Goal: Communication & Community: Answer question/provide support

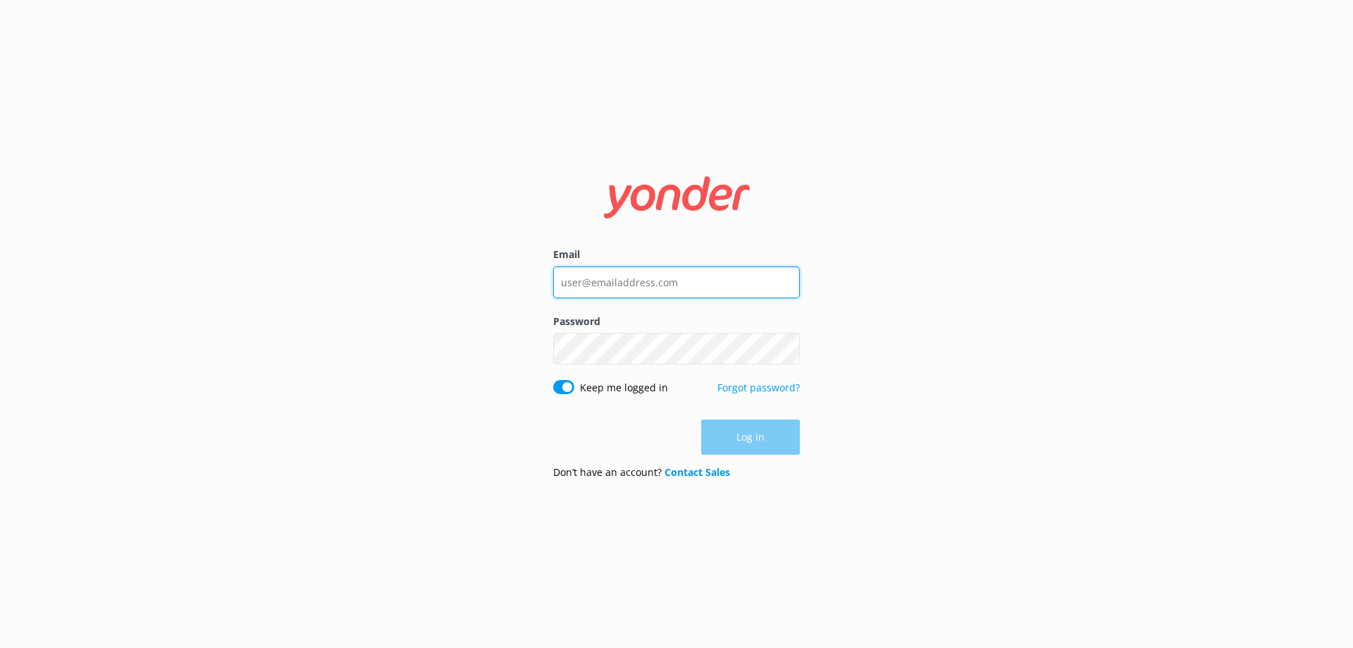
click at [628, 278] on input "Email" at bounding box center [676, 282] width 247 height 32
type input "[EMAIL_ADDRESS][DOMAIN_NAME]"
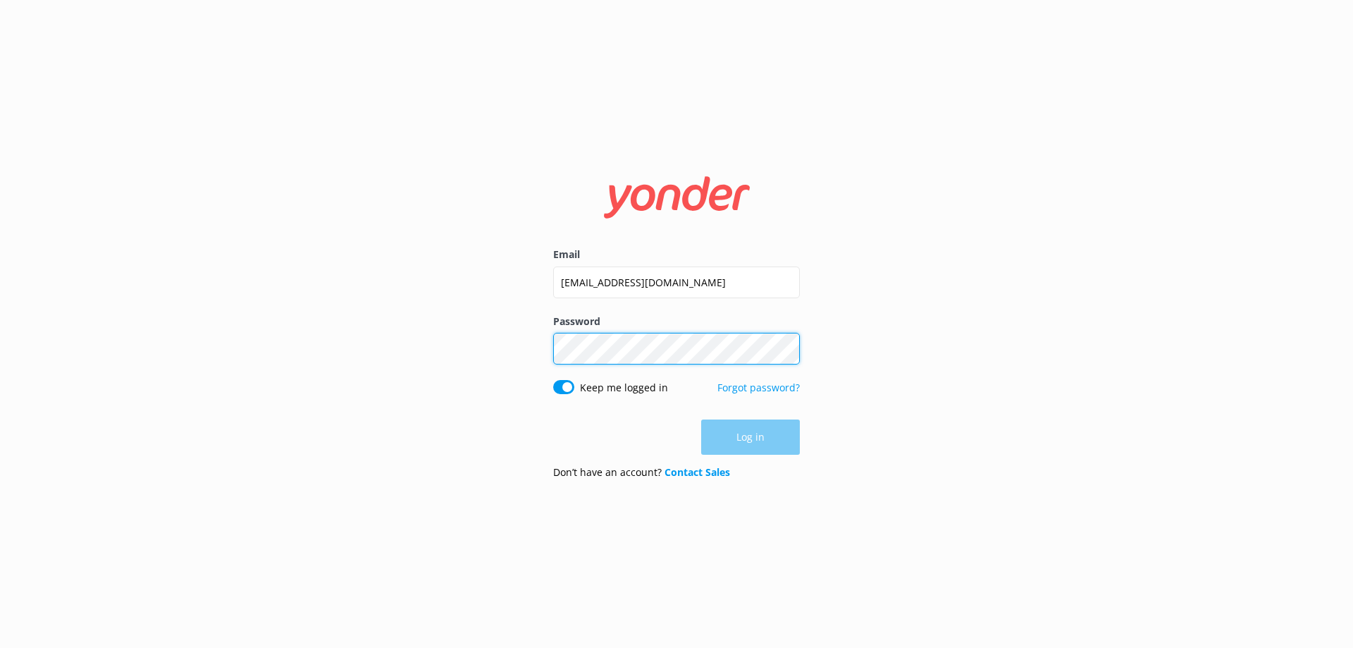
click at [658, 359] on div "Password Show password" at bounding box center [676, 347] width 247 height 66
click button "Log in" at bounding box center [750, 437] width 99 height 35
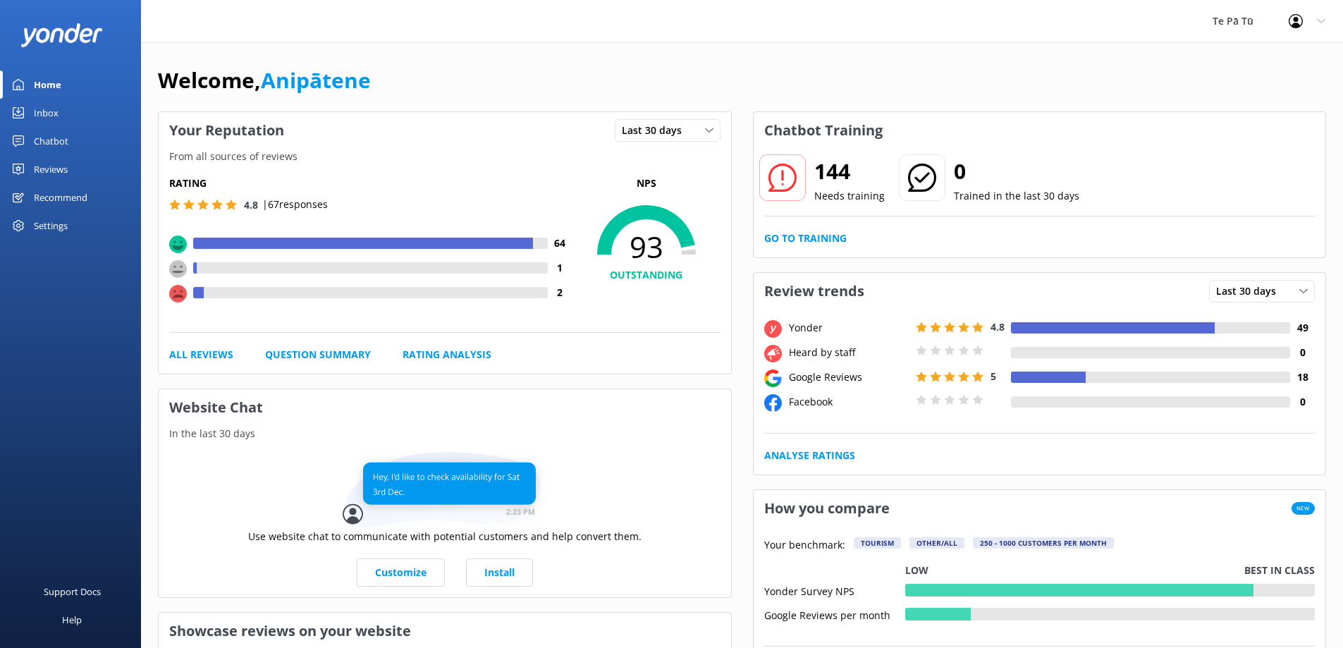
click at [1259, 19] on div "Te Pā Tū" at bounding box center [1233, 21] width 76 height 42
click at [1335, 23] on div "Profile Settings Logout" at bounding box center [1307, 21] width 72 height 42
click at [1315, 20] on div "Profile Settings Logout" at bounding box center [1307, 21] width 72 height 42
click at [466, 78] on div "Welcome, Anipātene" at bounding box center [742, 87] width 1168 height 48
click at [49, 161] on div "Reviews" at bounding box center [51, 169] width 34 height 28
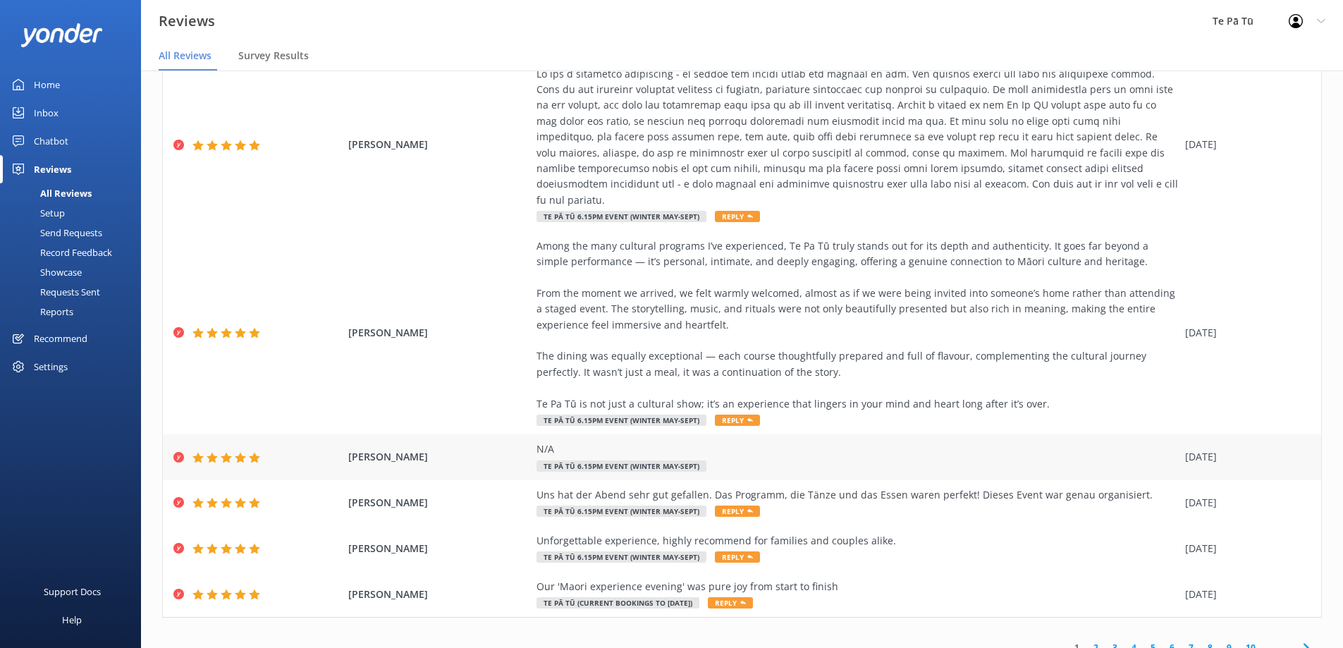
scroll to position [28, 0]
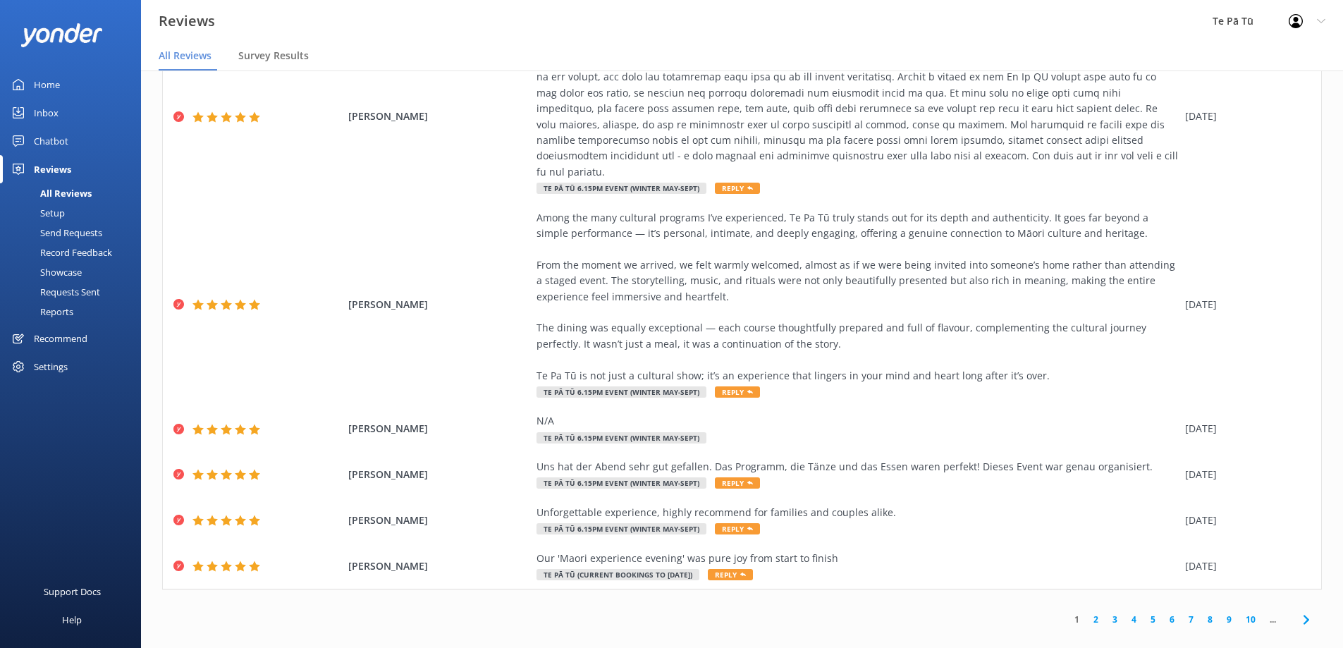
click at [1086, 612] on link "2" at bounding box center [1095, 618] width 19 height 13
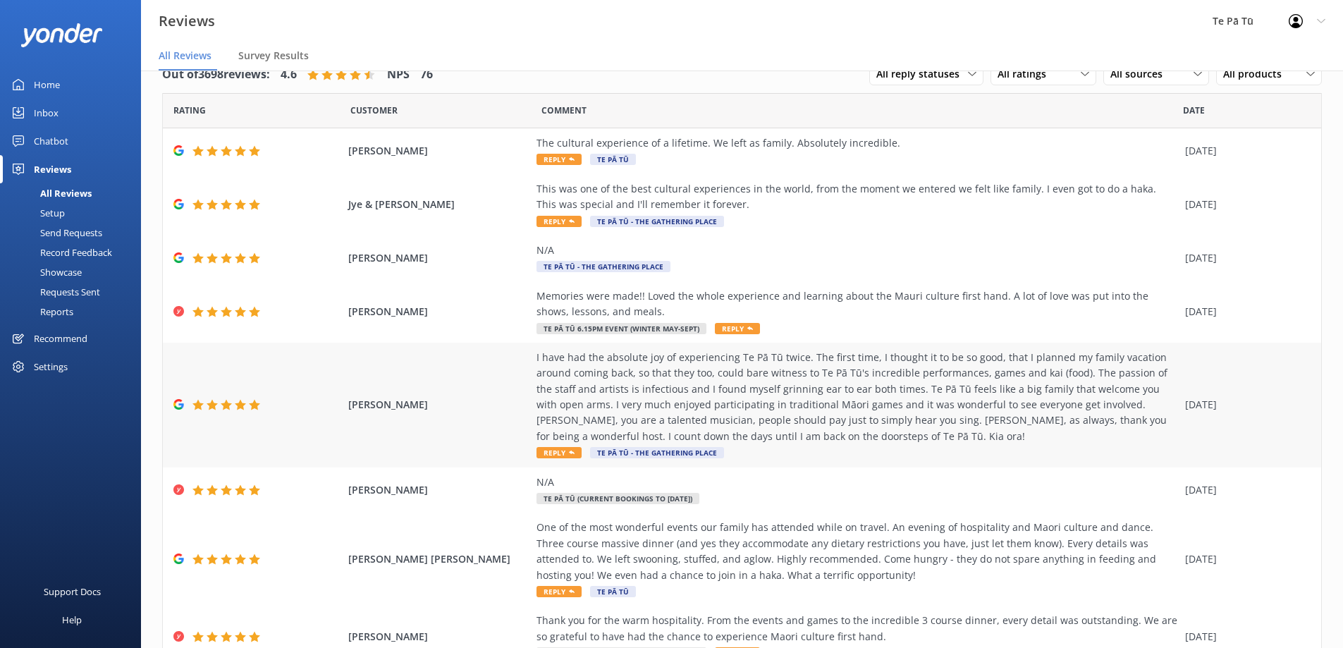
scroll to position [202, 0]
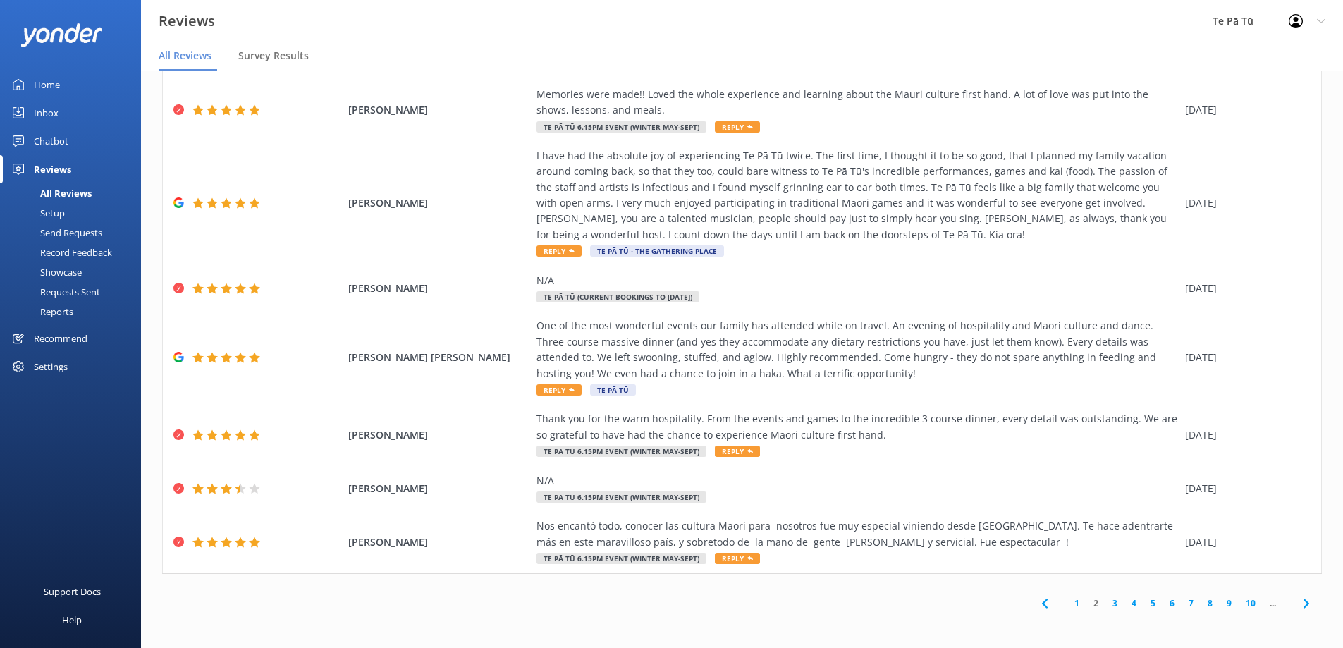
click at [1105, 600] on link "3" at bounding box center [1114, 602] width 19 height 13
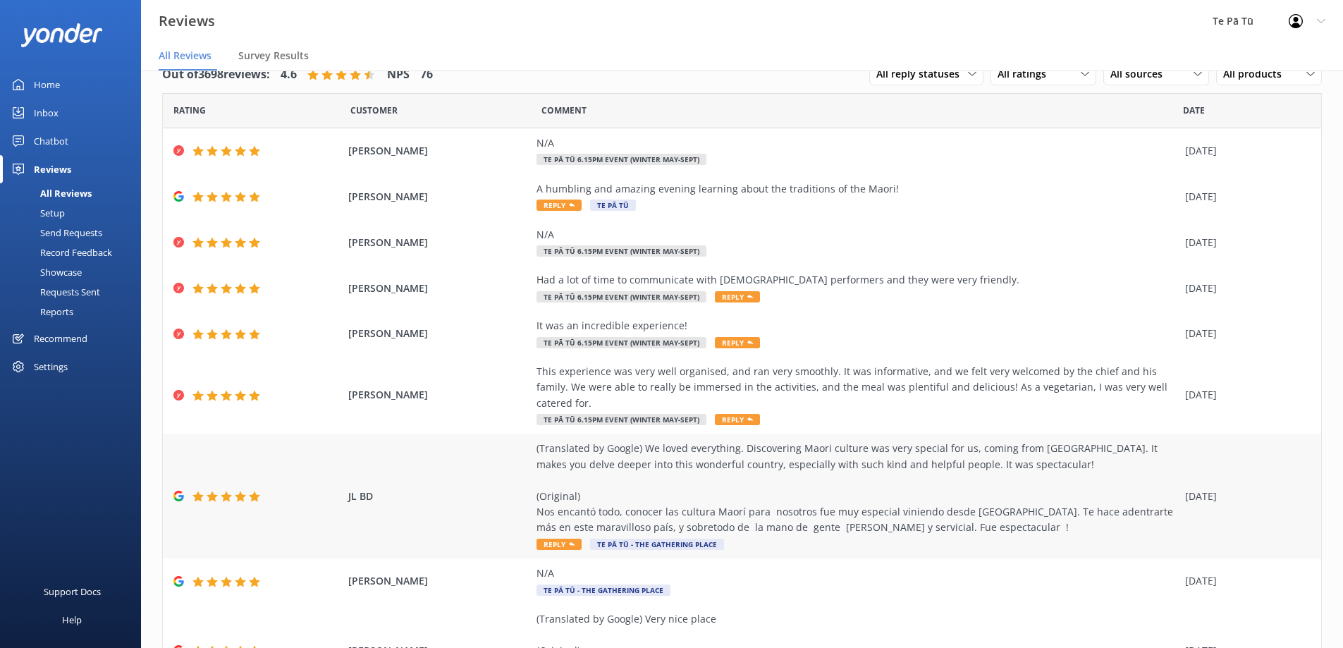
click at [790, 520] on div "(Translated by Google) We loved everything. Discovering Maori culture was very …" at bounding box center [856, 495] width 641 height 111
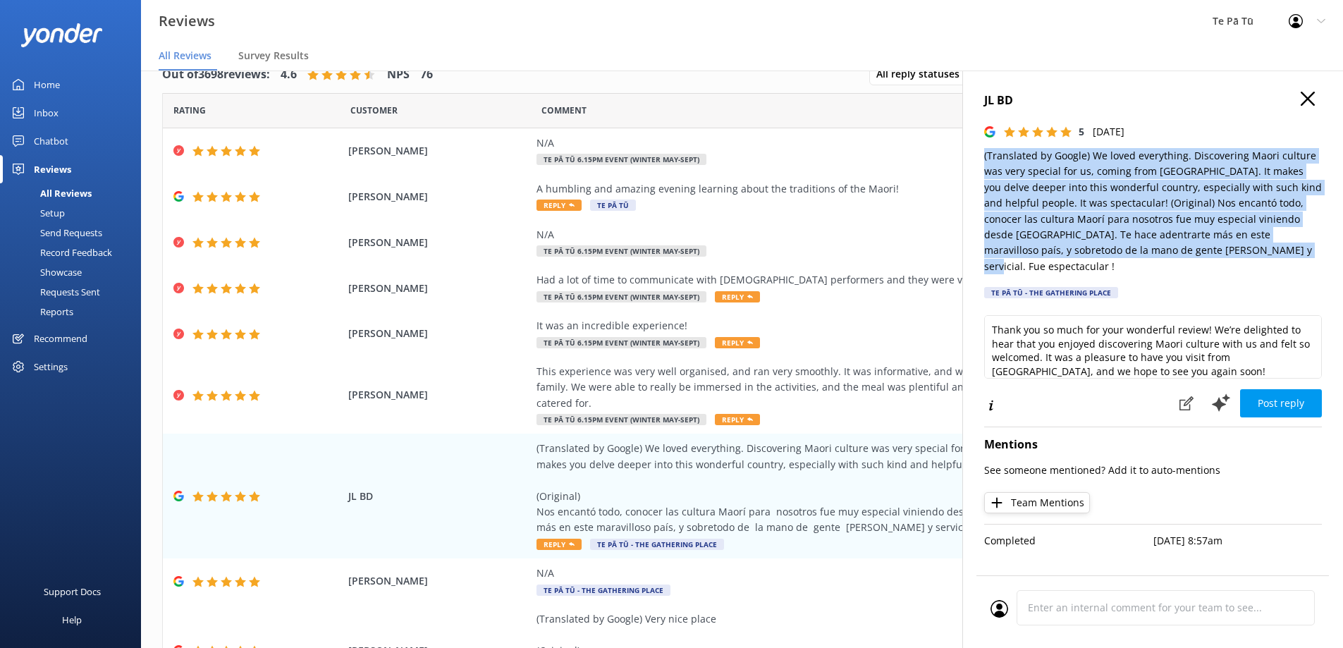
drag, startPoint x: 1236, startPoint y: 252, endPoint x: 998, endPoint y: 190, distance: 246.1
click at [973, 146] on div "JL BD 5 [DATE] (Translated by Google) We loved everything. Discovering Maori cu…" at bounding box center [1152, 394] width 381 height 648
copy p "(Translated by Google) We loved everything. Discovering Maori culture was very …"
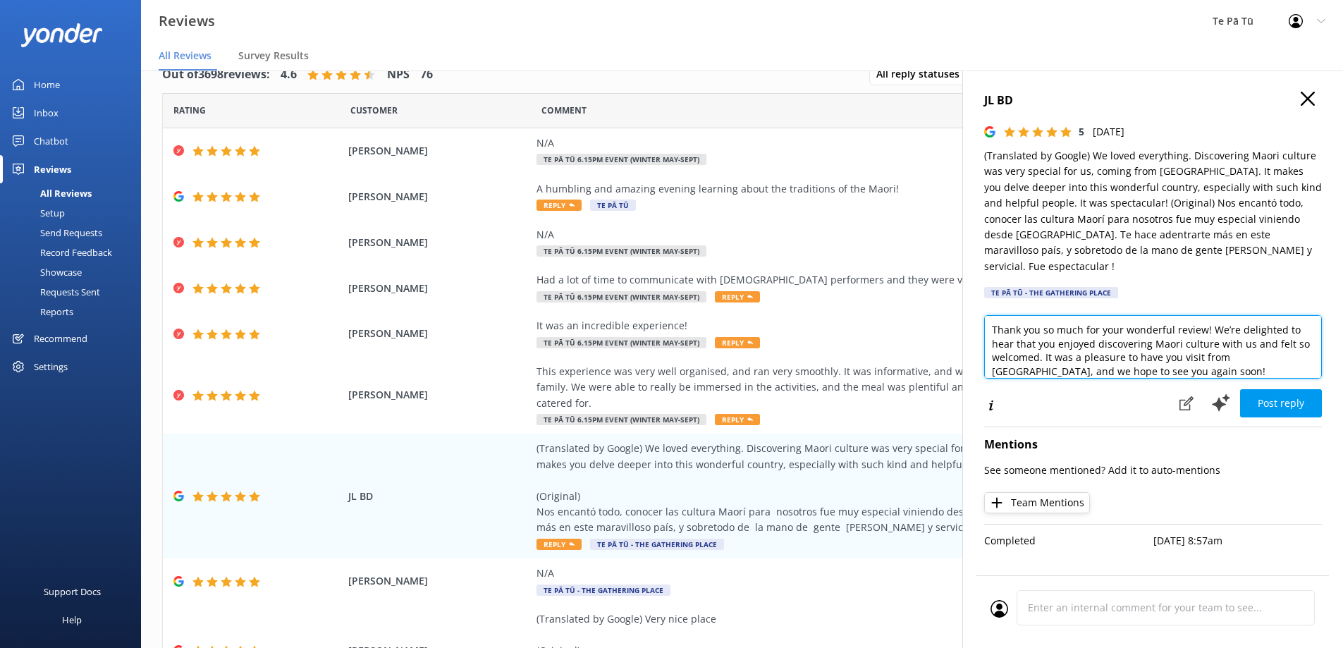
click at [1140, 353] on textarea "Thank you so much for your wonderful review! We’re delighted to hear that you e…" at bounding box center [1153, 346] width 338 height 63
drag, startPoint x: 1142, startPoint y: 352, endPoint x: 954, endPoint y: 292, distance: 197.7
click at [958, 292] on div "Out of 3698 reviews: 4.6 NPS 76 All reply statuses All reply statuses Needs a r…" at bounding box center [742, 344] width 1202 height 605
paste textarea "for visiting [GEOGRAPHIC_DATA] and for travelling all the way from [GEOGRAPHIC_…"
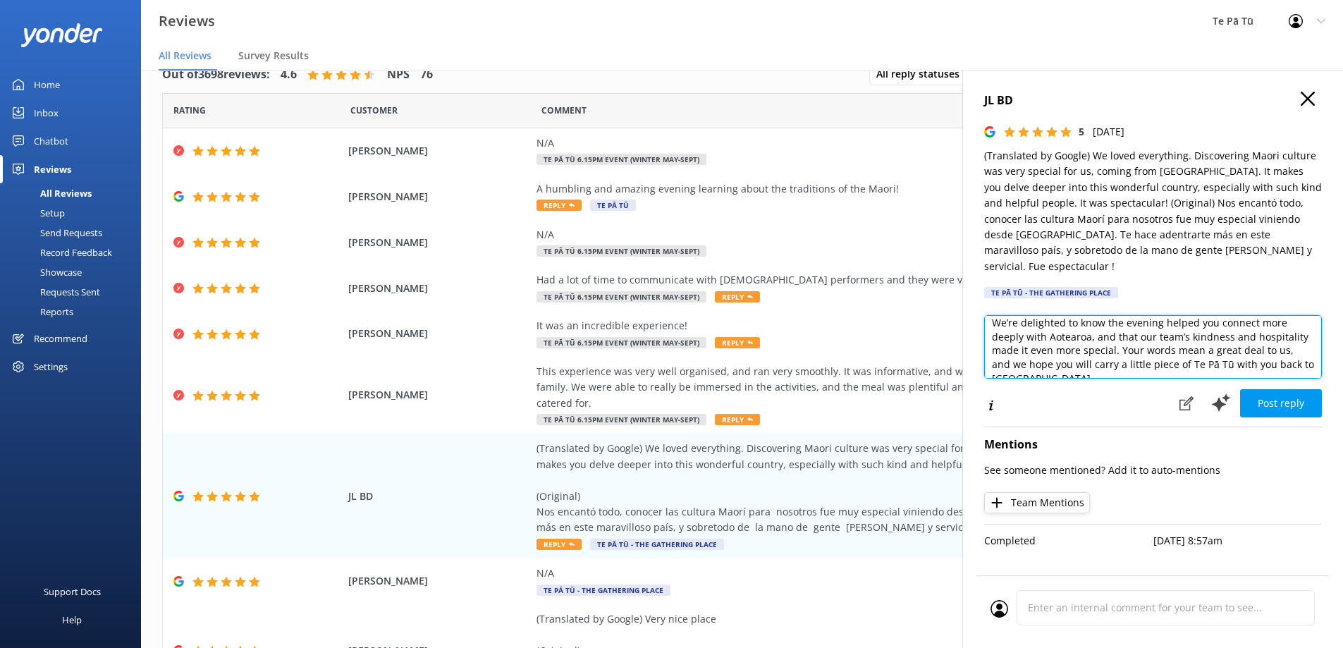
drag, startPoint x: 1061, startPoint y: 320, endPoint x: 1031, endPoint y: 326, distance: 31.0
click at [1031, 326] on textarea "Thank you for visiting [GEOGRAPHIC_DATA] and for travelling all the way from [G…" at bounding box center [1153, 346] width 338 height 63
type textarea "Thank you for visiting [GEOGRAPHIC_DATA] and for travelling all the way from [G…"
click at [1283, 390] on button "Post reply" at bounding box center [1281, 403] width 82 height 28
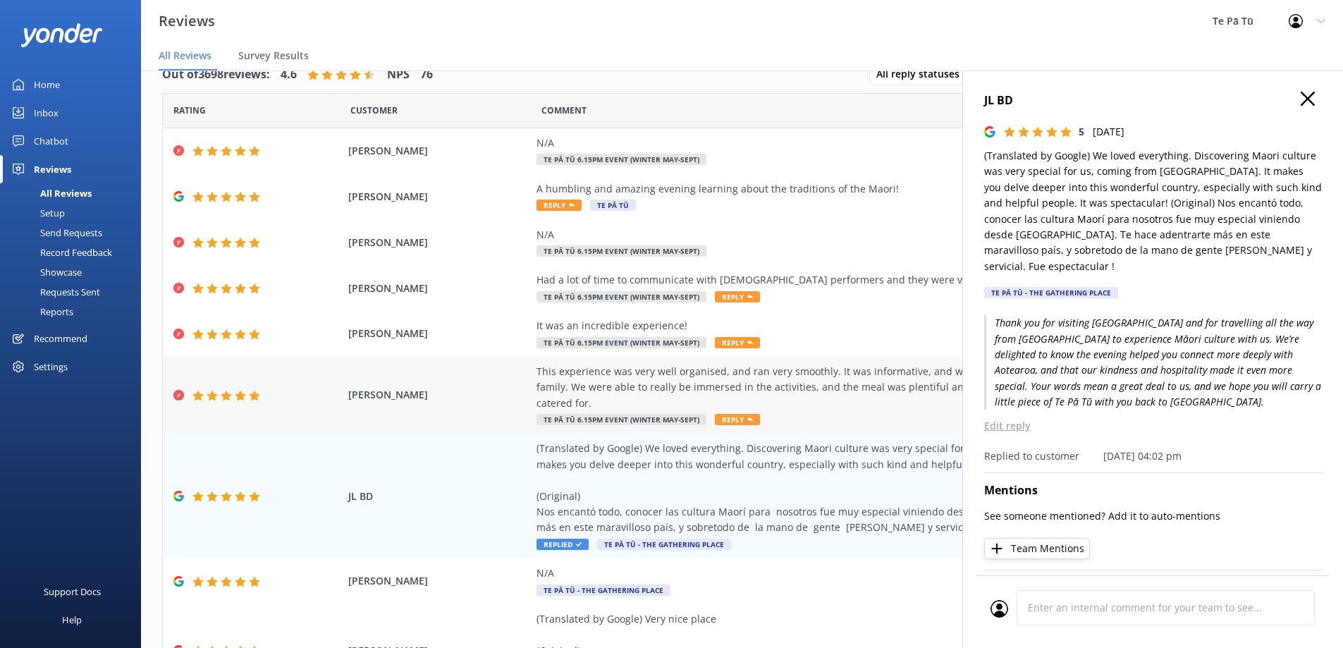
click at [620, 379] on div "This experience was very well organised, and ran very smoothly. It was informat…" at bounding box center [856, 387] width 641 height 47
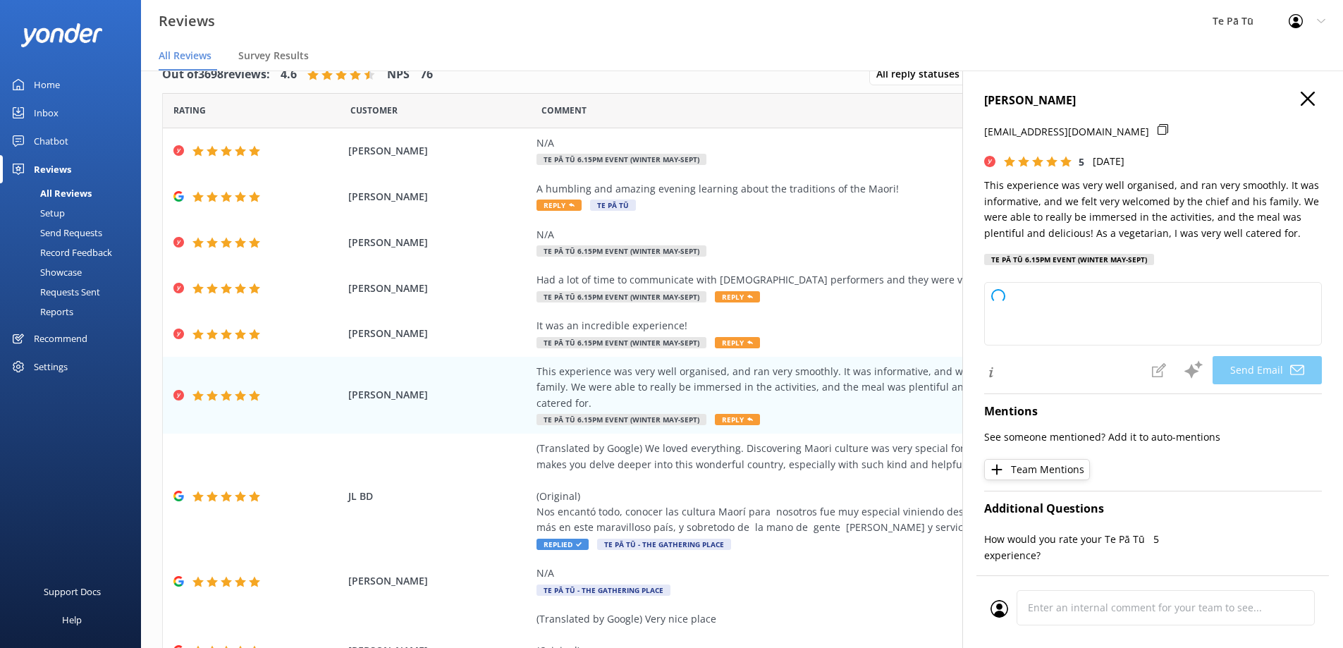
type textarea "Thank you so much for your wonderful review, [PERSON_NAME]! We’re delighted to …"
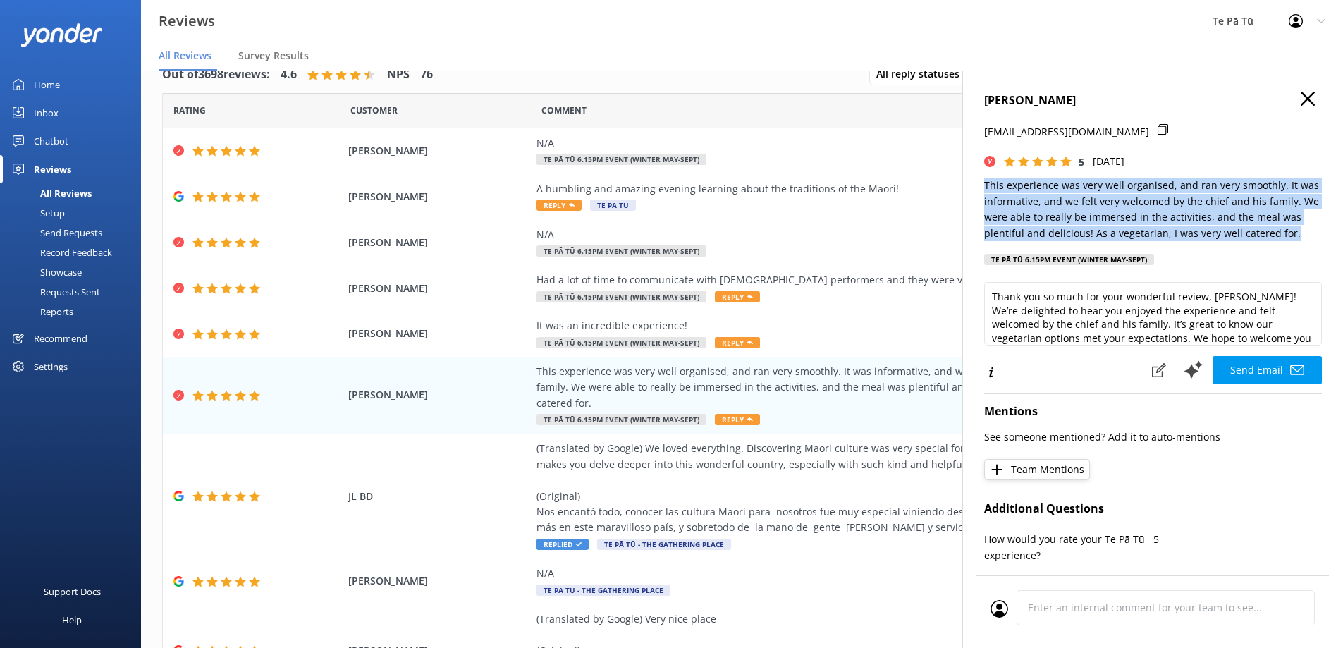
drag, startPoint x: 1302, startPoint y: 232, endPoint x: 984, endPoint y: 188, distance: 321.5
click at [984, 188] on p "This experience was very well organised, and ran very smoothly. It was informat…" at bounding box center [1153, 209] width 338 height 63
copy p "This experience was very well organised, and ran very smoothly. It was informat…"
click at [710, 384] on div "This experience was very well organised, and ran very smoothly. It was informat…" at bounding box center [856, 387] width 641 height 47
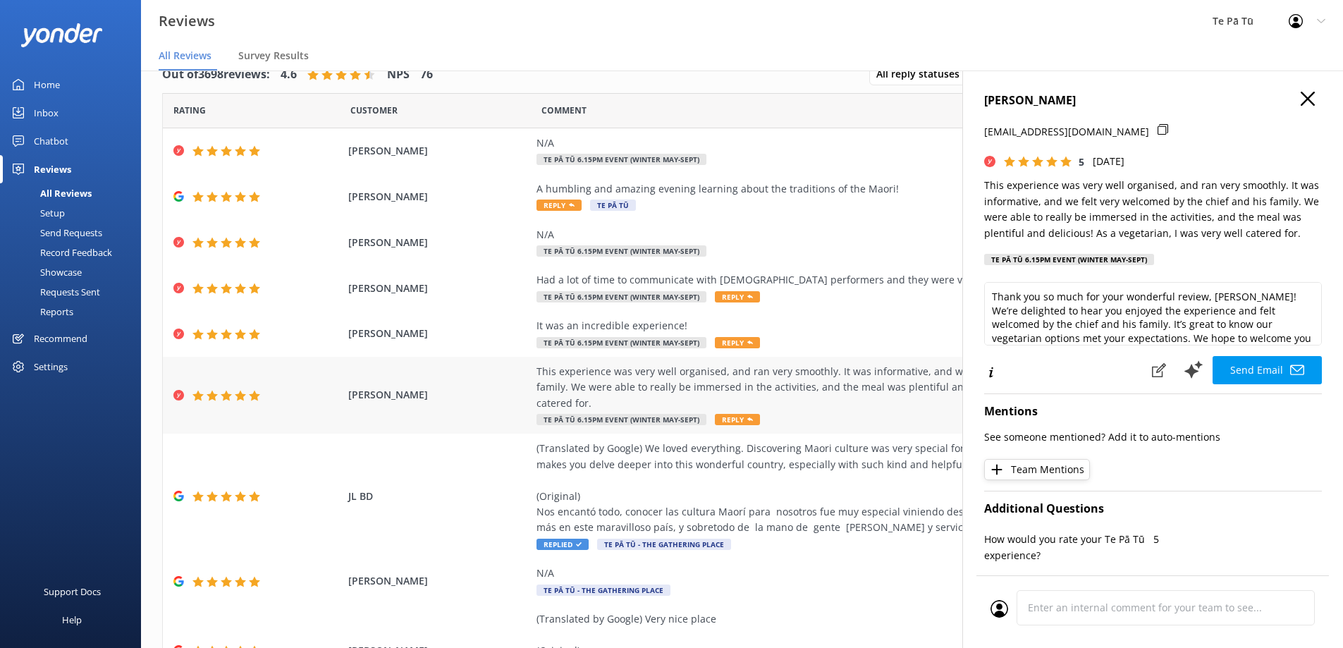
click at [710, 382] on div "This experience was very well organised, and ran very smoothly. It was informat…" at bounding box center [856, 387] width 641 height 47
click at [1300, 98] on icon at bounding box center [1307, 99] width 14 height 14
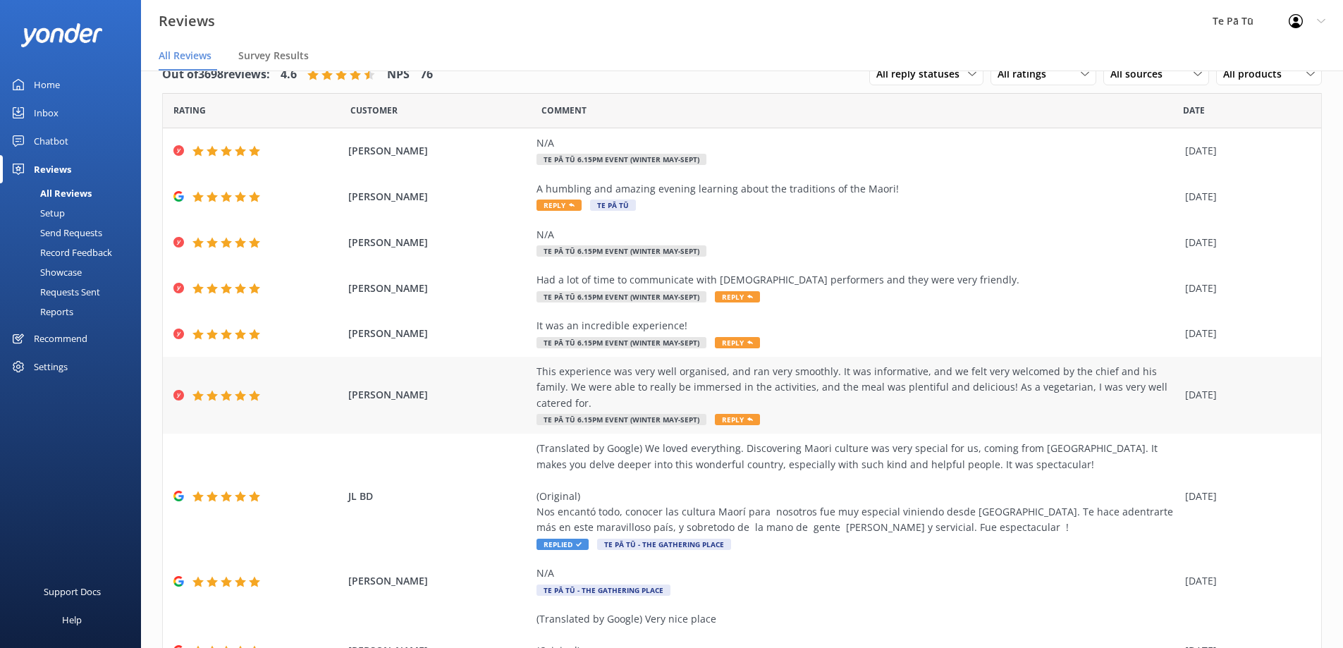
click at [676, 375] on div "This experience was very well organised, and ran very smoothly. It was informat…" at bounding box center [856, 387] width 641 height 47
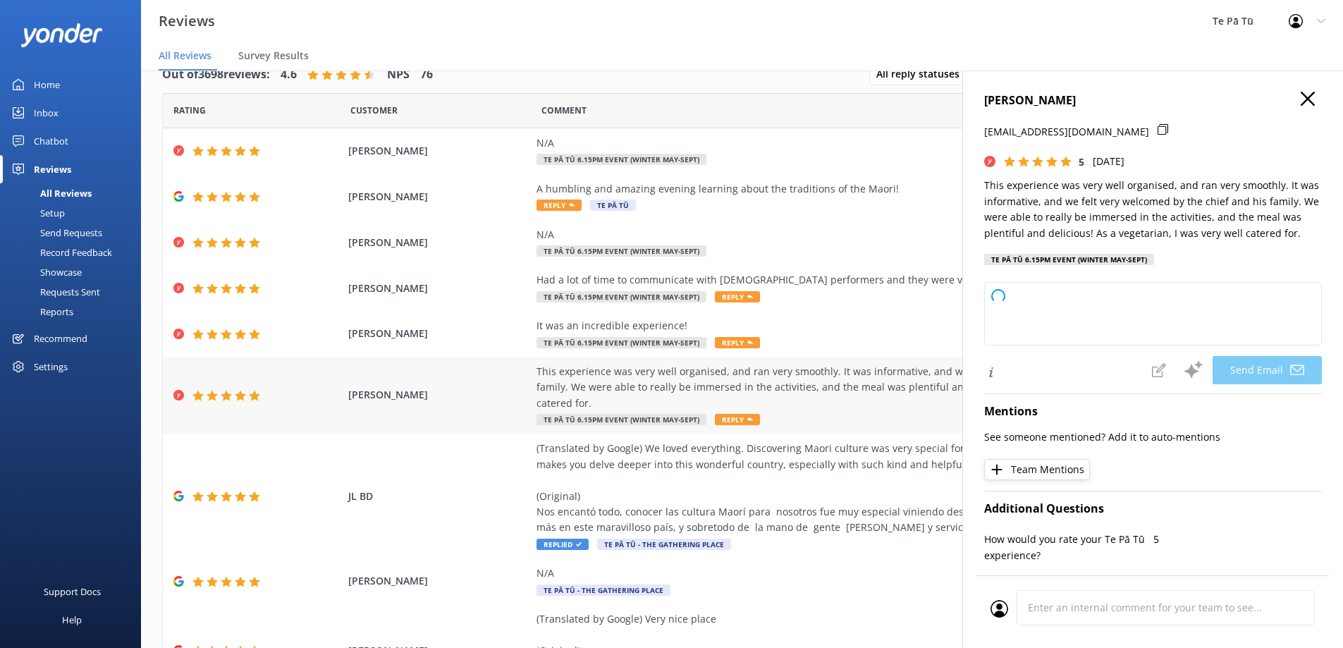
type textarea "Thank you so much for your wonderful review, [PERSON_NAME]! We're delighted to …"
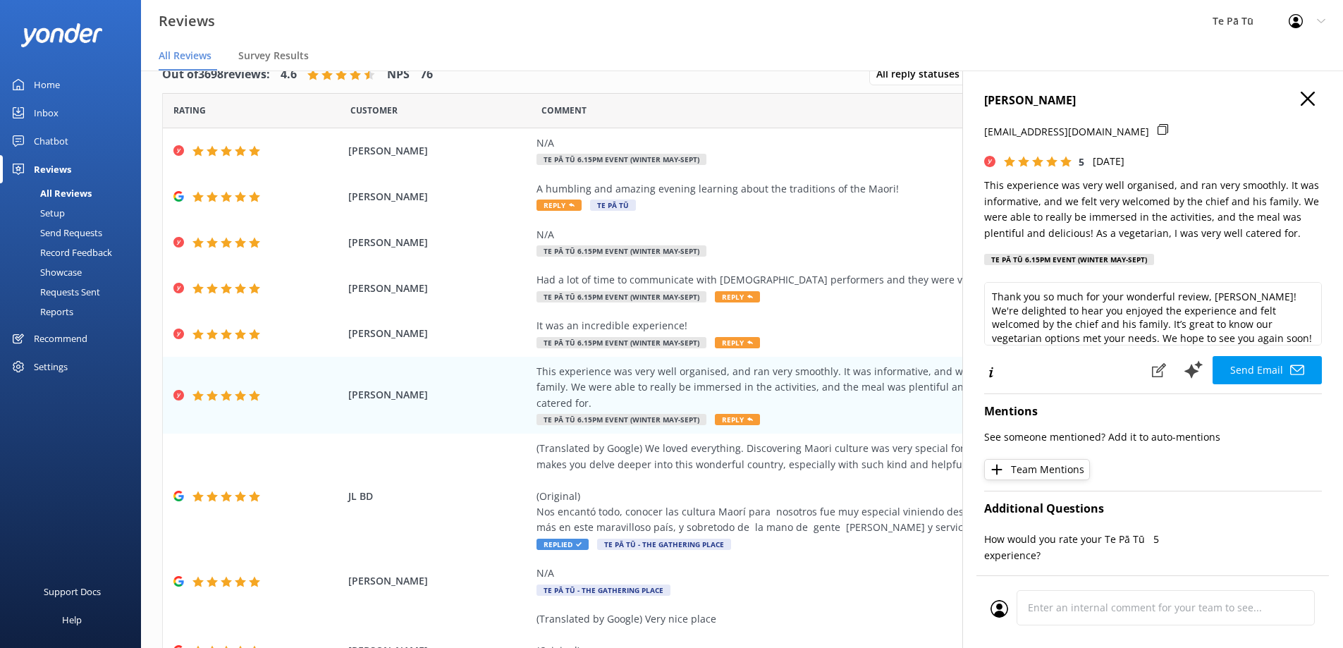
click at [1300, 94] on icon at bounding box center [1307, 99] width 14 height 14
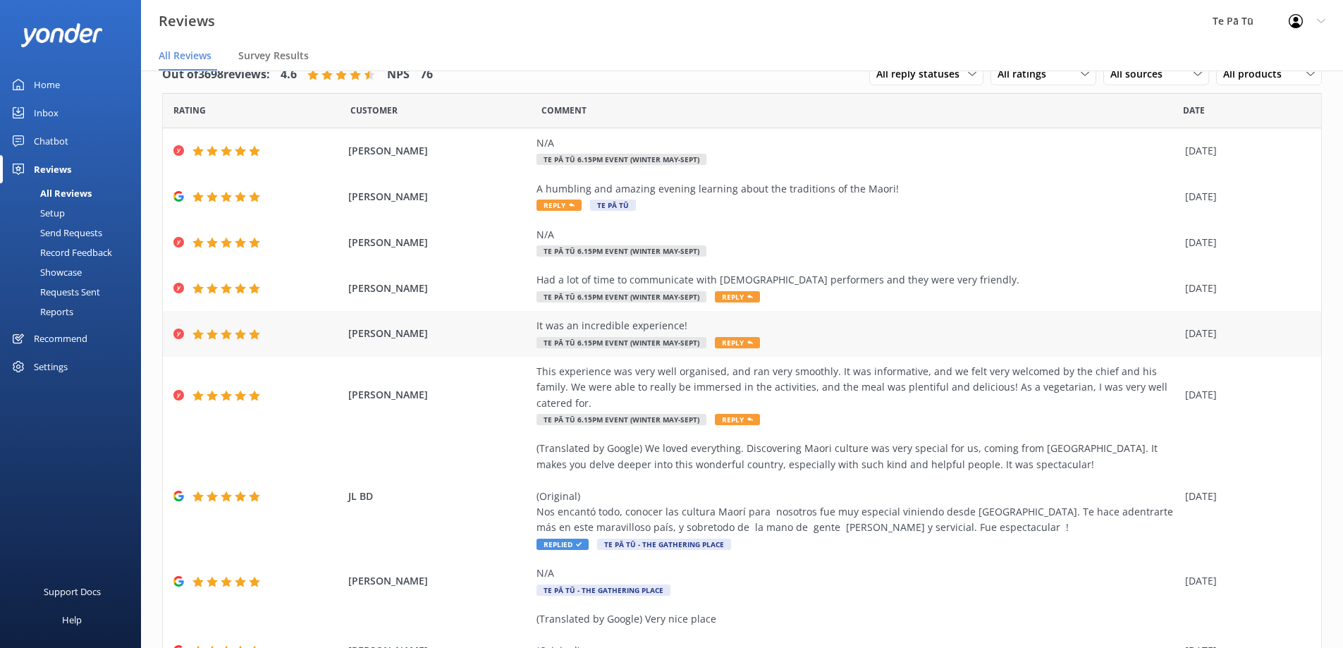
click at [634, 321] on div "It was an incredible experience!" at bounding box center [856, 326] width 641 height 16
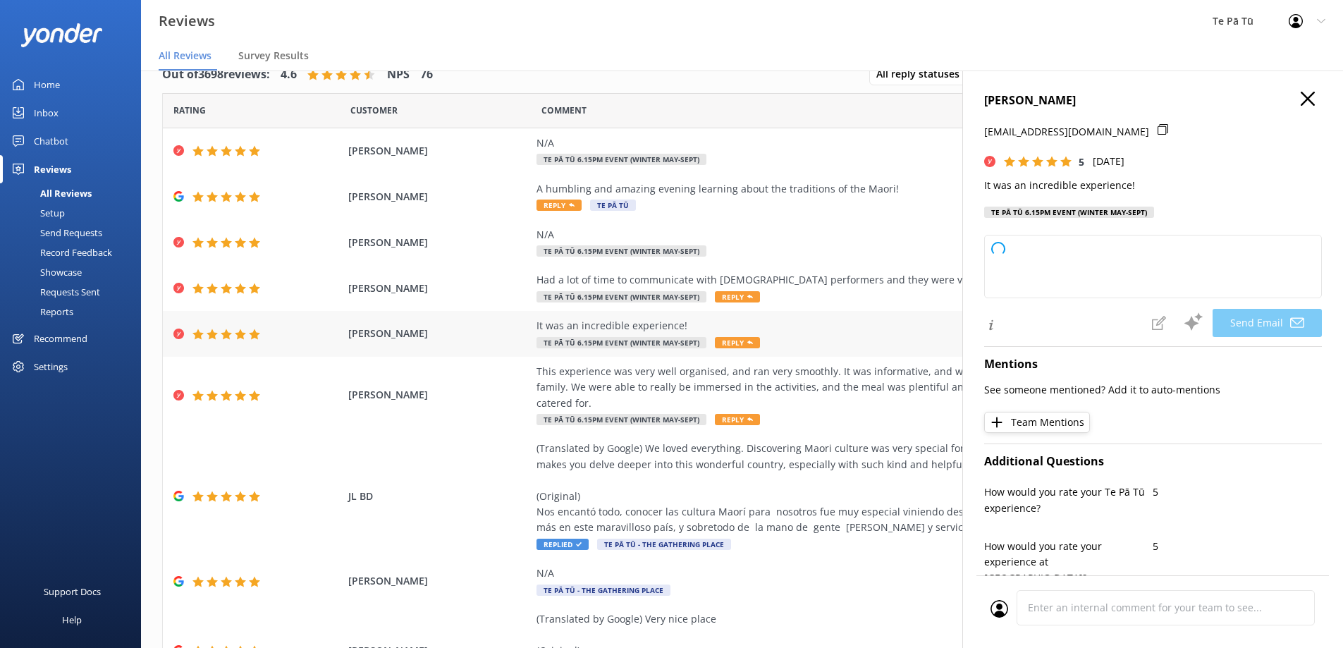
type textarea "Thank you so much, Ady! We're thrilled to hear you had an incredible experience…"
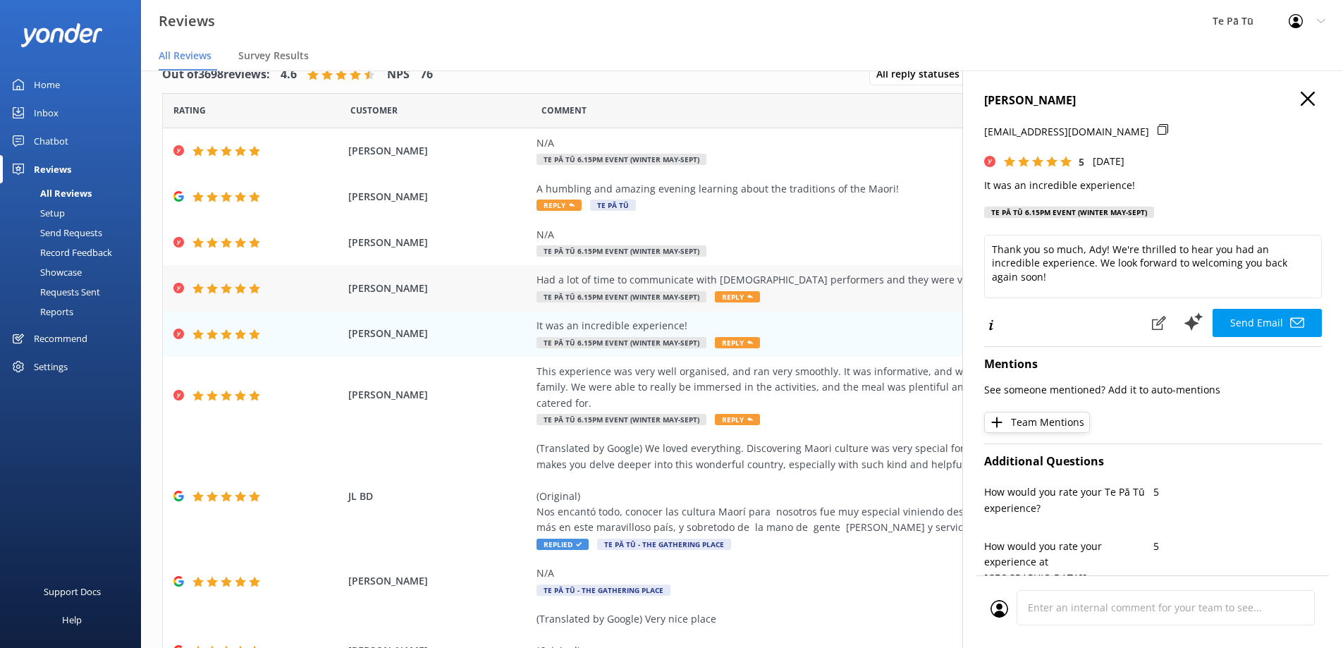
click at [837, 289] on div "Had a lot of time to communicate with [DEMOGRAPHIC_DATA] performers and they we…" at bounding box center [856, 288] width 641 height 32
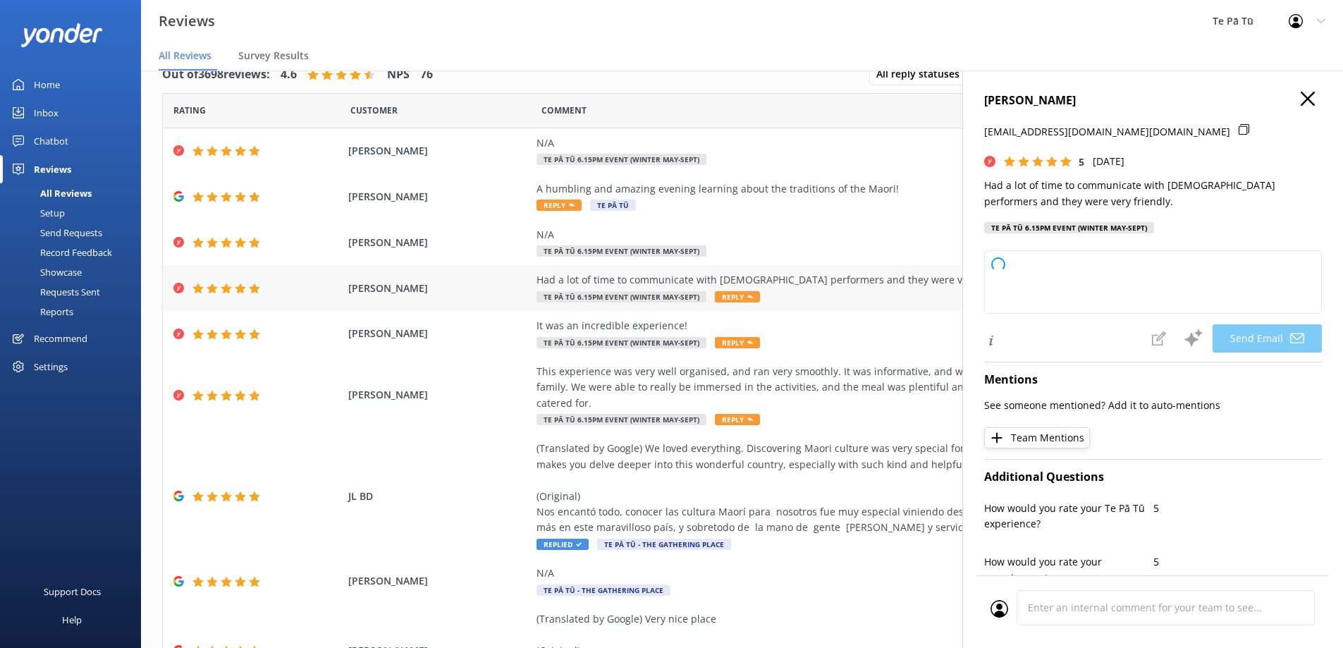
type textarea "Thank you so much for your wonderful review, [PERSON_NAME]! We're delighted to …"
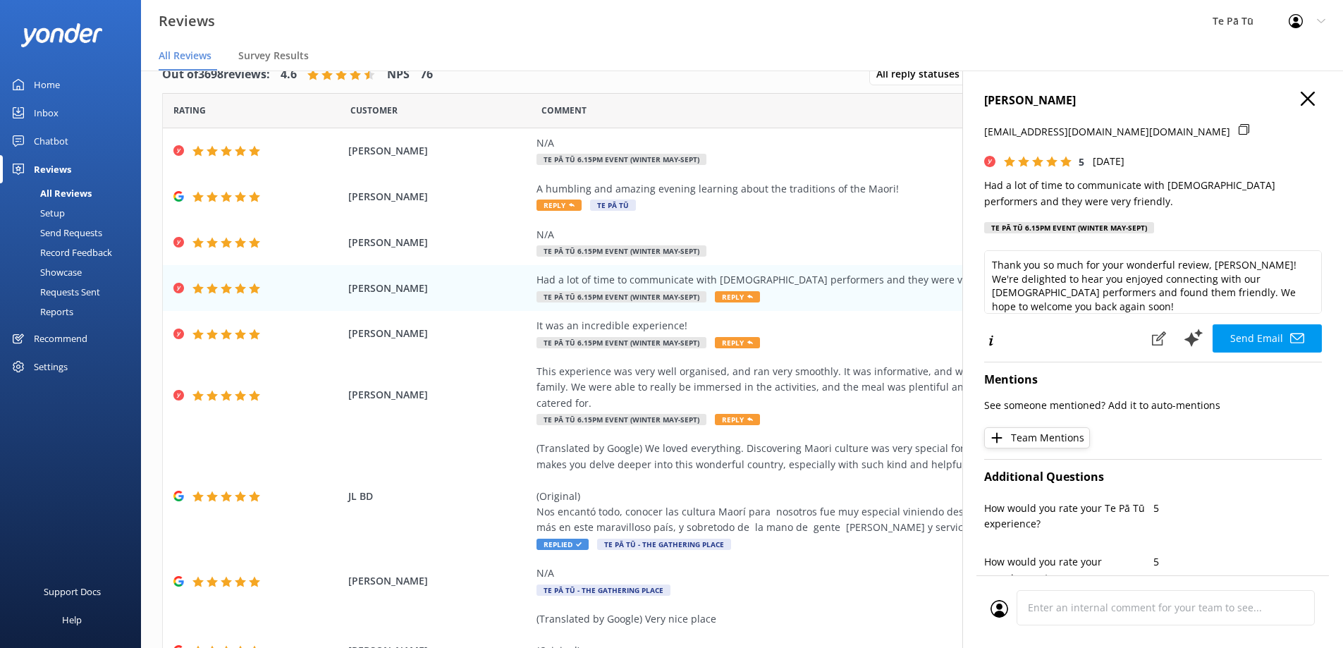
click at [1300, 97] on icon at bounding box center [1307, 99] width 14 height 14
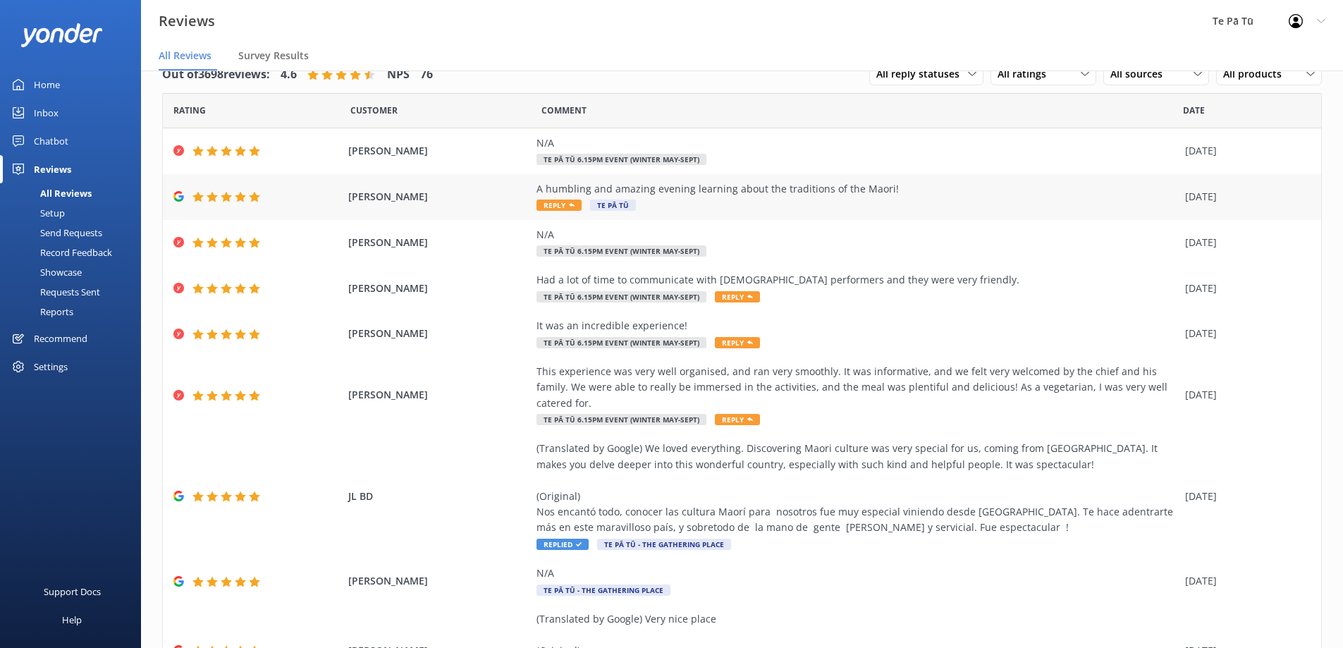
click at [738, 197] on div "A humbling and amazing evening learning about the traditions of the Maori! Repl…" at bounding box center [856, 197] width 641 height 32
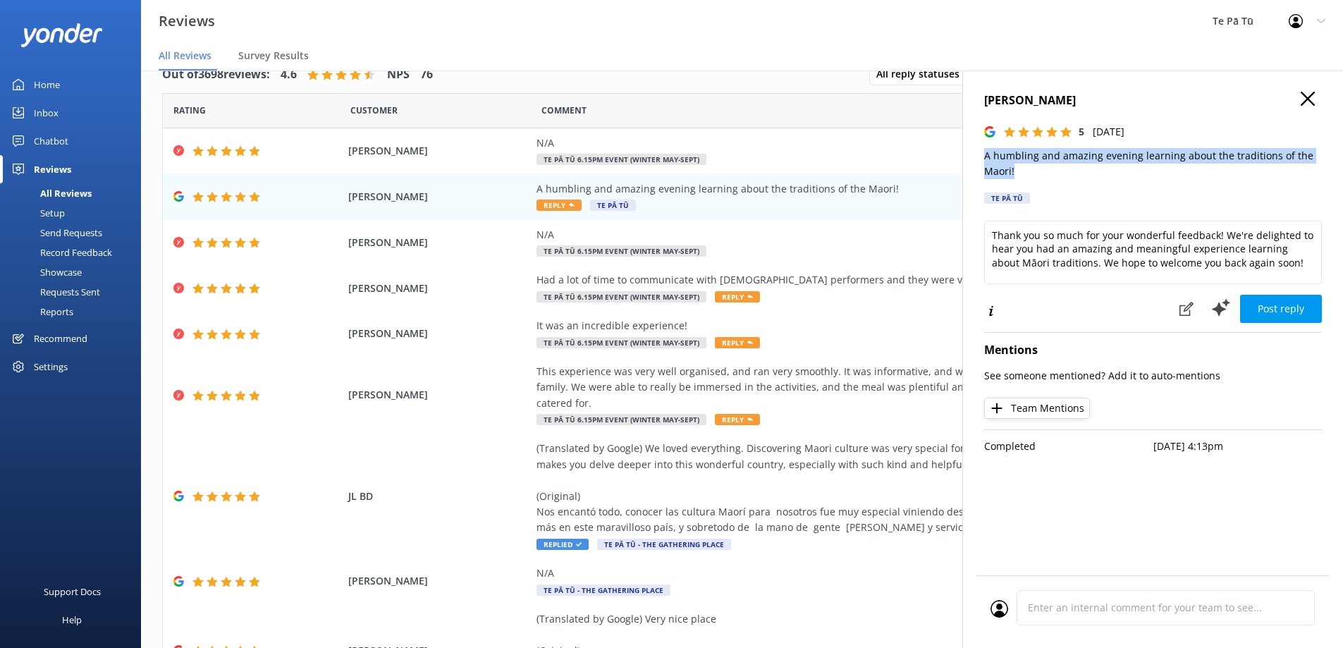
drag, startPoint x: 1017, startPoint y: 168, endPoint x: 984, endPoint y: 159, distance: 34.4
click at [979, 158] on div "[PERSON_NAME] 5 [DATE] A humbling and amazing evening learning about the tradit…" at bounding box center [1152, 394] width 381 height 648
copy p "A humbling and amazing evening learning about the traditions of the Maori!"
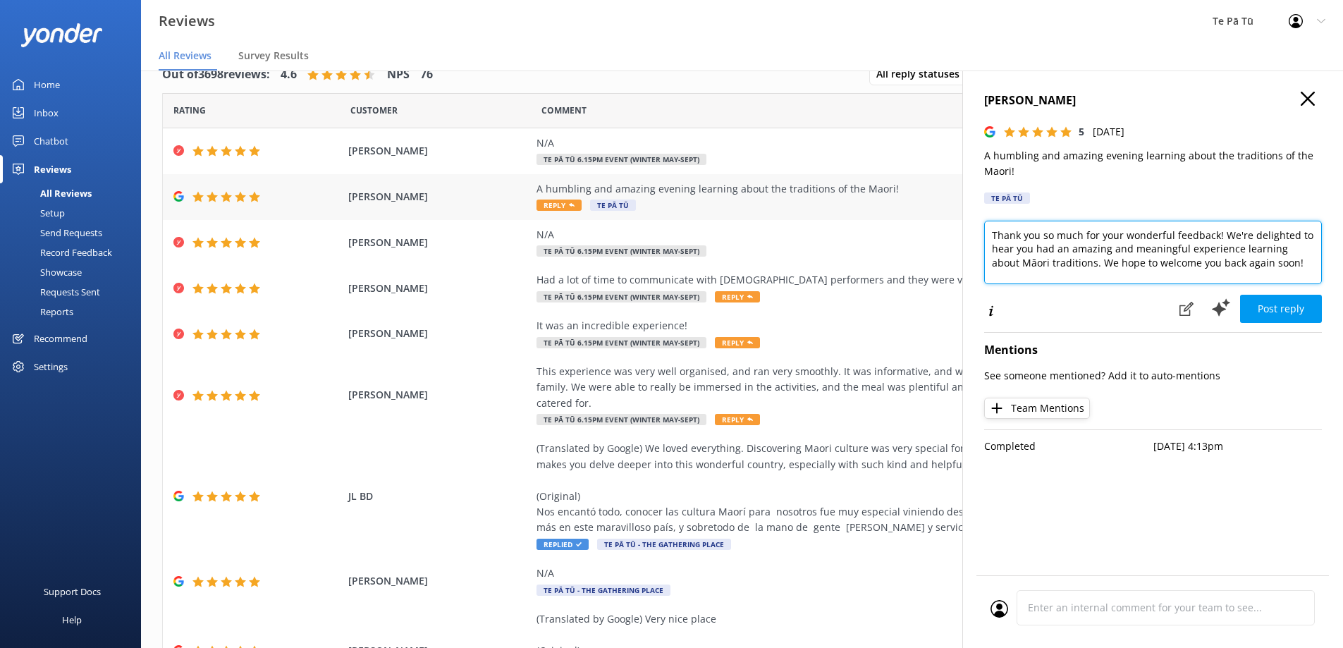
drag, startPoint x: 1276, startPoint y: 262, endPoint x: 927, endPoint y: 211, distance: 352.5
click at [927, 211] on div "Out of 3698 reviews: 4.6 NPS 76 All reply statuses All reply statuses Needs a r…" at bounding box center [742, 344] width 1202 height 605
paste textarea "for spending the evening with us at [GEOGRAPHIC_DATA]. We’re so glad you enjoye…"
type textarea "Thank you for spending the evening with us at [GEOGRAPHIC_DATA]. We’re so glad …"
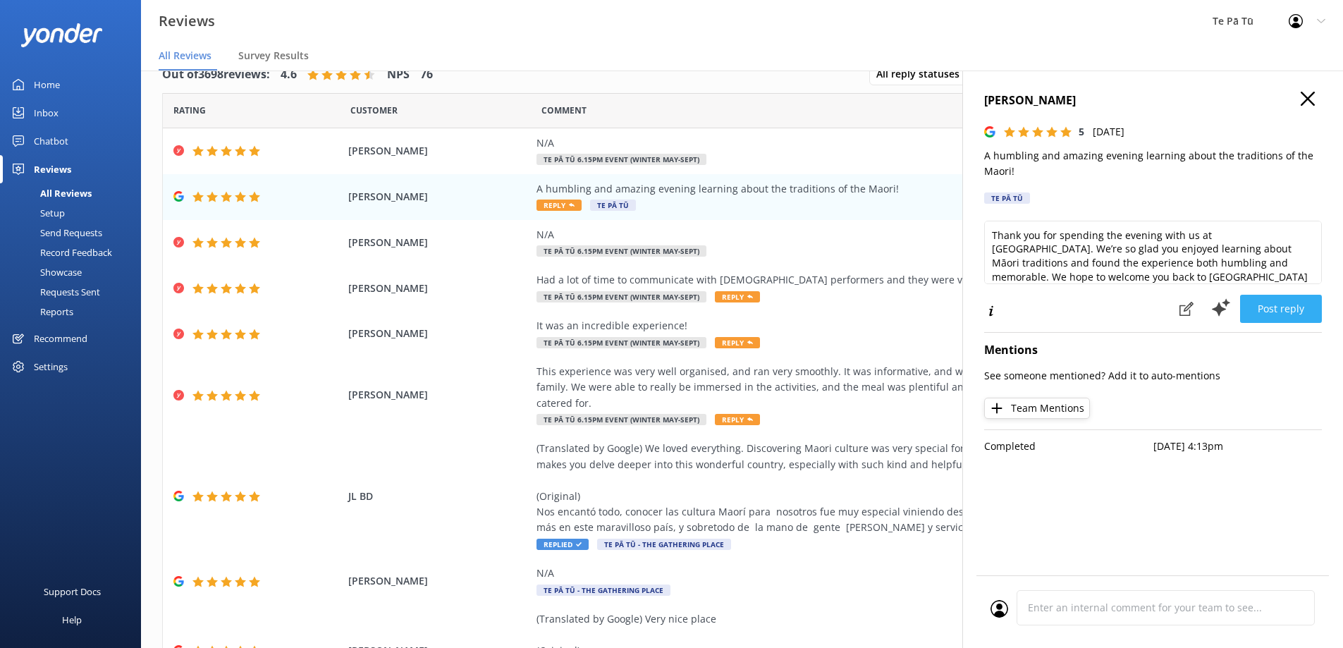
click at [1287, 304] on button "Post reply" at bounding box center [1281, 309] width 82 height 28
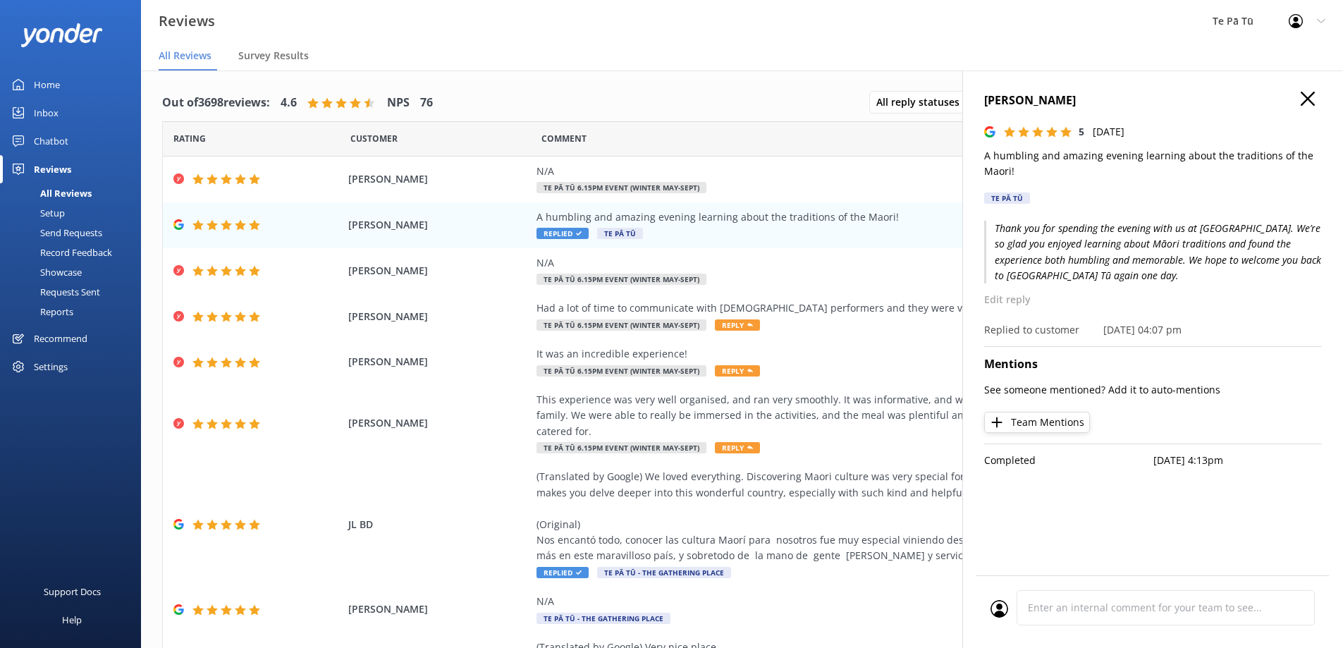
click at [1307, 96] on icon at bounding box center [1307, 99] width 14 height 14
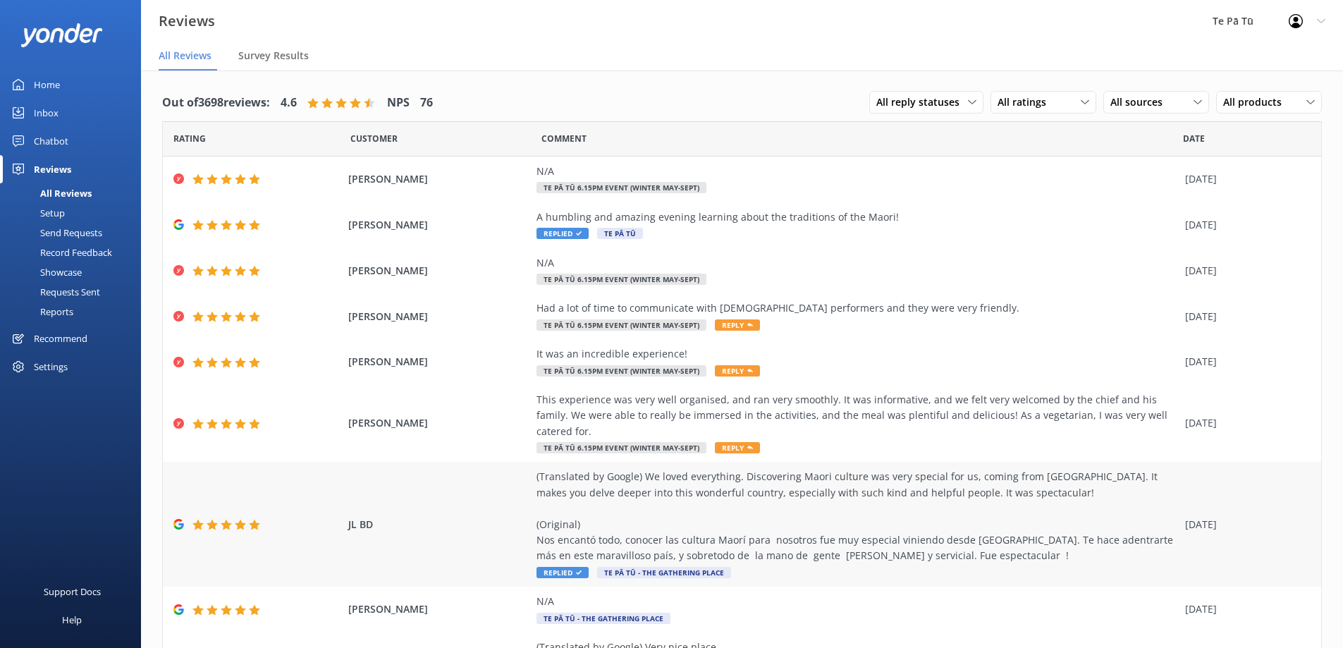
scroll to position [28, 0]
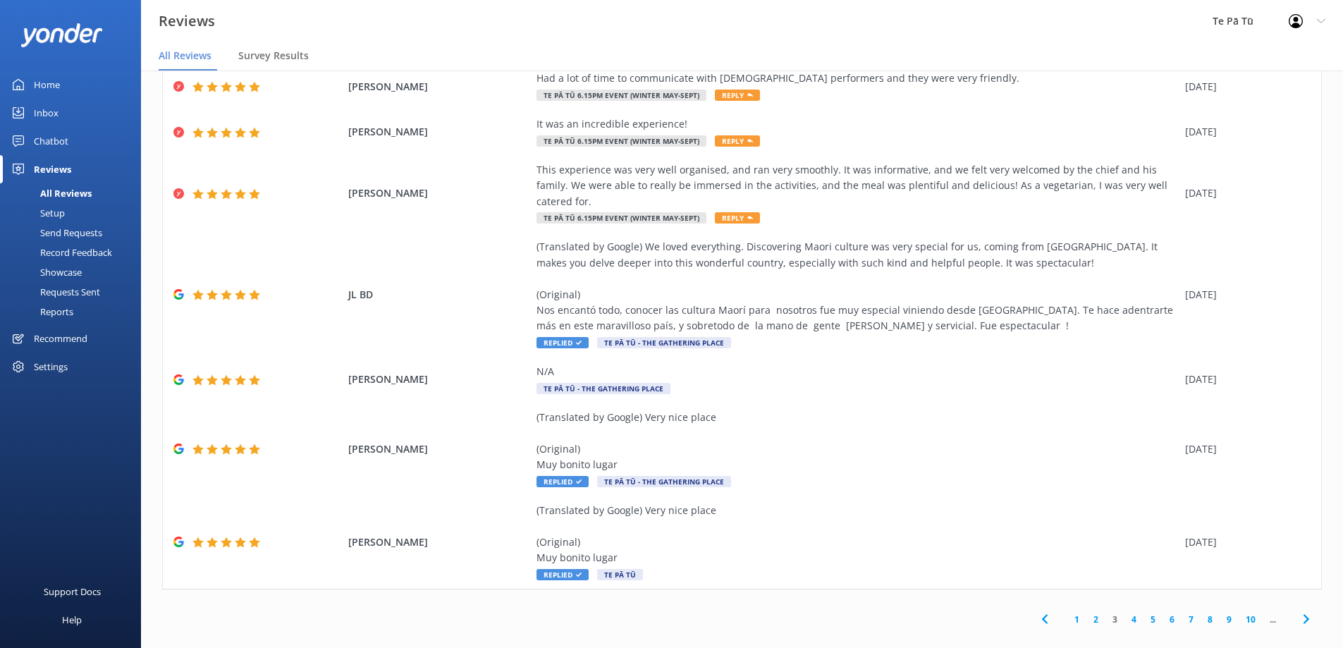
click at [1086, 612] on link "2" at bounding box center [1095, 618] width 19 height 13
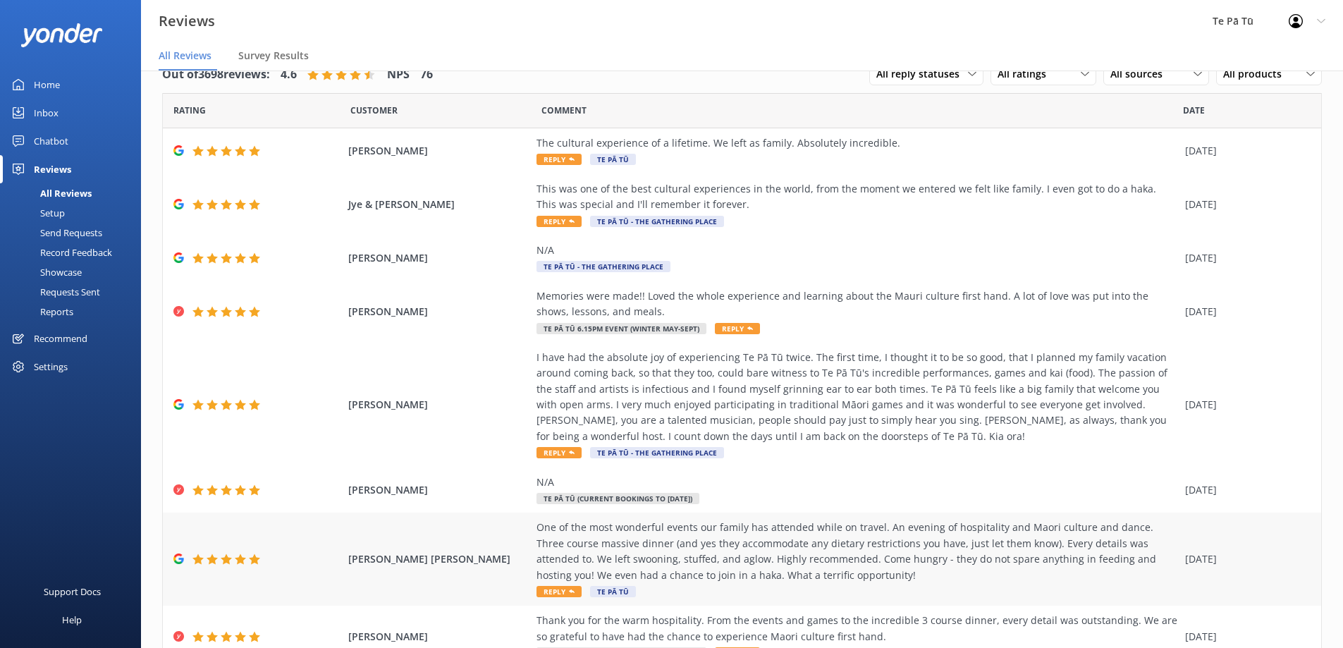
scroll to position [202, 0]
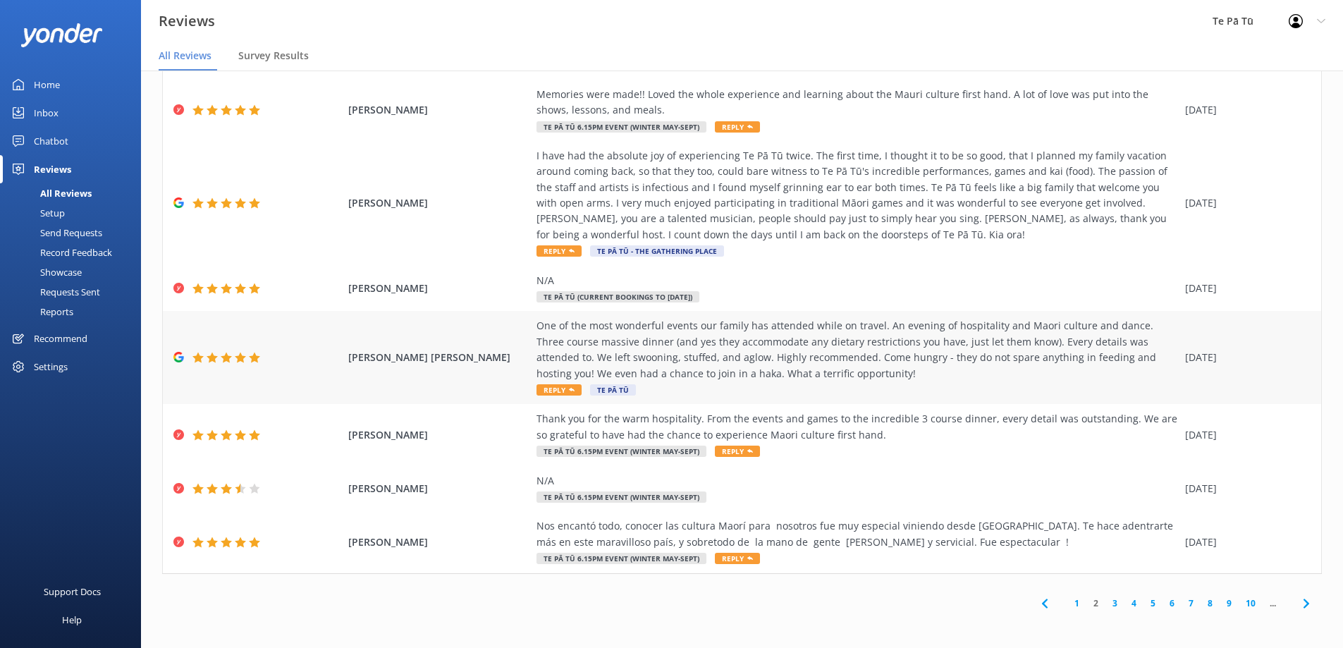
click at [980, 361] on div "One of the most wonderful events our family has attended while on travel. An ev…" at bounding box center [856, 349] width 641 height 63
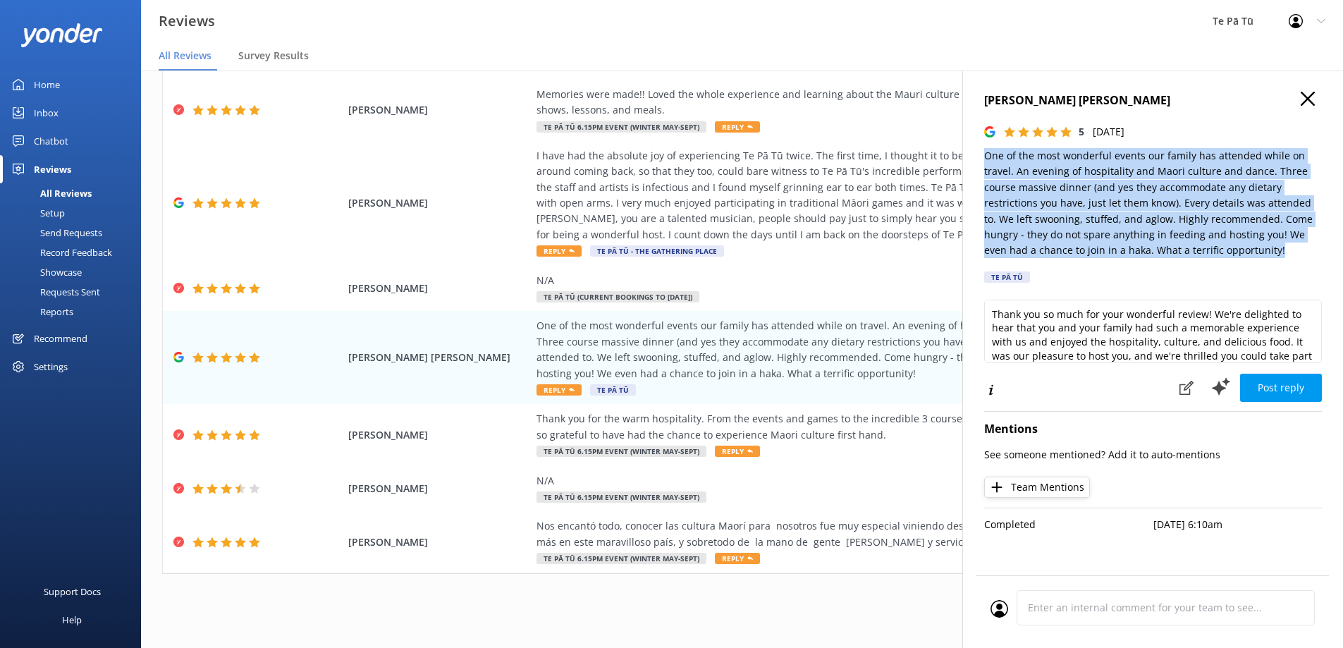
drag, startPoint x: 1275, startPoint y: 255, endPoint x: 1040, endPoint y: 184, distance: 245.2
click at [973, 155] on div "[PERSON_NAME] [PERSON_NAME] 5 [DATE] One of the most wonderful events our famil…" at bounding box center [1152, 394] width 381 height 648
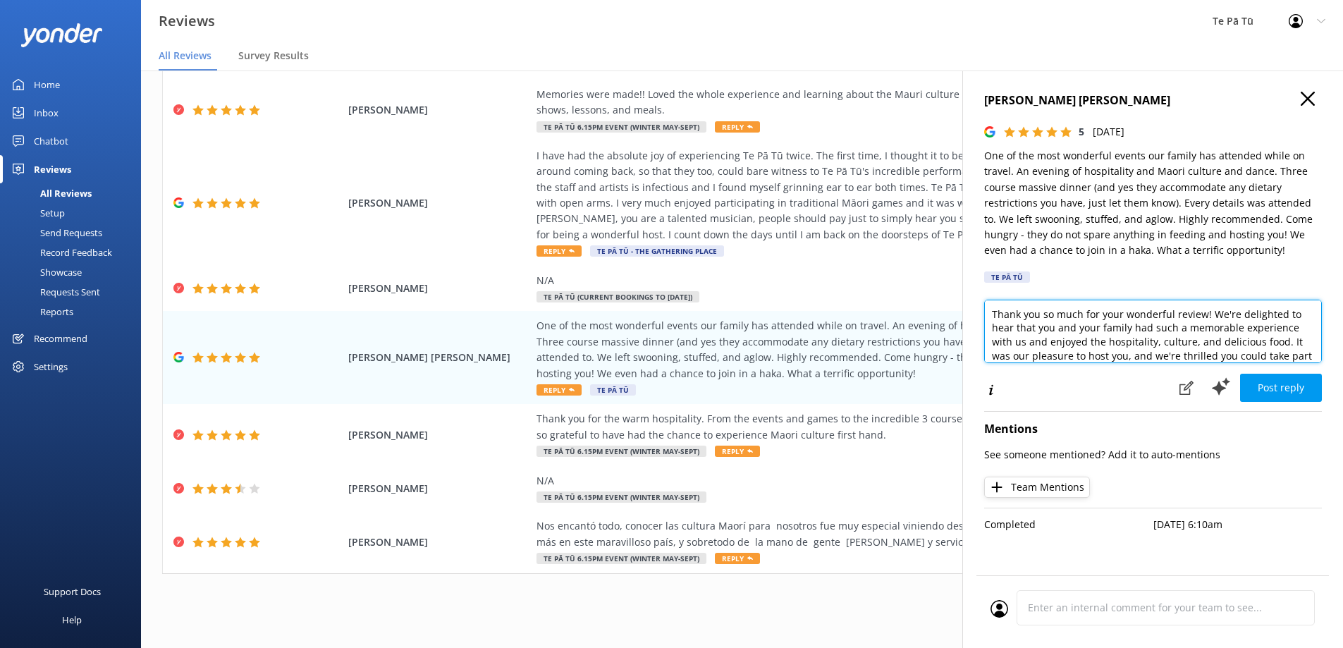
click at [1259, 319] on textarea "Thank you so much for your wonderful review! We're delighted to hear that you a…" at bounding box center [1153, 331] width 338 height 63
drag, startPoint x: 990, startPoint y: 309, endPoint x: 1361, endPoint y: 353, distance: 373.3
click at [1343, 353] on html "Reviews Te Pā Tū Profile Settings Logout All Reviews Survey Results Home Inbox …" at bounding box center [671, 296] width 1343 height 648
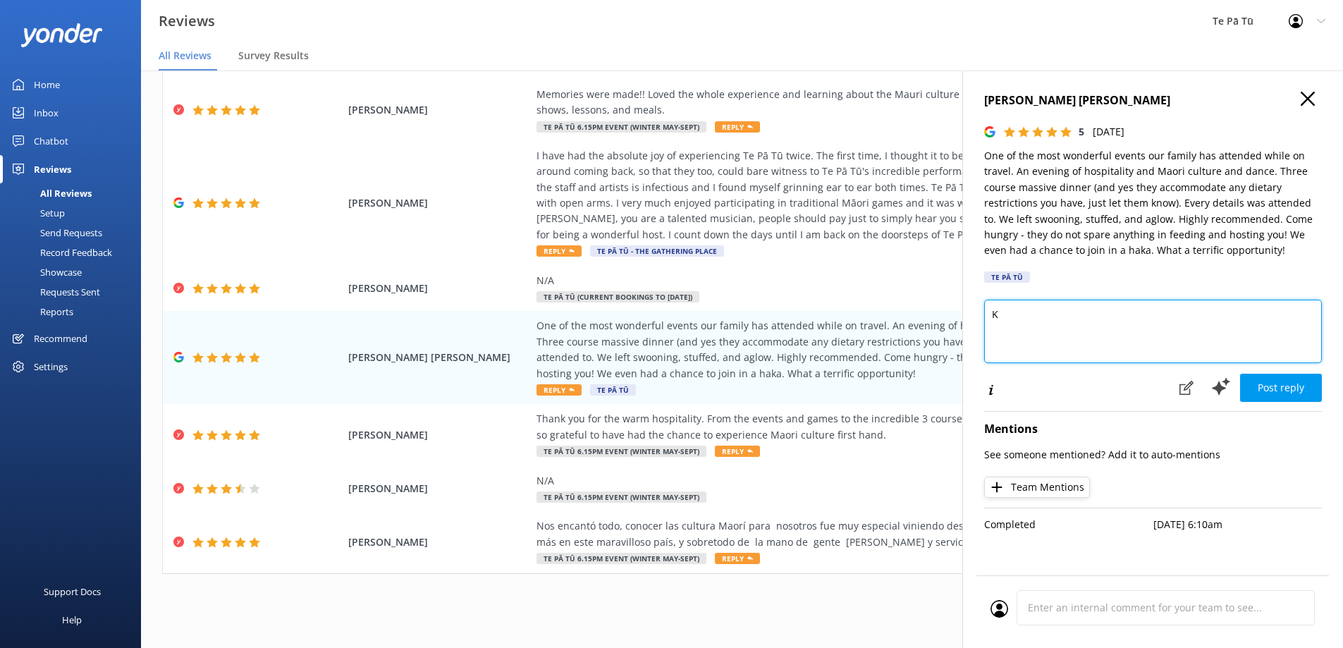
scroll to position [0, 0]
paste textarea "Thank you so much for your kind words and for joining us at [GEOGRAPHIC_DATA]. …"
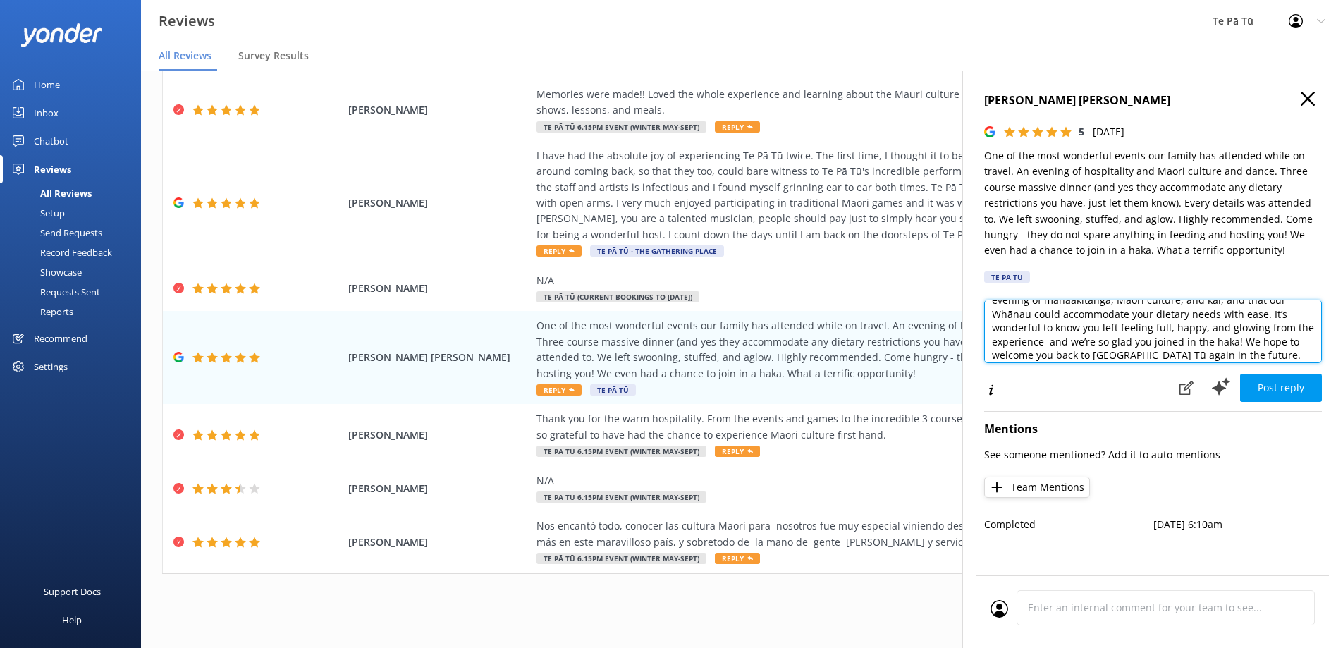
type textarea "Kia [PERSON_NAME], Thank you so much for your kind words and for joining us at …"
click at [1269, 385] on button "Post reply" at bounding box center [1281, 388] width 82 height 28
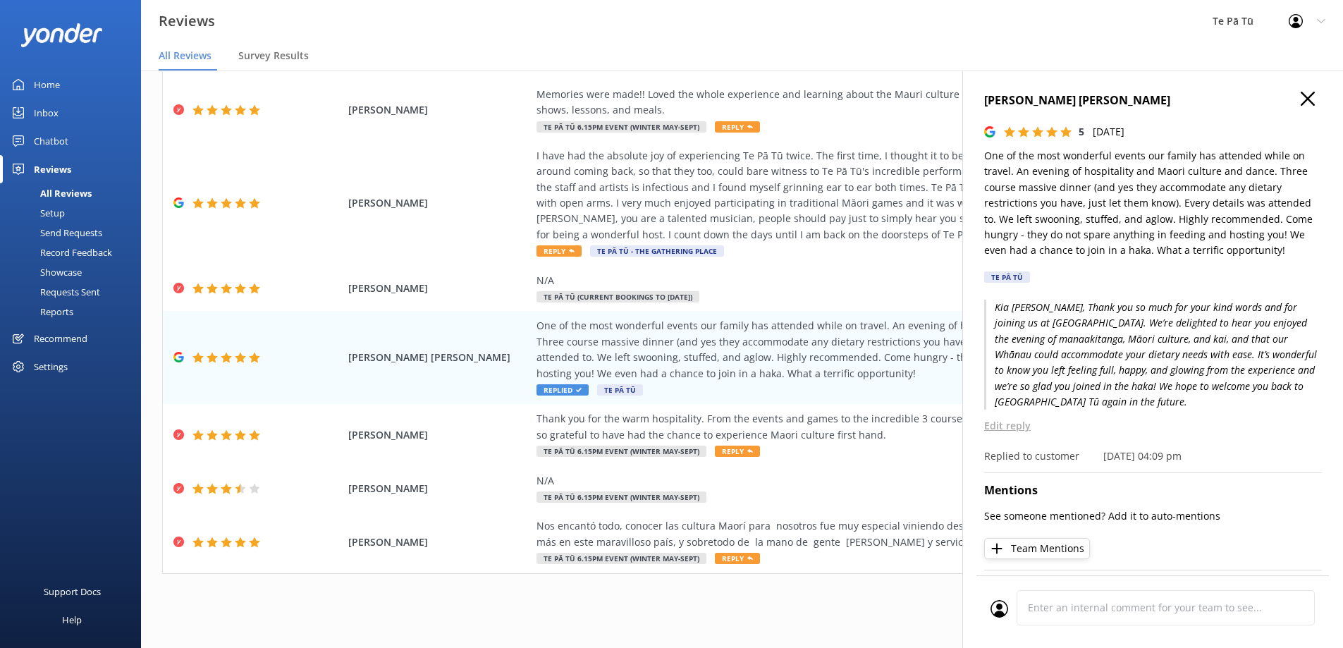
click at [1300, 99] on icon at bounding box center [1307, 99] width 14 height 14
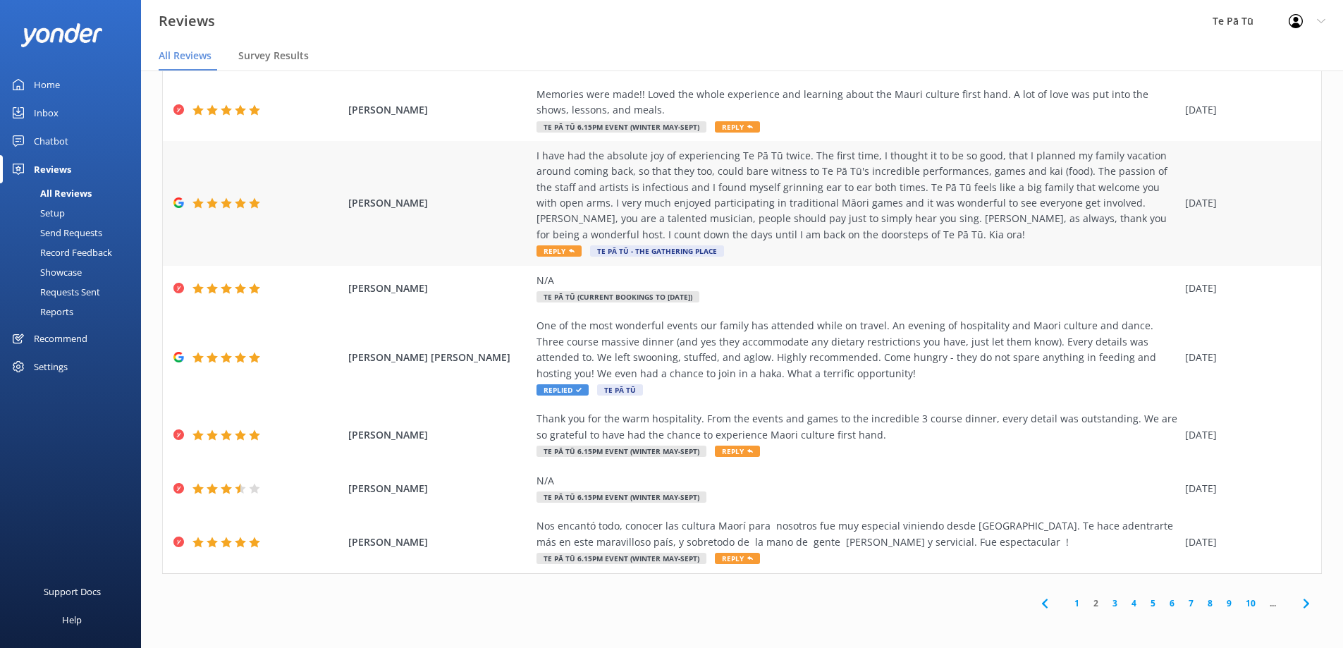
click at [668, 198] on div "I have had the absolute joy of experiencing Te Pā Tū twice. The first time, I t…" at bounding box center [856, 195] width 641 height 94
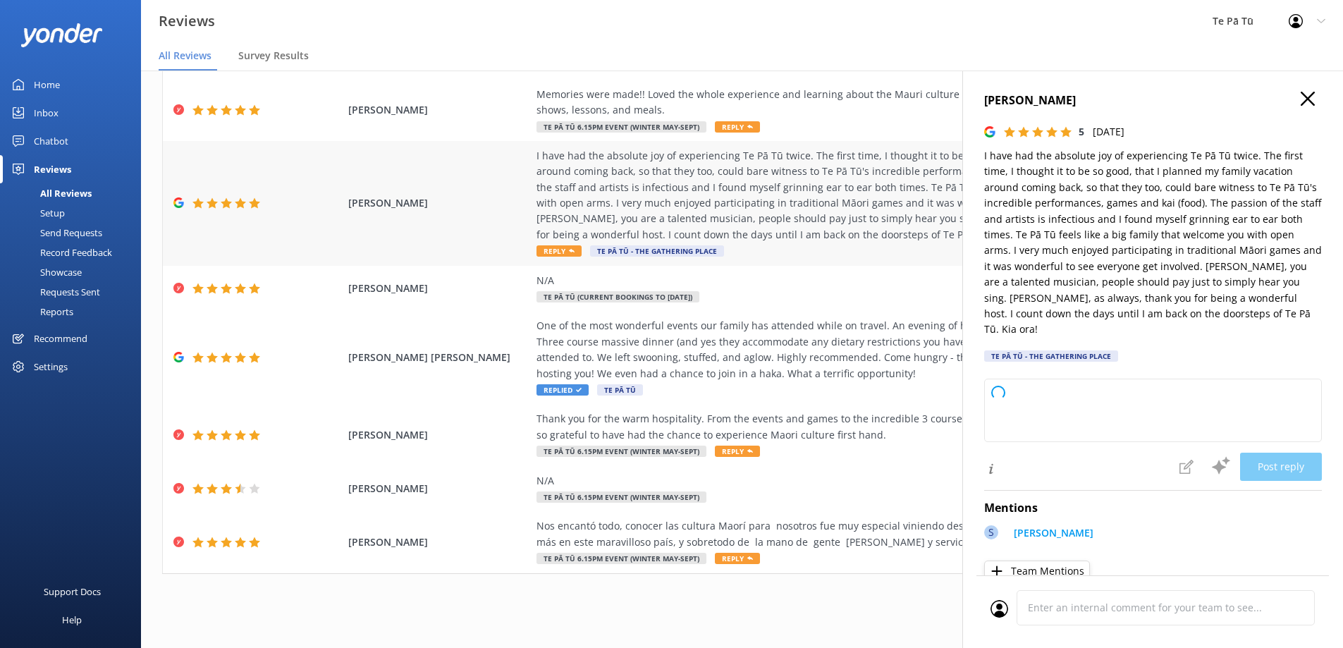
type textarea "Kia ora! Thank you so much for your wonderful review and for returning to Te Pā…"
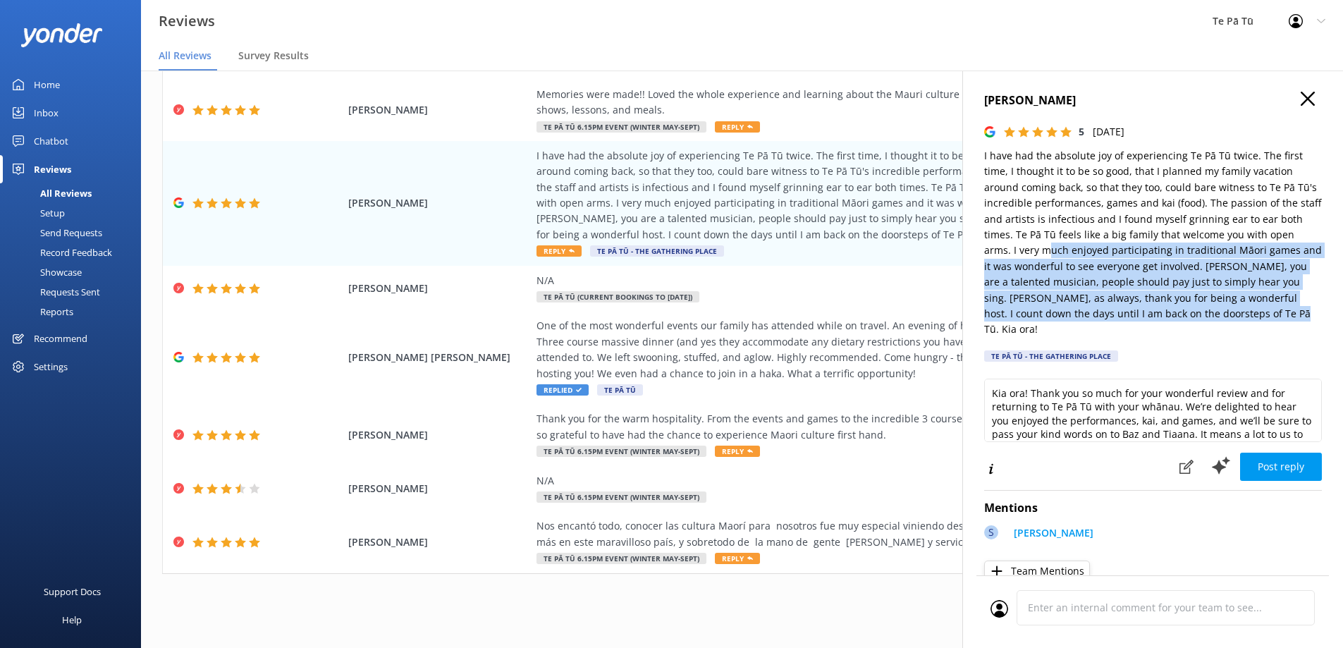
drag, startPoint x: 1276, startPoint y: 310, endPoint x: 1047, endPoint y: 253, distance: 236.7
click at [1047, 253] on p "I have had the absolute joy of experiencing Te Pā Tū twice. The first time, I t…" at bounding box center [1153, 243] width 338 height 190
click at [1278, 309] on p "I have had the absolute joy of experiencing Te Pā Tū twice. The first time, I t…" at bounding box center [1153, 243] width 338 height 190
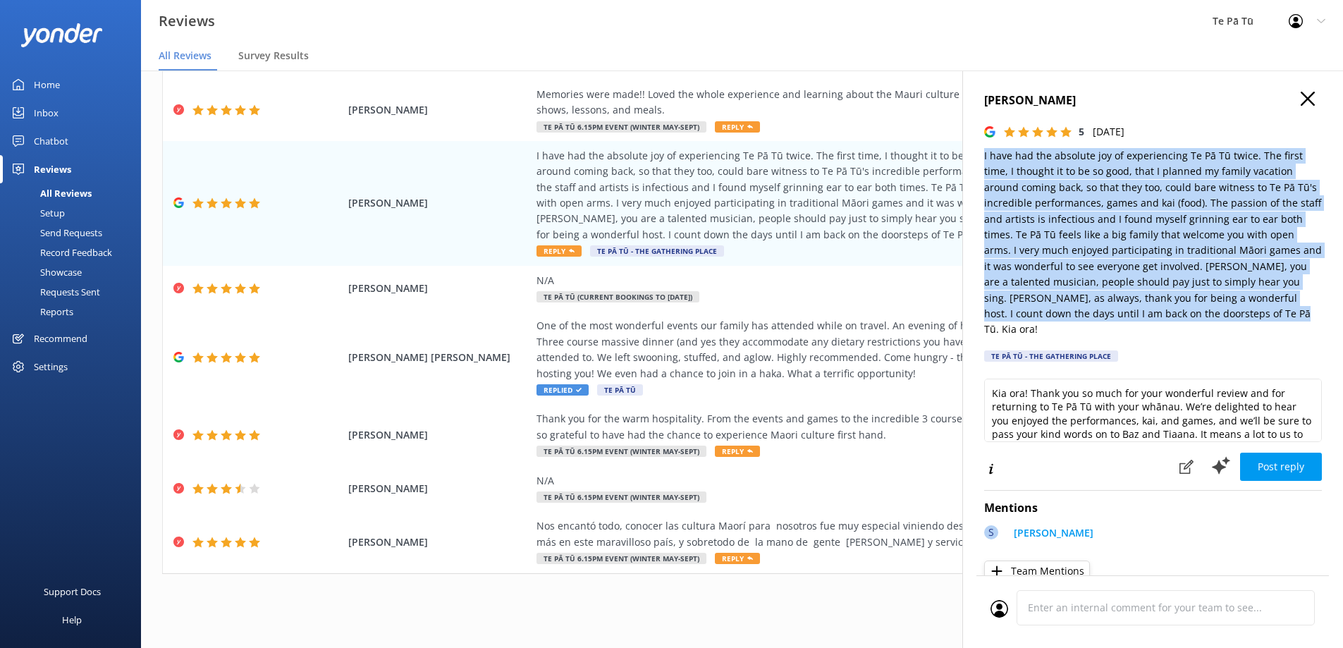
drag, startPoint x: 1246, startPoint y: 307, endPoint x: 986, endPoint y: 166, distance: 295.8
click at [982, 164] on div "[PERSON_NAME] 5 [DATE] I have had the absolute joy of experiencing Te Pā Tū twi…" at bounding box center [1152, 394] width 381 height 648
copy p "I have had the absolute joy of experiencing Te Pā Tū twice. The first time, I t…"
click at [1063, 389] on textarea "Kia ora! Thank you so much for your wonderful review and for returning to Te Pā…" at bounding box center [1153, 409] width 338 height 63
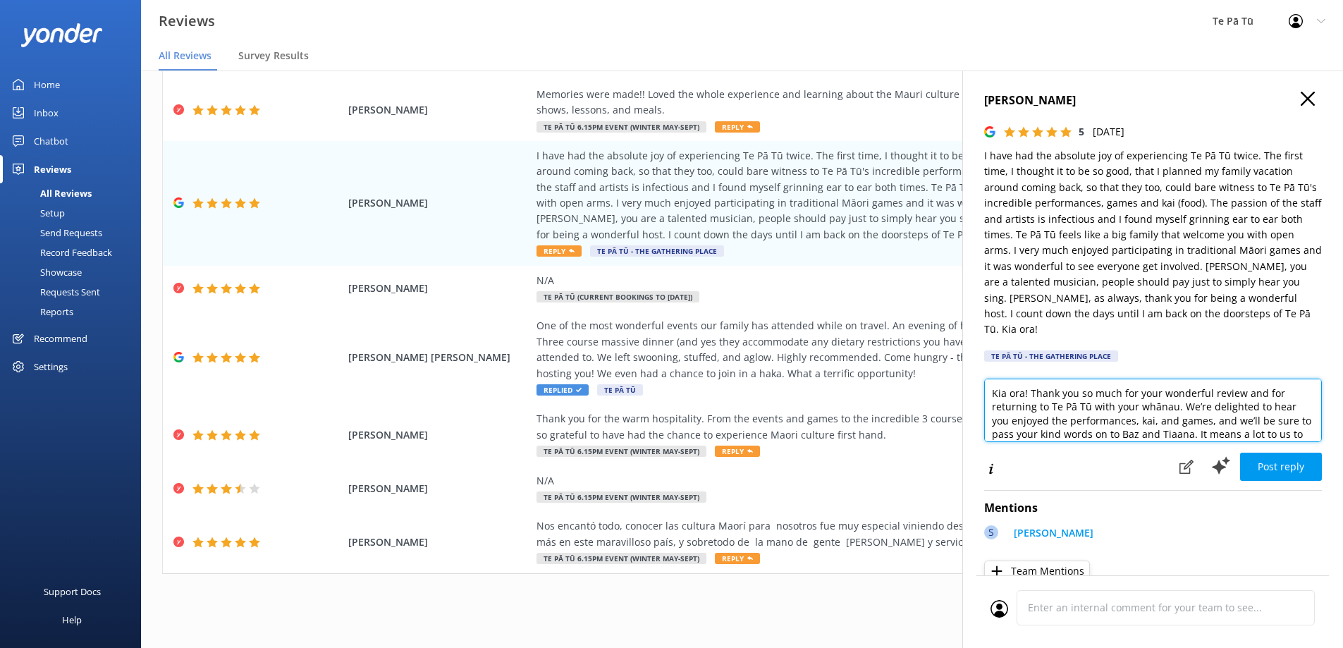
click at [1063, 389] on textarea "Kia ora! Thank you so much for your wonderful review and for returning to Te Pā…" at bounding box center [1153, 409] width 338 height 63
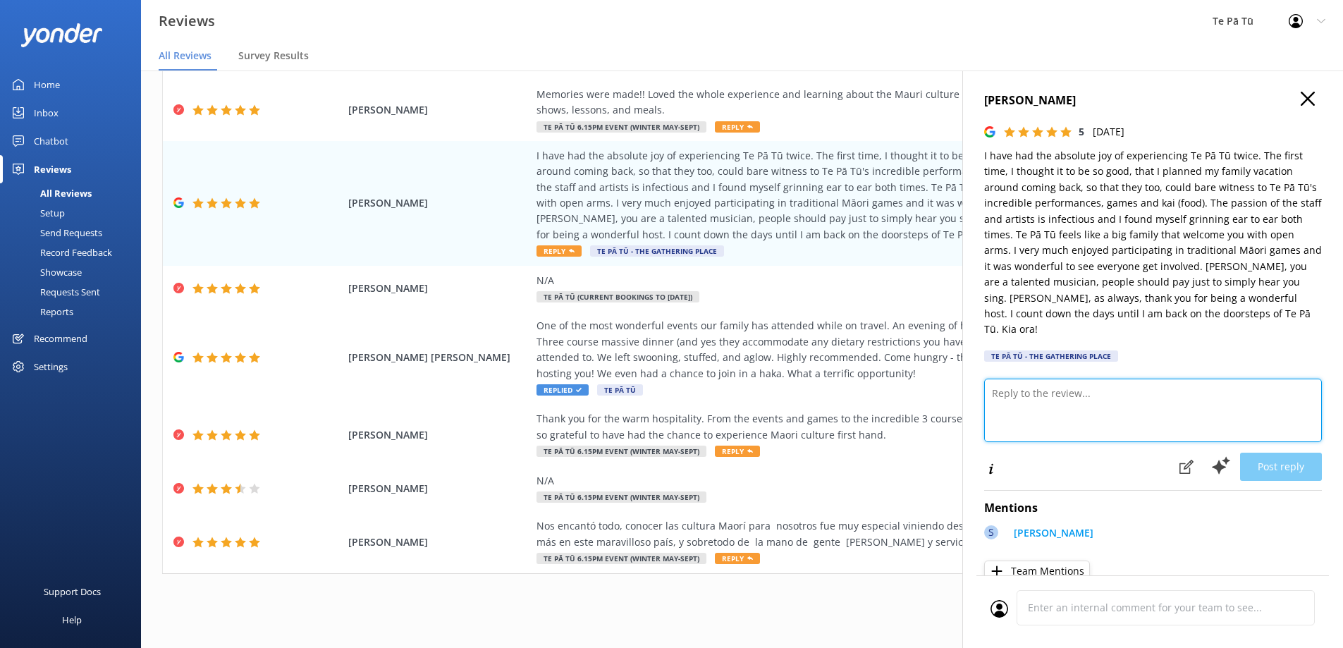
paste textarea "We are truly honoured that you’ve visited [GEOGRAPHIC_DATA] Tū not once, but tw…"
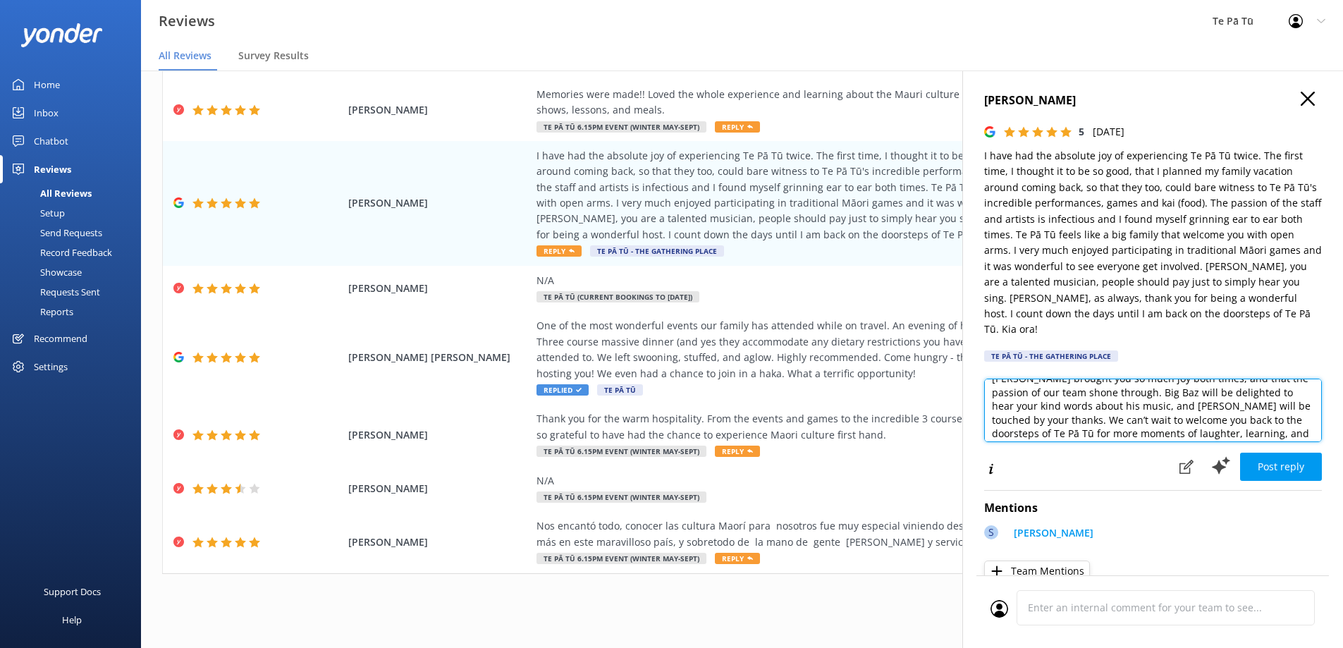
scroll to position [0, 0]
drag, startPoint x: 1051, startPoint y: 376, endPoint x: 1027, endPoint y: 392, distance: 29.1
click at [1027, 392] on textarea "We are truly honoured that you’ve visited [GEOGRAPHIC_DATA] Tū not once, but tw…" at bounding box center [1153, 409] width 338 height 63
click at [1016, 380] on textarea "We are truly and that you planned your family vacation around returning to shar…" at bounding box center [1153, 409] width 338 height 63
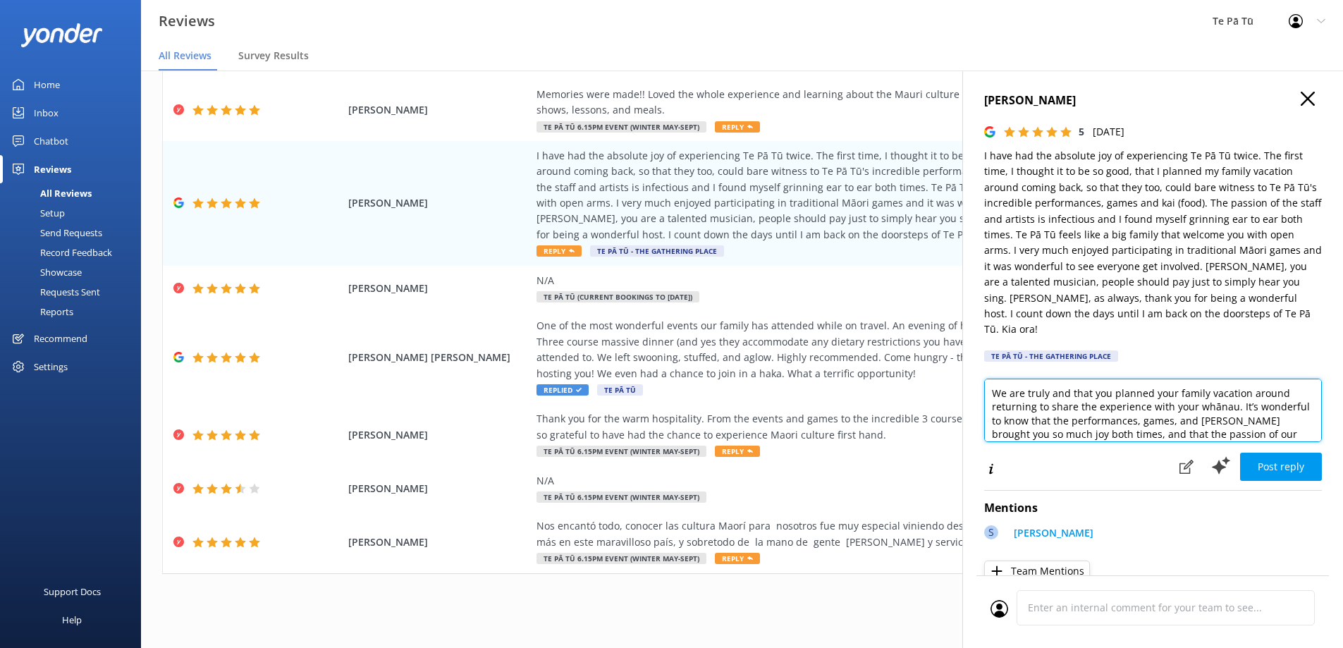
drag, startPoint x: 1045, startPoint y: 376, endPoint x: 1008, endPoint y: 381, distance: 37.0
click at [1008, 381] on textarea "We are truly and that you planned your family vacation around returning to shar…" at bounding box center [1153, 409] width 338 height 63
drag, startPoint x: 1050, startPoint y: 406, endPoint x: 1147, endPoint y: 372, distance: 102.3
click at [1147, 378] on textarea "We always enjoy having you [PERSON_NAME] and that you planned your family vacat…" at bounding box center [1153, 409] width 338 height 63
click at [1060, 378] on textarea "We always enjoy having you [PERSON_NAME]. It’s wonderful to know that the perfo…" at bounding box center [1153, 409] width 338 height 63
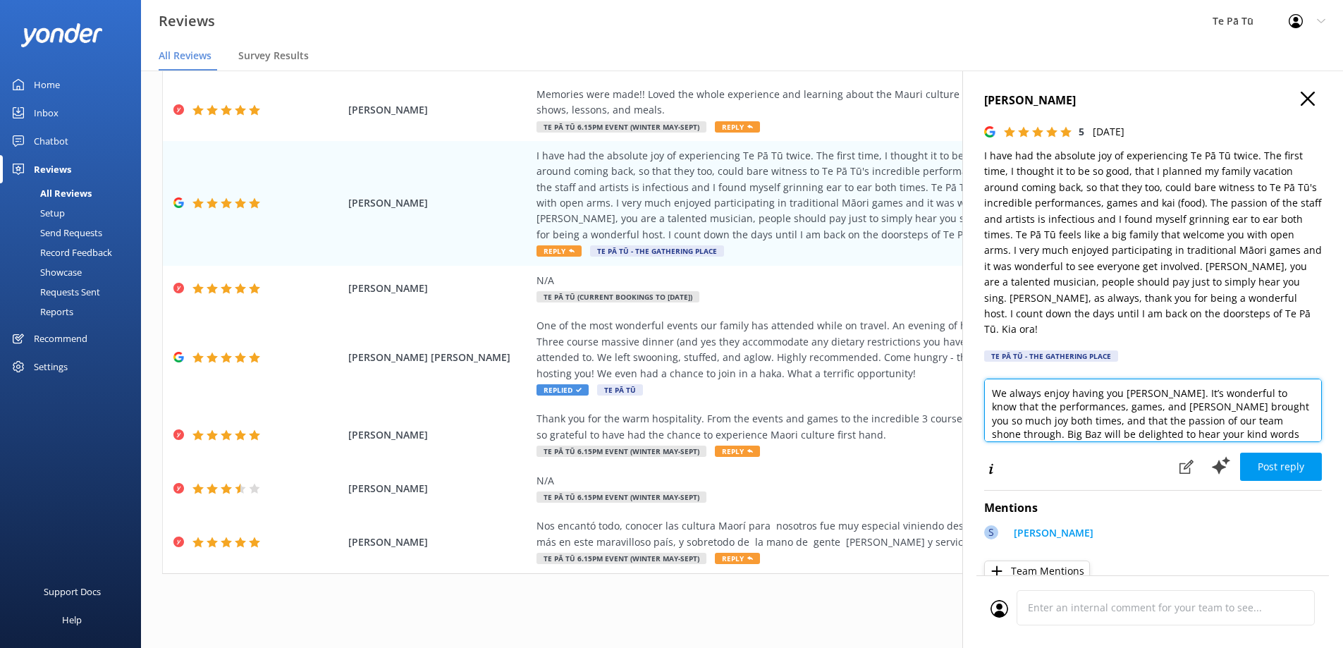
click at [1060, 378] on textarea "We always enjoy having you [PERSON_NAME]. It’s wonderful to know that the perfo…" at bounding box center [1153, 409] width 338 height 63
click at [1165, 405] on textarea "We always love having you [PERSON_NAME]. It’s wonderful to know that the perfor…" at bounding box center [1153, 409] width 338 height 63
click at [1257, 408] on textarea "We always love having you [PERSON_NAME]. It’s wonderful to know that the perfor…" at bounding box center [1153, 409] width 338 height 63
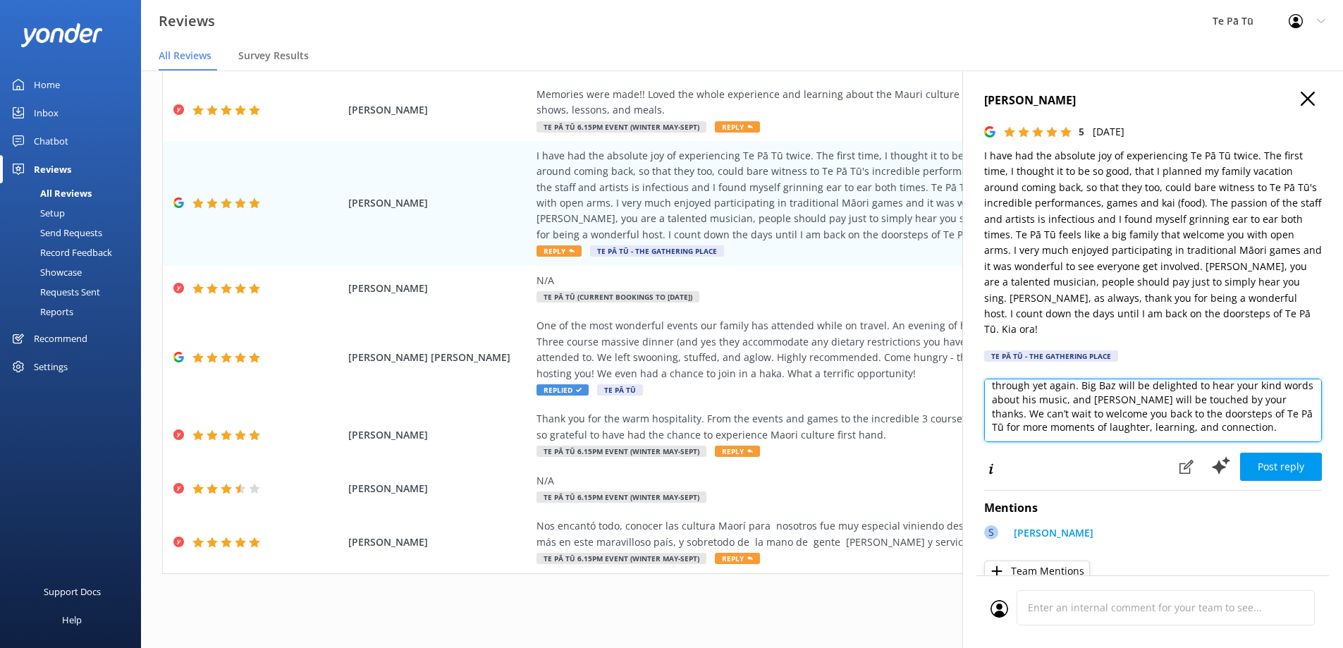
click at [1152, 398] on textarea "We always love having you [PERSON_NAME]. It’s wonderful to know that the perfor…" at bounding box center [1153, 409] width 338 height 63
click at [1152, 399] on textarea "We always love having you [PERSON_NAME]. It’s wonderful to know that the perfor…" at bounding box center [1153, 409] width 338 height 63
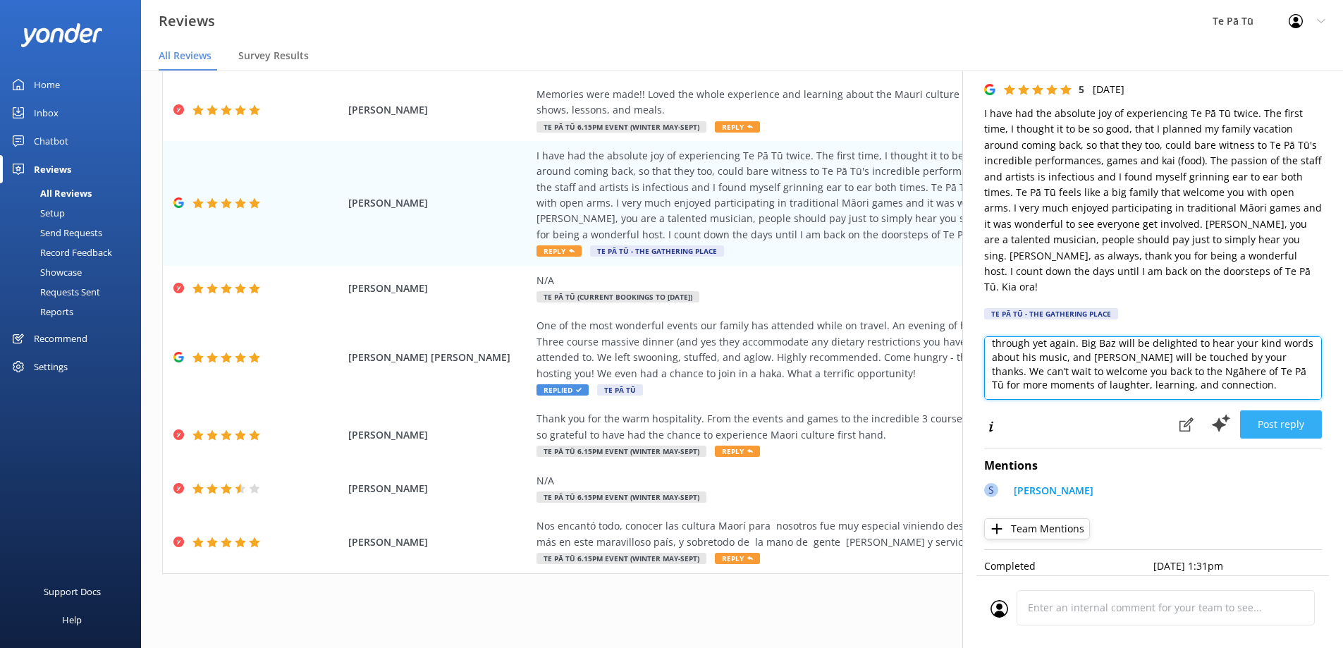
type textarea "We always love having you [PERSON_NAME]. It’s wonderful to know that the perfor…"
click at [1265, 411] on button "Post reply" at bounding box center [1281, 424] width 82 height 28
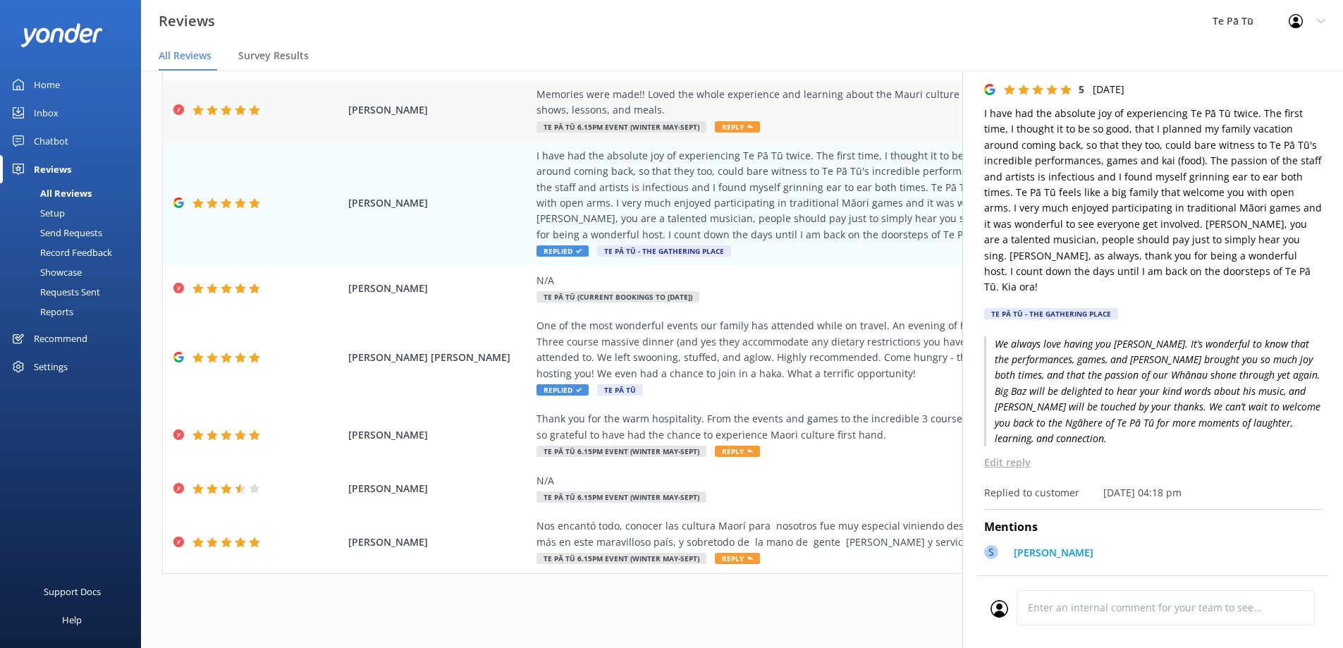
scroll to position [0, 0]
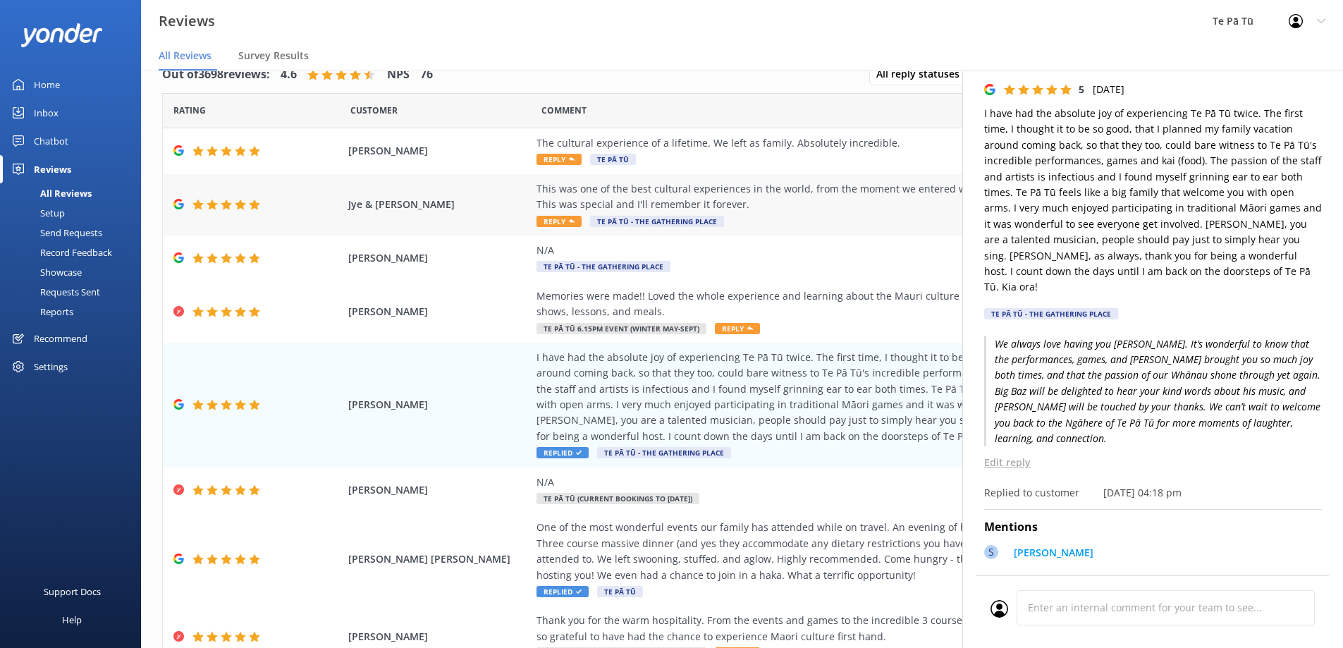
click at [696, 202] on div "This was one of the best cultural experiences in the world, from the moment we …" at bounding box center [856, 197] width 641 height 32
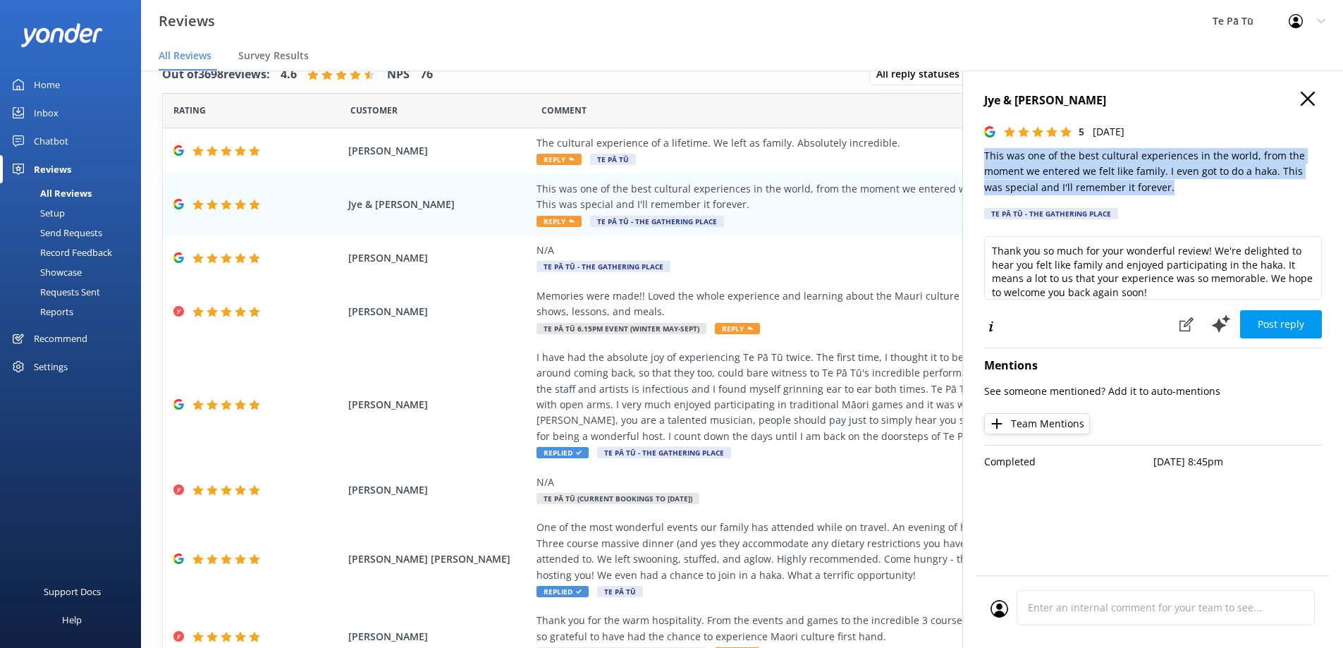
drag, startPoint x: 1154, startPoint y: 184, endPoint x: 985, endPoint y: 152, distance: 172.1
click at [985, 152] on p "This was one of the best cultural experiences in the world, from the moment we …" at bounding box center [1153, 171] width 338 height 47
copy p "This was one of the best cultural experiences in the world, from the moment we …"
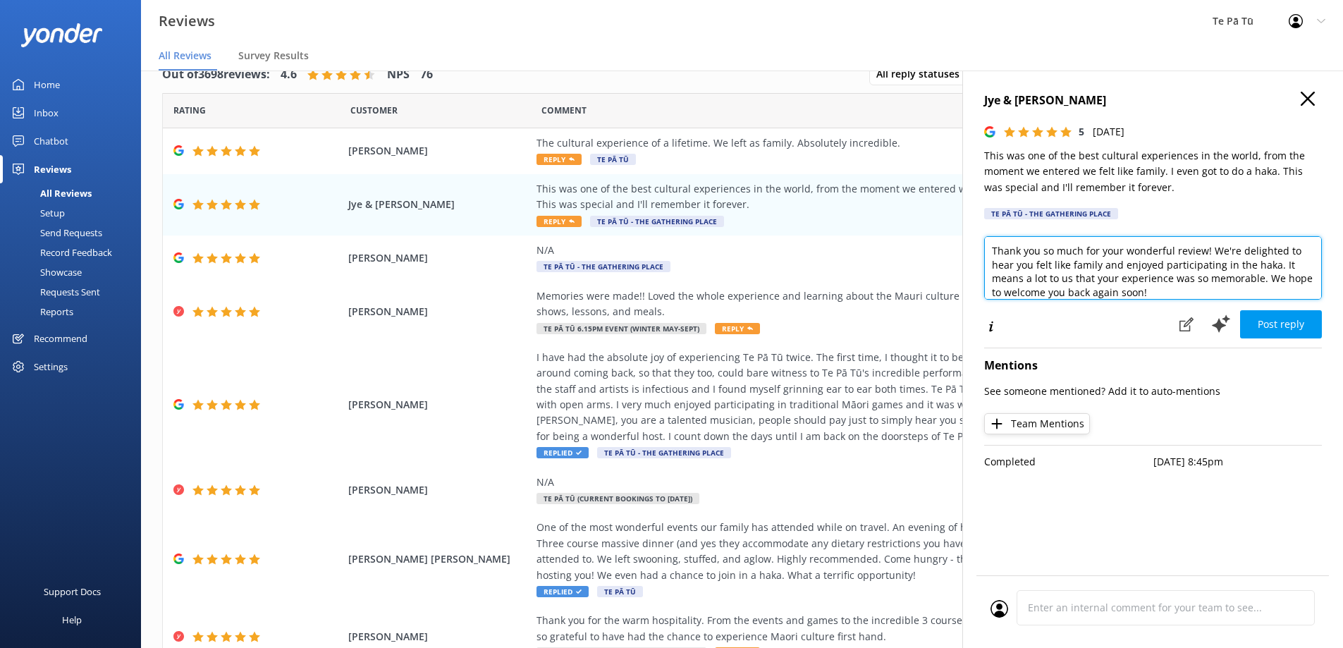
click at [1221, 286] on textarea "Thank you so much for your wonderful review! We're delighted to hear you felt l…" at bounding box center [1153, 267] width 338 height 63
drag, startPoint x: 1211, startPoint y: 285, endPoint x: 927, endPoint y: 230, distance: 288.7
click at [929, 230] on div "Out of 3698 reviews: 4.6 NPS 76 All reply statuses All reply statuses Needs a r…" at bounding box center [742, 344] width 1202 height 605
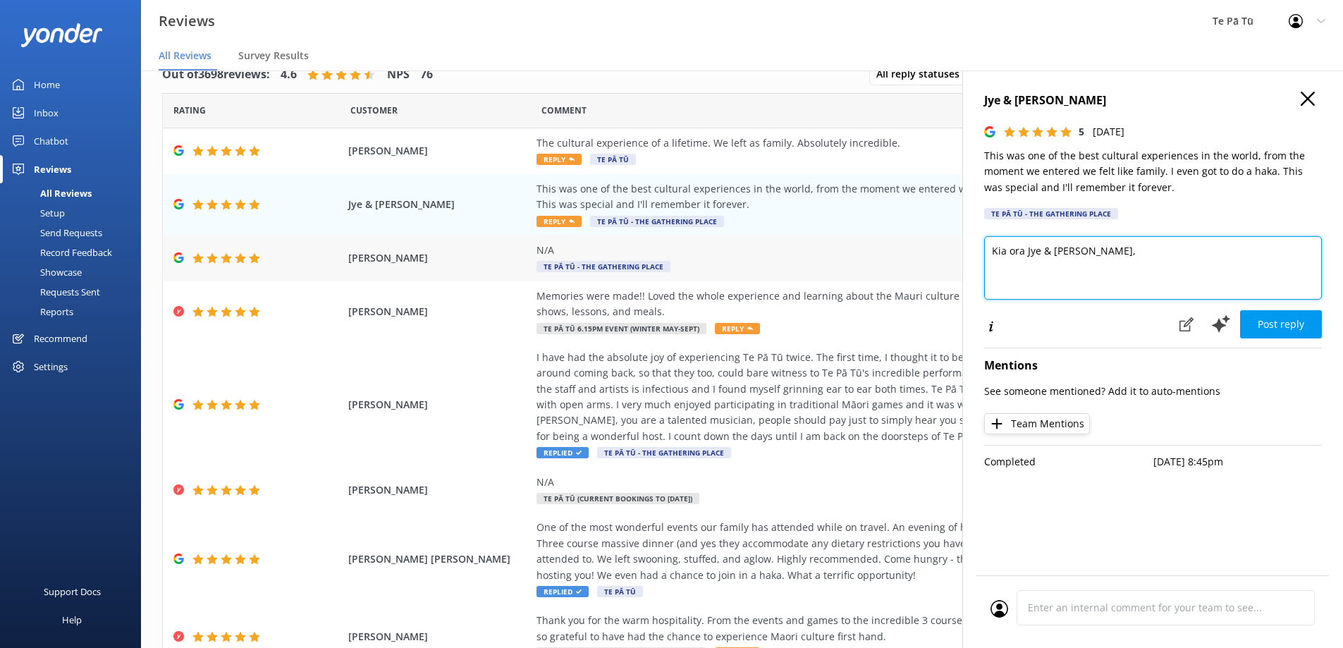
paste textarea "Thank you for sharing your experience at [GEOGRAPHIC_DATA]. We’re so pleased yo…"
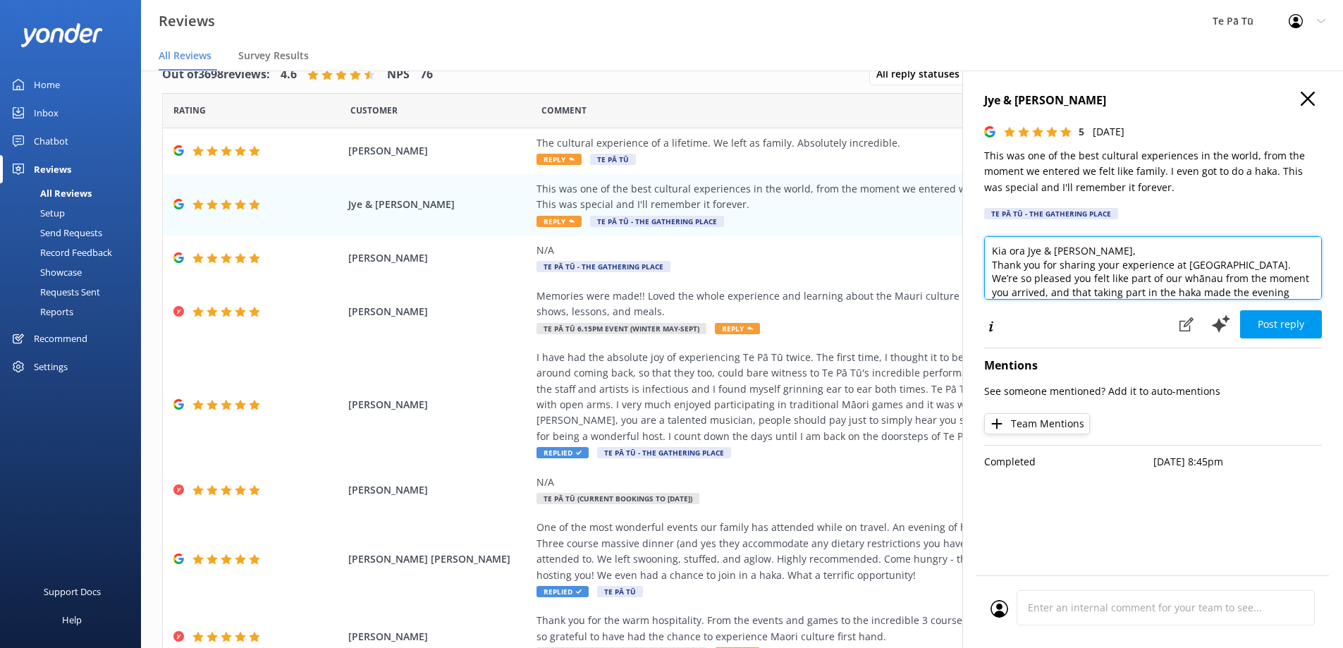
type textarea "Kia ora Jye & [PERSON_NAME], Thank you for sharing your experience at [GEOGRAPH…"
click at [1290, 322] on button "Post reply" at bounding box center [1281, 324] width 82 height 28
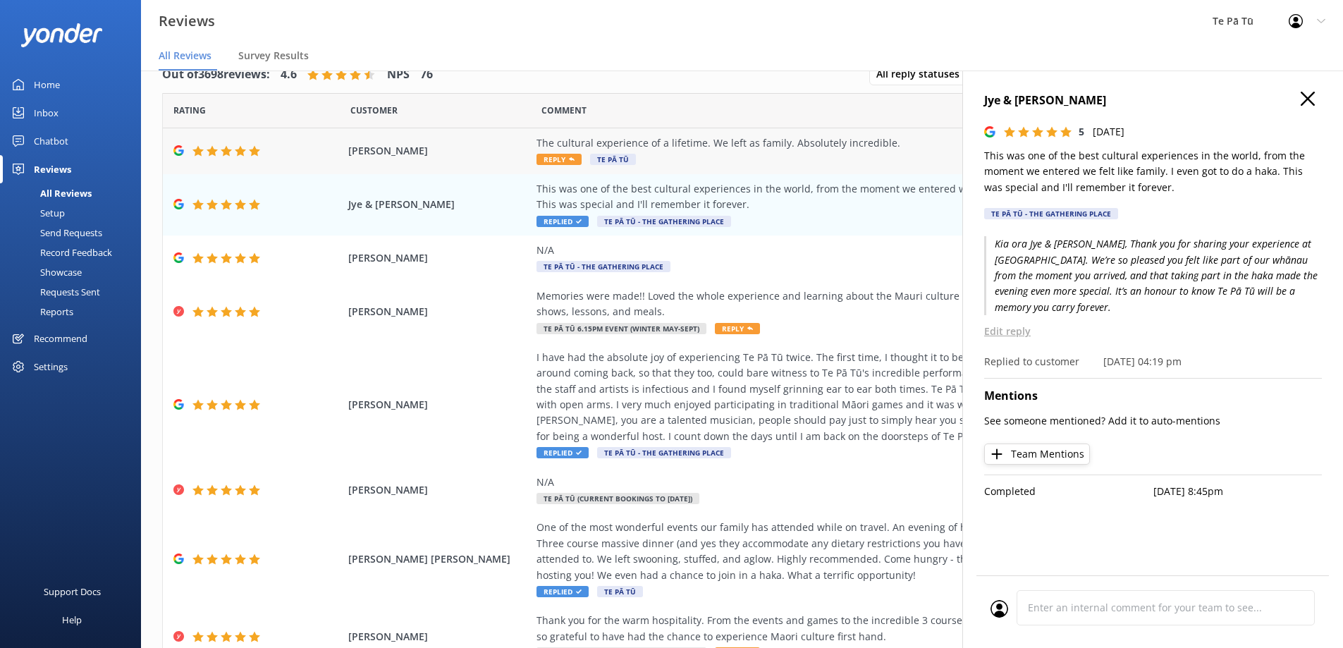
click at [753, 144] on div "The cultural experience of a lifetime. We left as family. Absolutely incredible." at bounding box center [856, 143] width 641 height 16
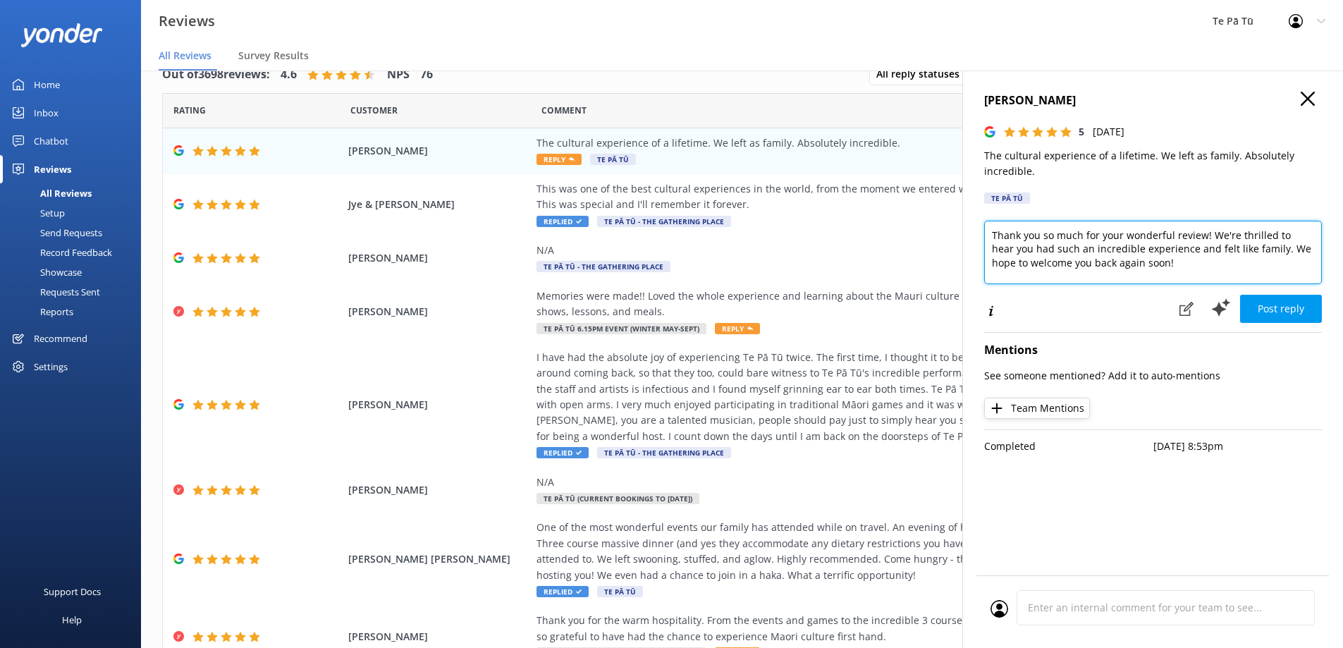
drag, startPoint x: 1161, startPoint y: 269, endPoint x: 991, endPoint y: 231, distance: 174.1
click at [968, 232] on div "[PERSON_NAME] 5 [DATE] The cultural experience of a lifetime. We left as family…" at bounding box center [1152, 394] width 381 height 648
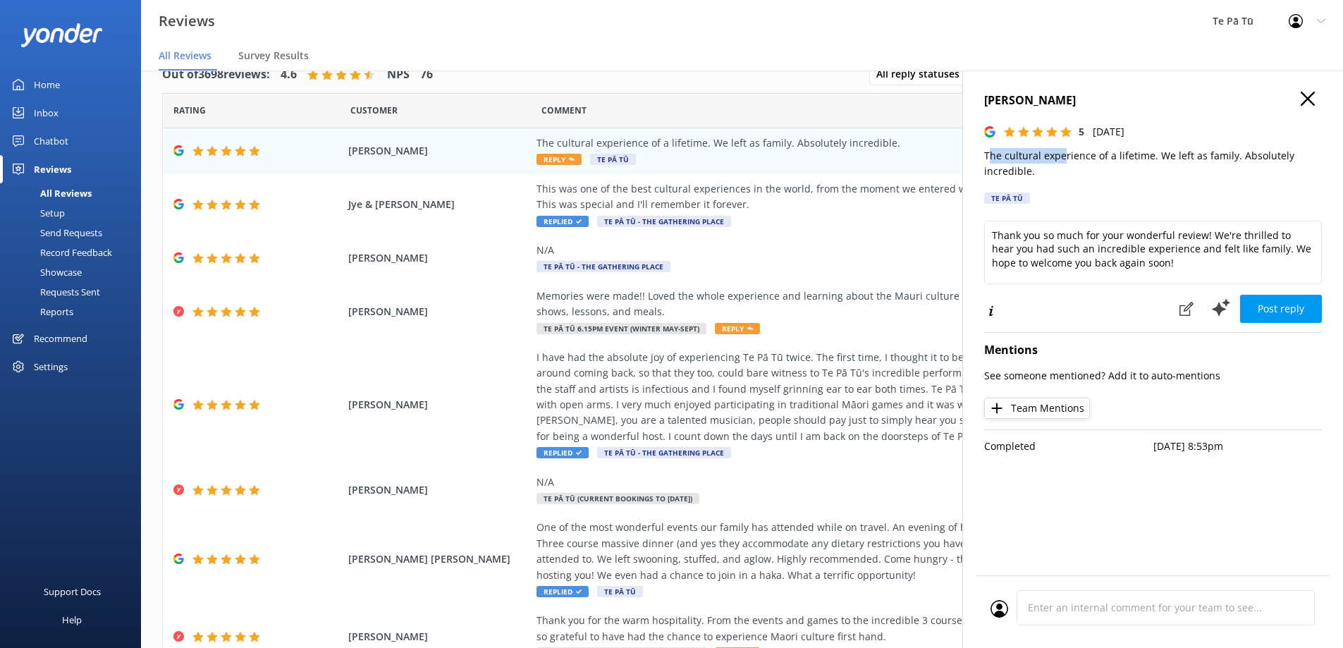
drag, startPoint x: 1061, startPoint y: 162, endPoint x: 988, endPoint y: 161, distance: 73.3
click at [988, 161] on p "The cultural experience of a lifetime. We left as family. Absolutely incredible." at bounding box center [1153, 164] width 338 height 32
click at [980, 157] on div "[PERSON_NAME] 5 [DATE] The cultural experience of a lifetime. We left as family…" at bounding box center [1152, 394] width 381 height 648
drag, startPoint x: 980, startPoint y: 156, endPoint x: 1036, endPoint y: 176, distance: 59.7
click at [1036, 176] on div "[PERSON_NAME] 5 [DATE] The cultural experience of a lifetime. We left as family…" at bounding box center [1152, 394] width 381 height 648
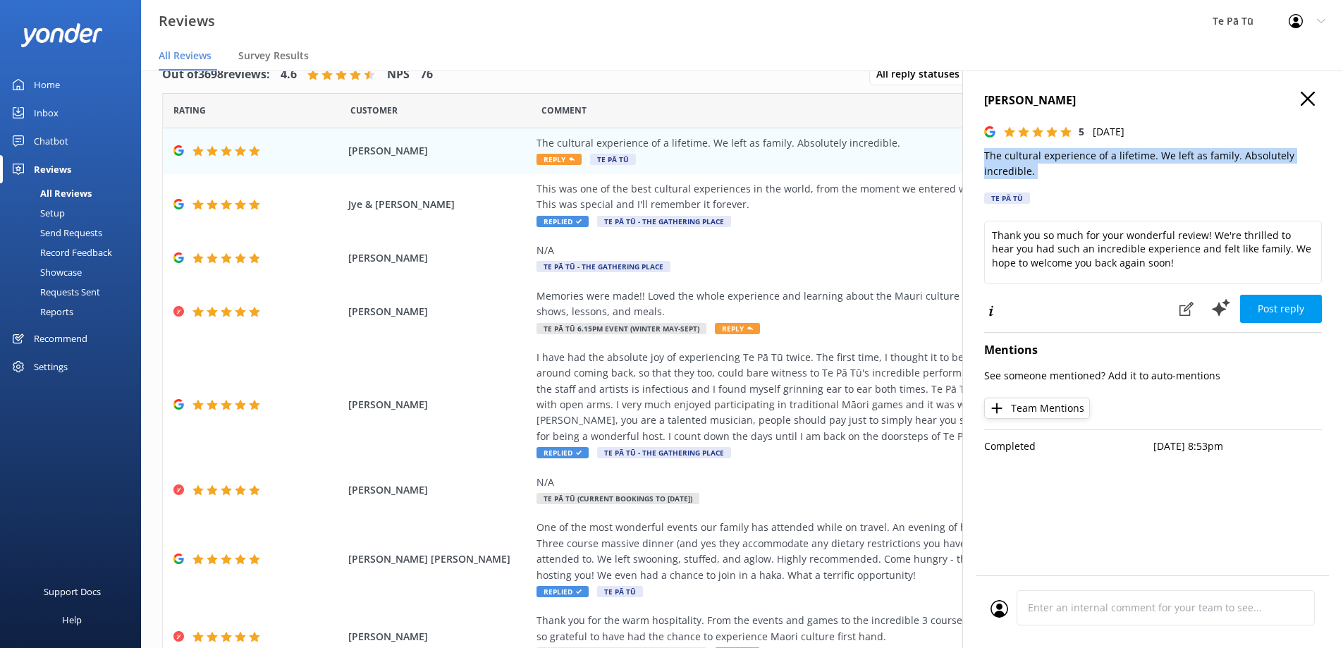
copy p "The cultural experience of a lifetime. We left as family. Absolutely incredible."
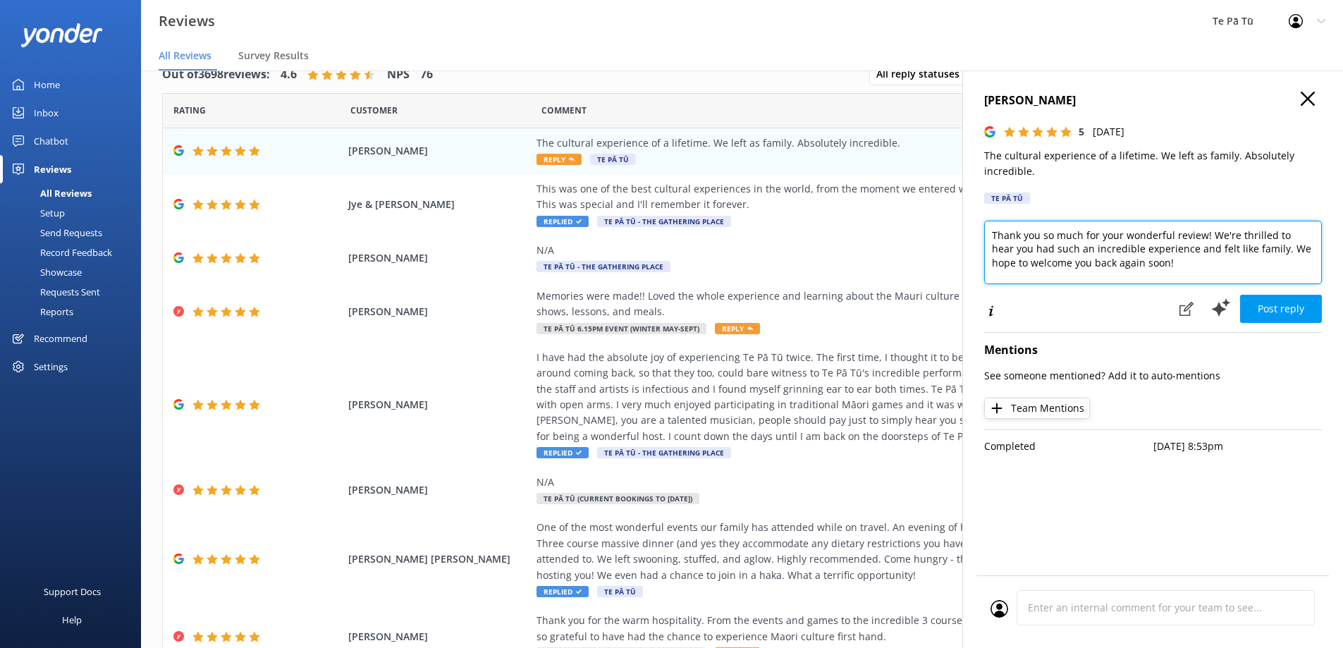
click at [1184, 268] on textarea "Thank you so much for your wonderful review! We're thrilled to hear you had suc…" at bounding box center [1153, 252] width 338 height 63
drag, startPoint x: 1183, startPoint y: 267, endPoint x: 978, endPoint y: 235, distance: 207.6
click at [978, 235] on div "[PERSON_NAME] 5 [DATE] The cultural experience of a lifetime. We left as family…" at bounding box center [1152, 394] width 381 height 648
paste textarea "for joining us at [GEOGRAPHIC_DATA]. We’re honoured to have shared the cultural…"
type textarea "Thank you for joining us at [GEOGRAPHIC_DATA]. We’re honoured to have shared th…"
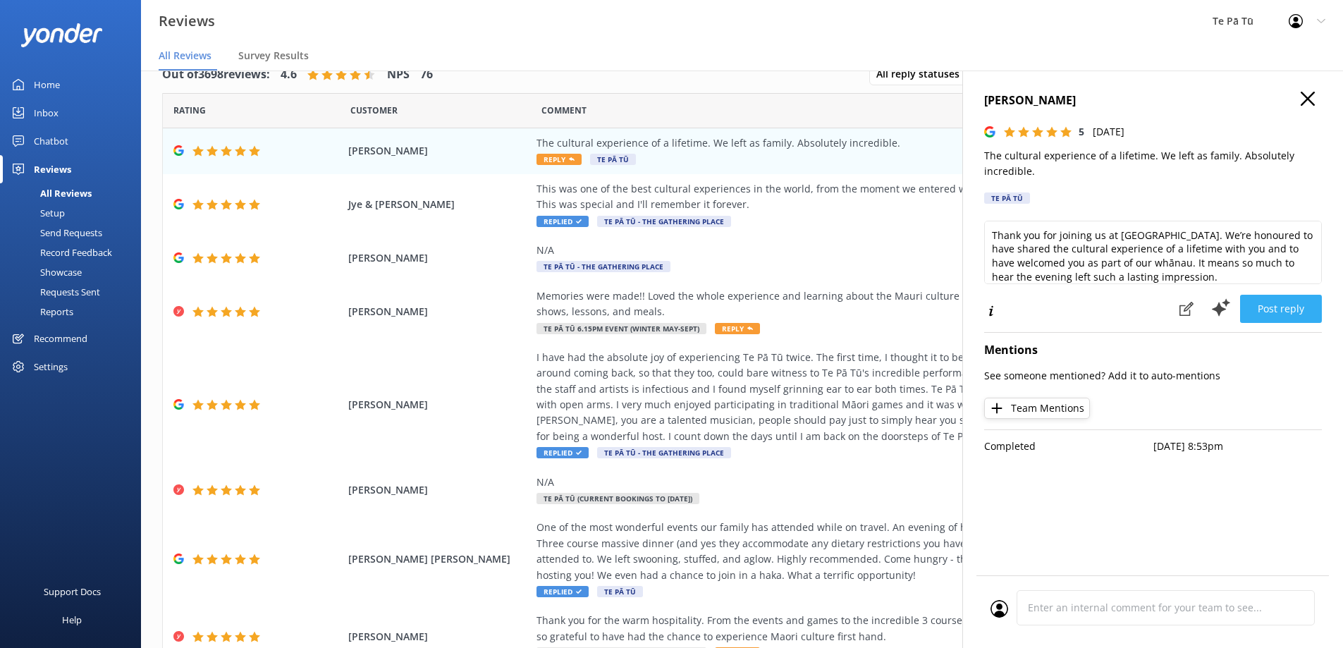
click at [1290, 312] on button "Post reply" at bounding box center [1281, 309] width 82 height 28
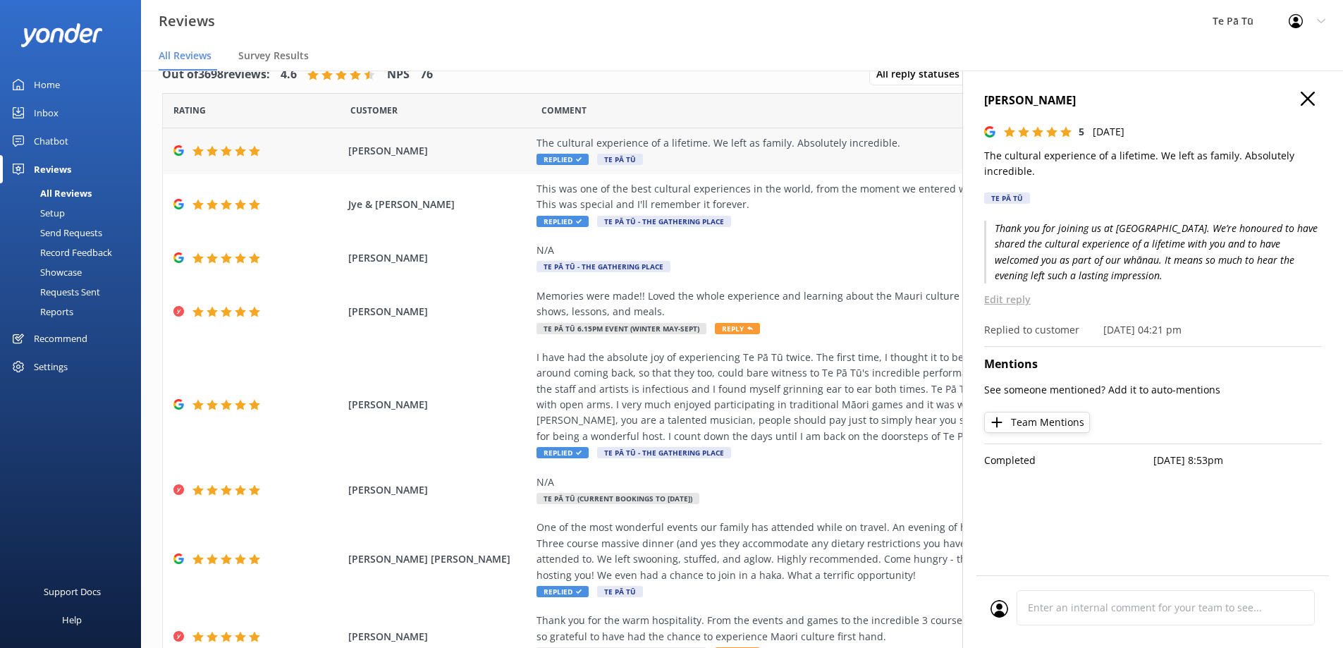
click at [735, 154] on div "The cultural experience of a lifetime. We left as family. Absolutely incredible…" at bounding box center [856, 151] width 641 height 32
click at [1309, 94] on icon at bounding box center [1307, 99] width 14 height 14
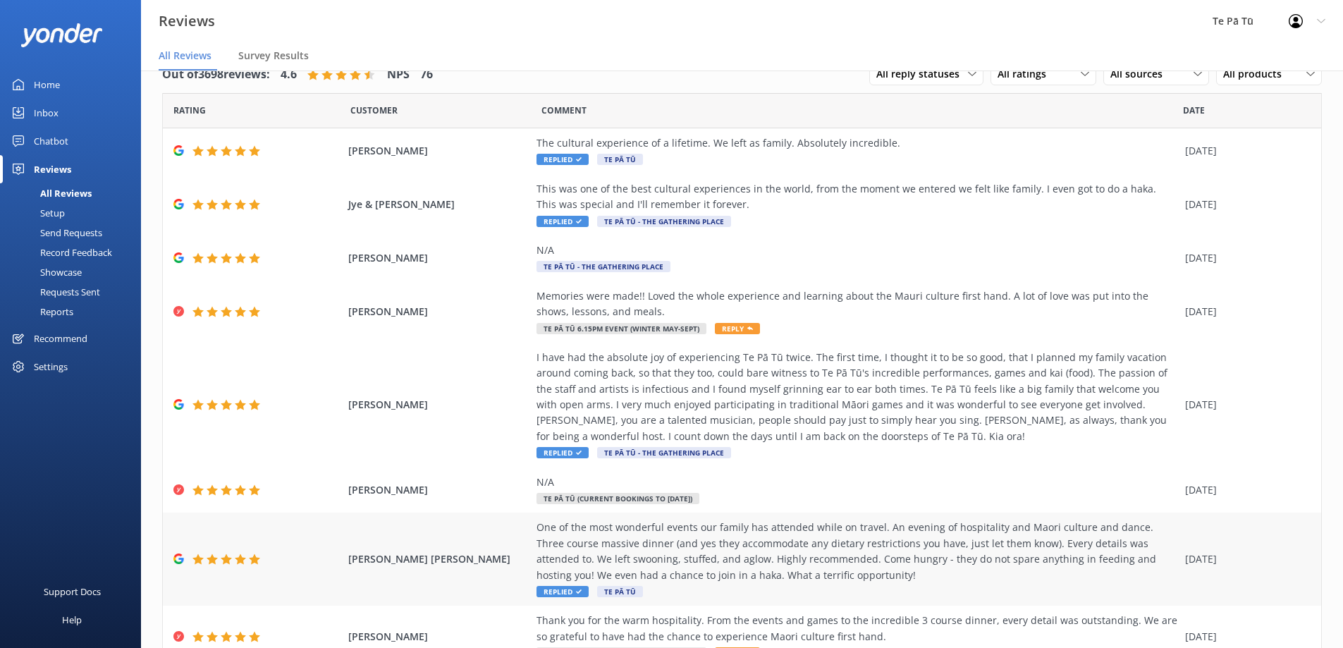
scroll to position [202, 0]
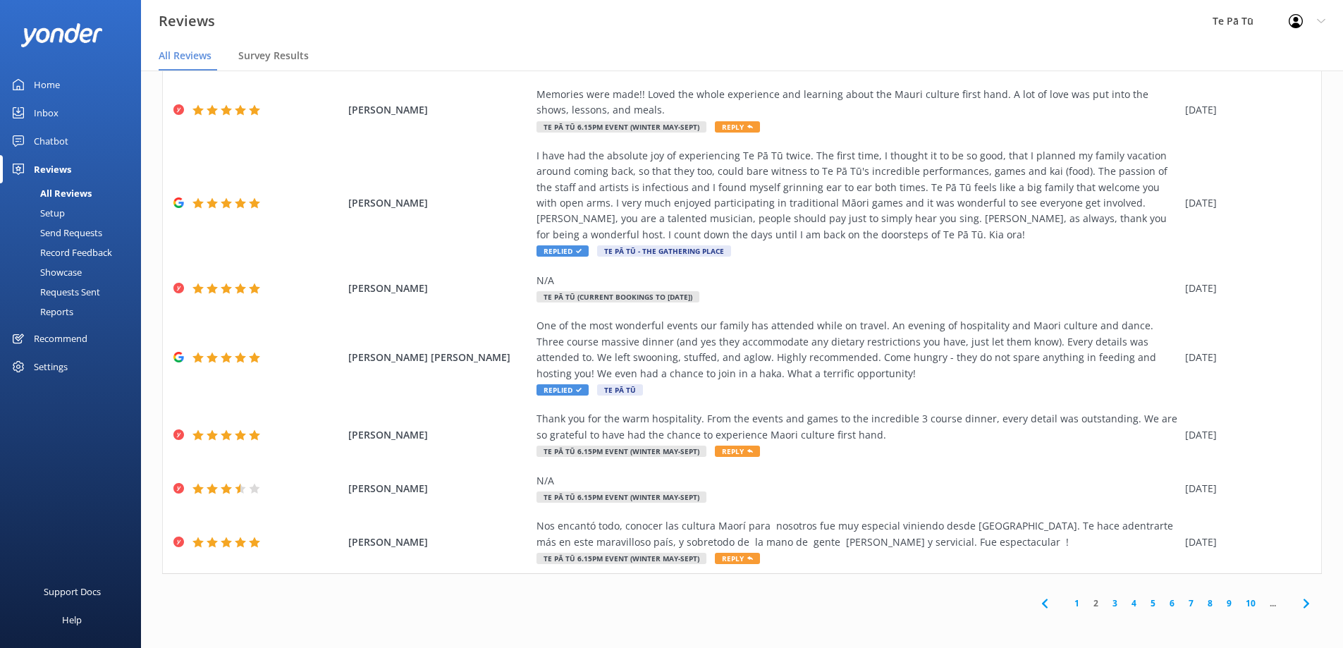
click at [1068, 606] on link "1" at bounding box center [1076, 602] width 19 height 13
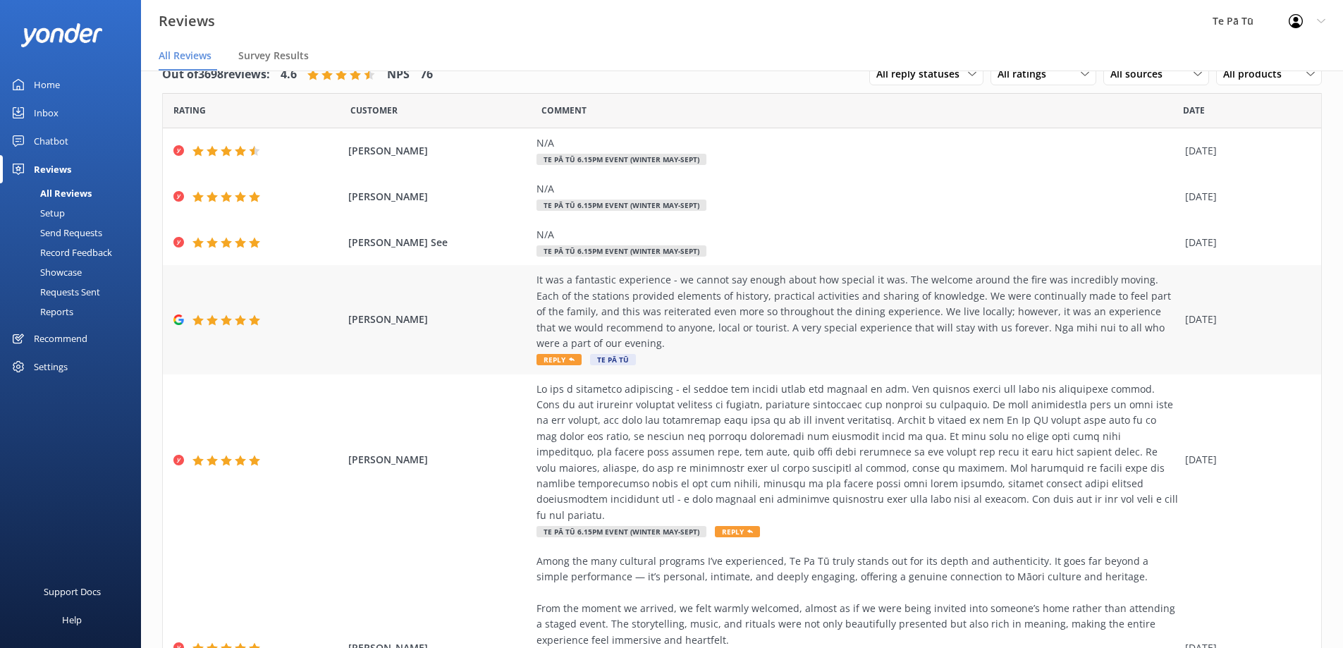
click at [708, 318] on div "It was a fantastic experience - we cannot say enough about how special it was. …" at bounding box center [856, 311] width 641 height 79
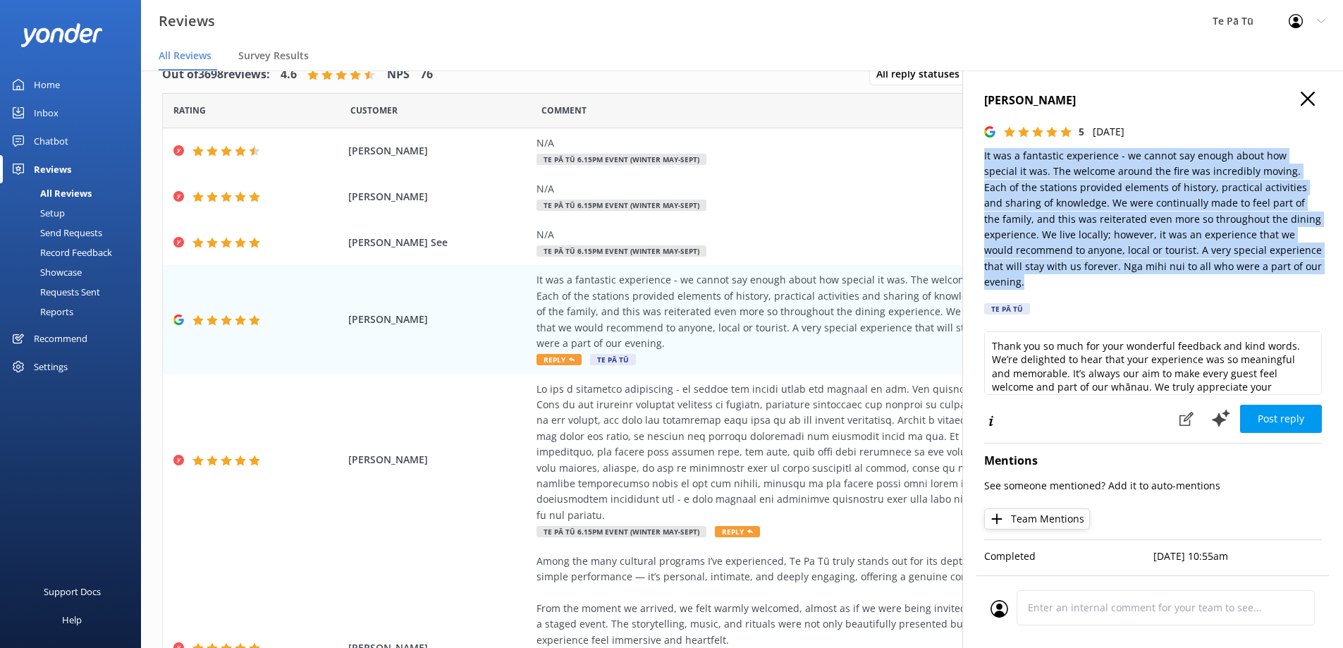
drag, startPoint x: 1284, startPoint y: 267, endPoint x: 985, endPoint y: 160, distance: 318.1
click at [985, 160] on p "It was a fantastic experience - we cannot say enough about how special it was. …" at bounding box center [1153, 219] width 338 height 142
copy p "It was a fantastic experience - we cannot say enough about how special it was. …"
click at [1223, 350] on textarea "Thank you so much for your wonderful feedback and kind words. We’re delighted t…" at bounding box center [1153, 362] width 338 height 63
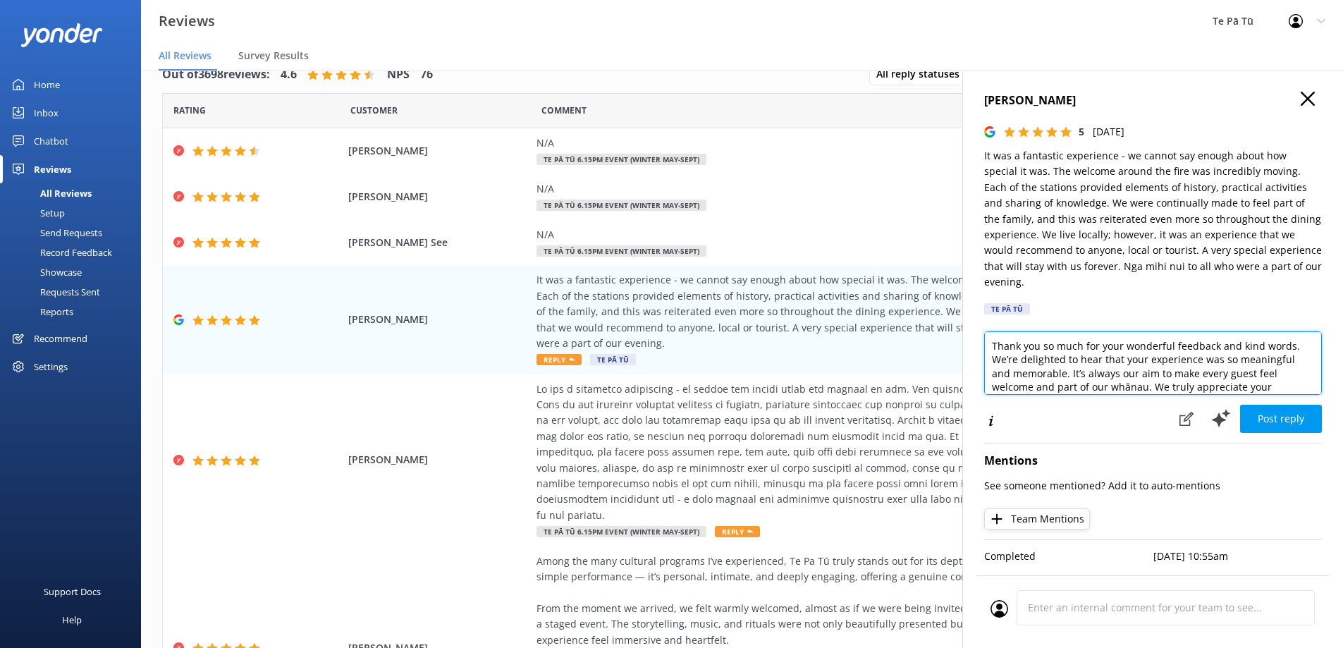
drag, startPoint x: 1278, startPoint y: 371, endPoint x: 973, endPoint y: 309, distance: 312.2
click at [973, 309] on div "[PERSON_NAME] 5 [DATE] It was a fantastic experience - we cannot say enough abo…" at bounding box center [1152, 394] width 381 height 648
paste textarea "for joining us at [GEOGRAPHIC_DATA] and for sharing such heartfelt feedback. We…"
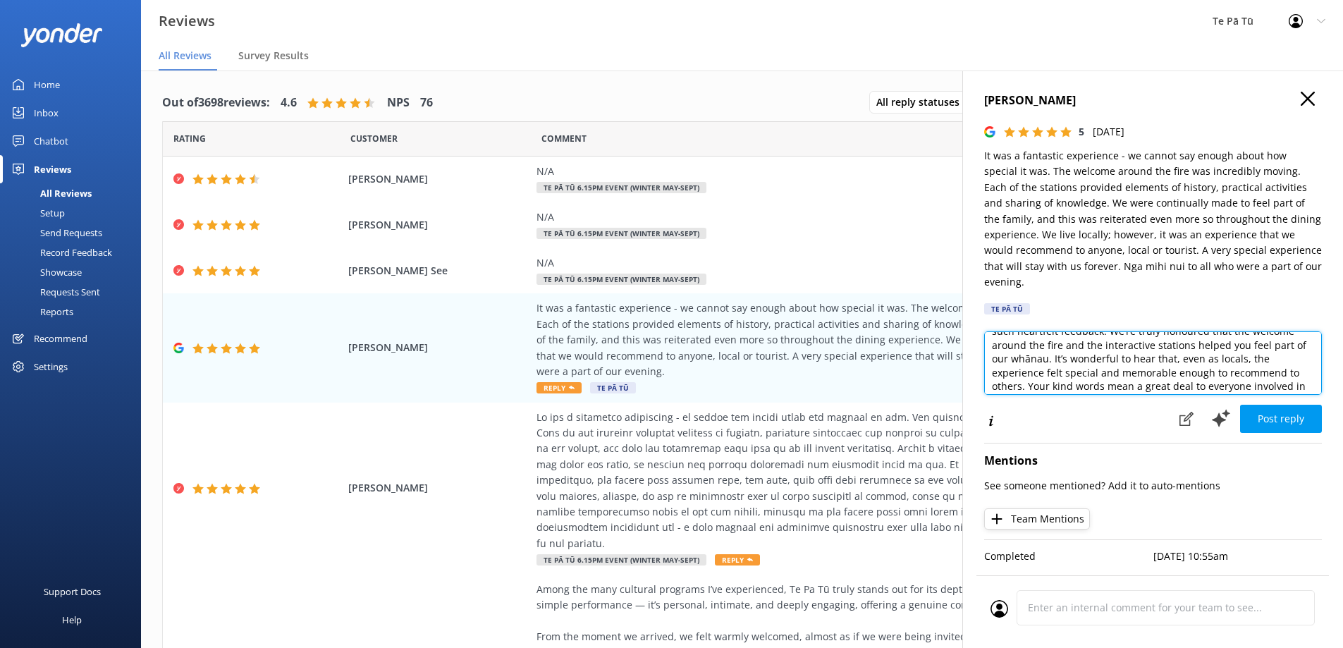
click at [1168, 362] on textarea "Thank you for joining us at [GEOGRAPHIC_DATA] Tū and for sharing such heartfelt…" at bounding box center [1153, 362] width 338 height 63
type textarea "Thank you for joining us at [GEOGRAPHIC_DATA] Tū and for sharing such heartfelt…"
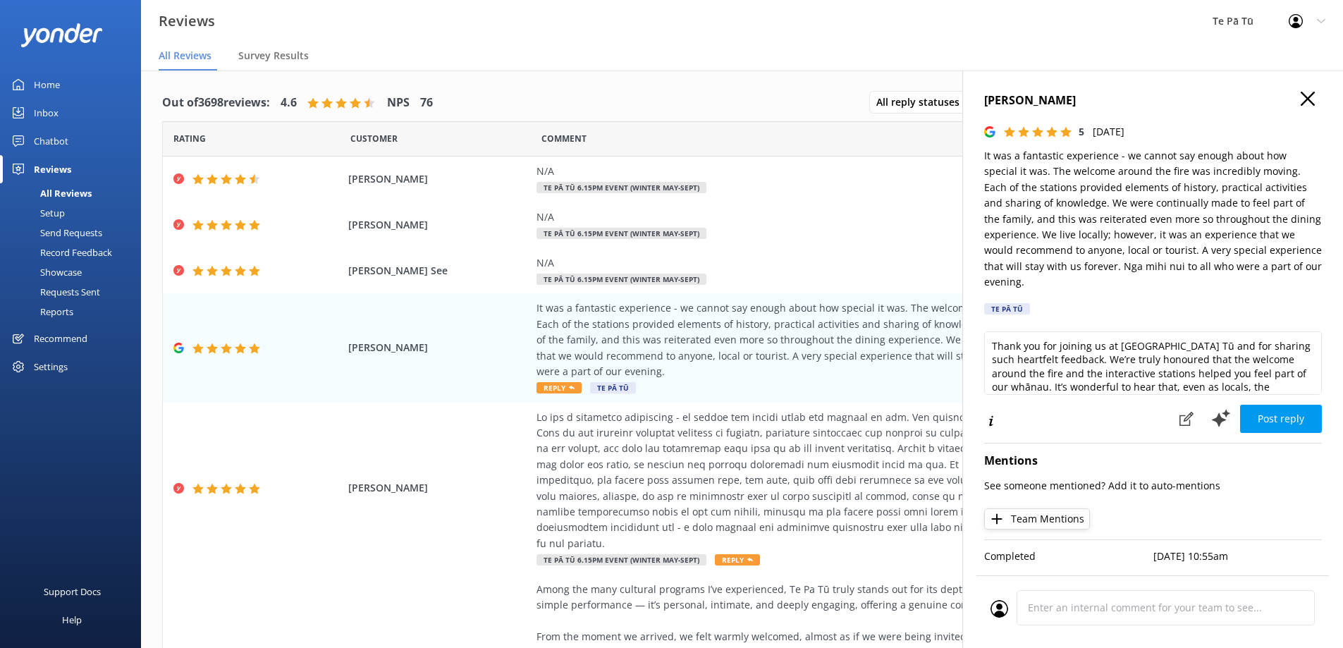
click at [1307, 94] on icon at bounding box center [1307, 99] width 14 height 14
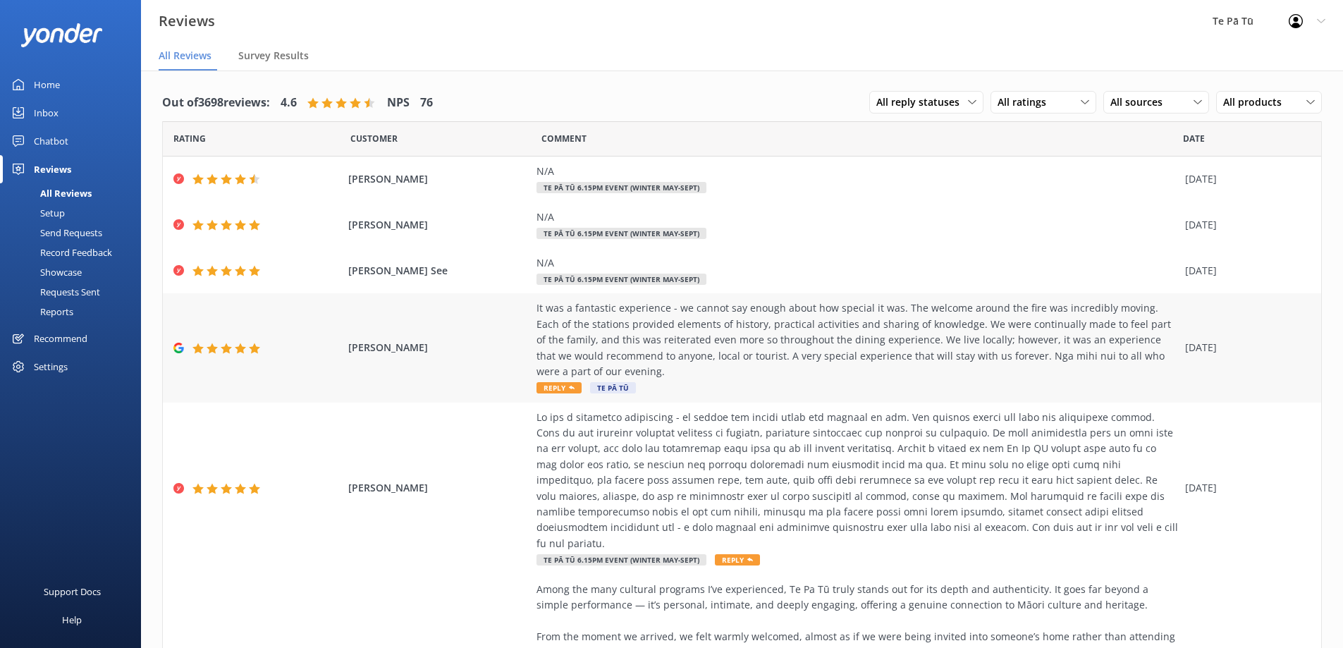
click at [739, 352] on div "It was a fantastic experience - we cannot say enough about how special it was. …" at bounding box center [856, 339] width 641 height 79
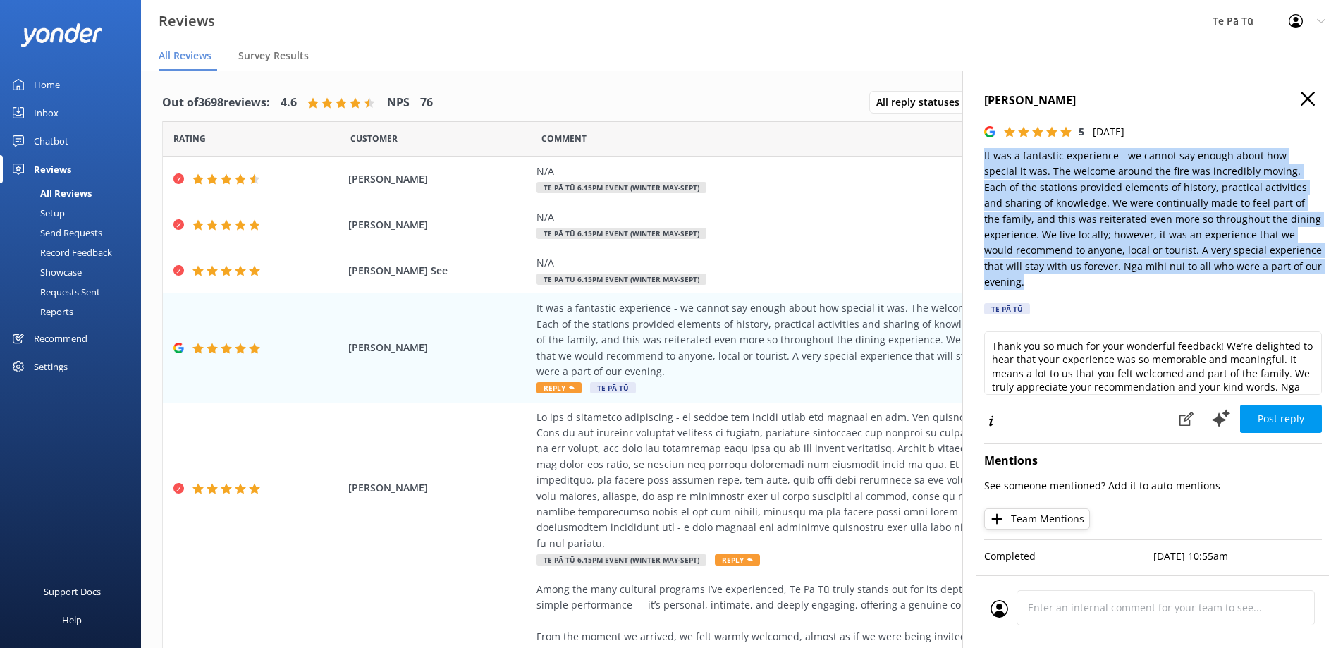
drag, startPoint x: 1264, startPoint y: 264, endPoint x: 984, endPoint y: 152, distance: 301.4
click at [984, 152] on p "It was a fantastic experience - we cannot say enough about how special it was. …" at bounding box center [1153, 219] width 338 height 142
copy p "It was a fantastic experience - we cannot say enough about how special it was. …"
click at [1004, 331] on textarea "Thank you so much for your wonderful feedback! We’re delighted to hear that you…" at bounding box center [1153, 362] width 338 height 63
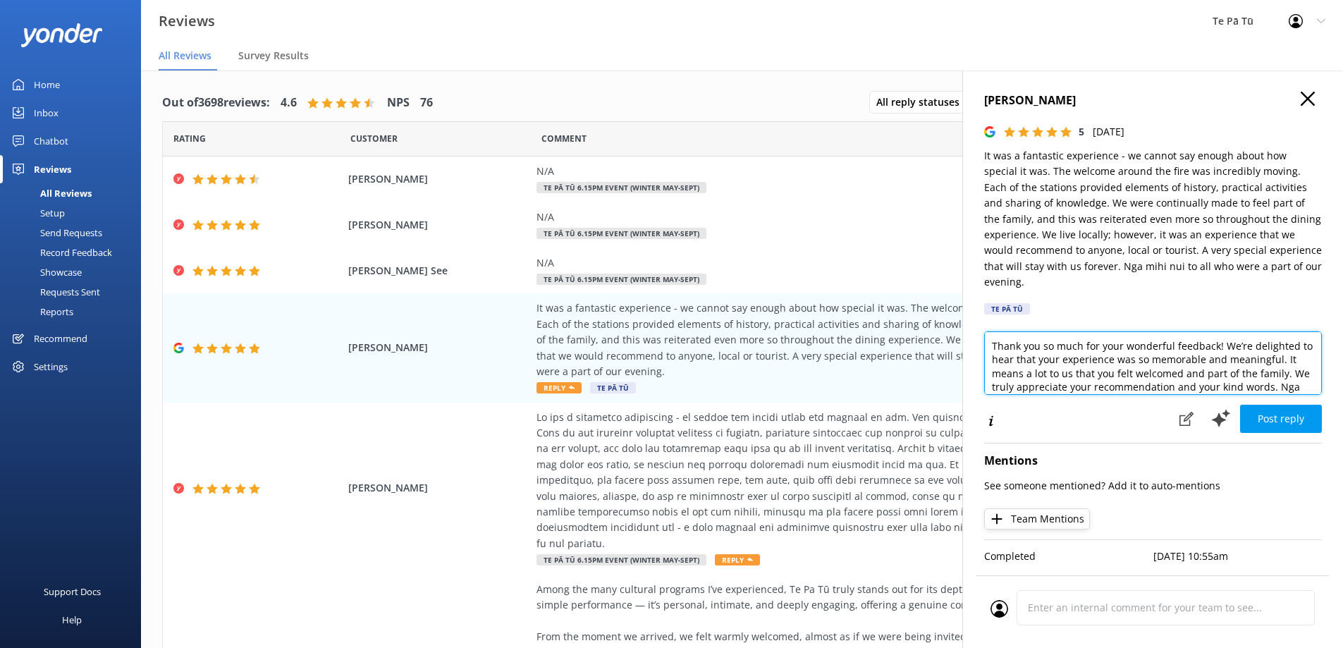
paste textarea "for joining us at Te Pā Tū and for your generous words. We’re so pleased that t…"
type textarea "Thank you for joining us at [GEOGRAPHIC_DATA] Tū and for your generous words. W…"
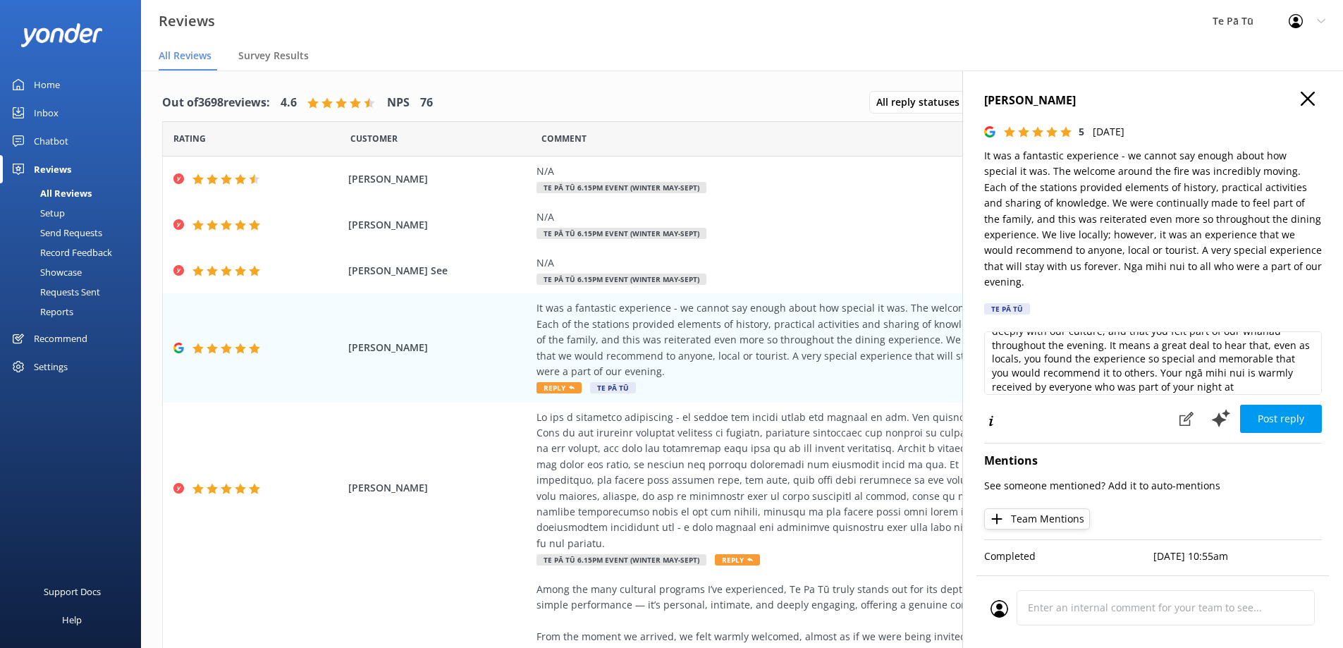
click at [1286, 409] on button "Post reply" at bounding box center [1281, 419] width 82 height 28
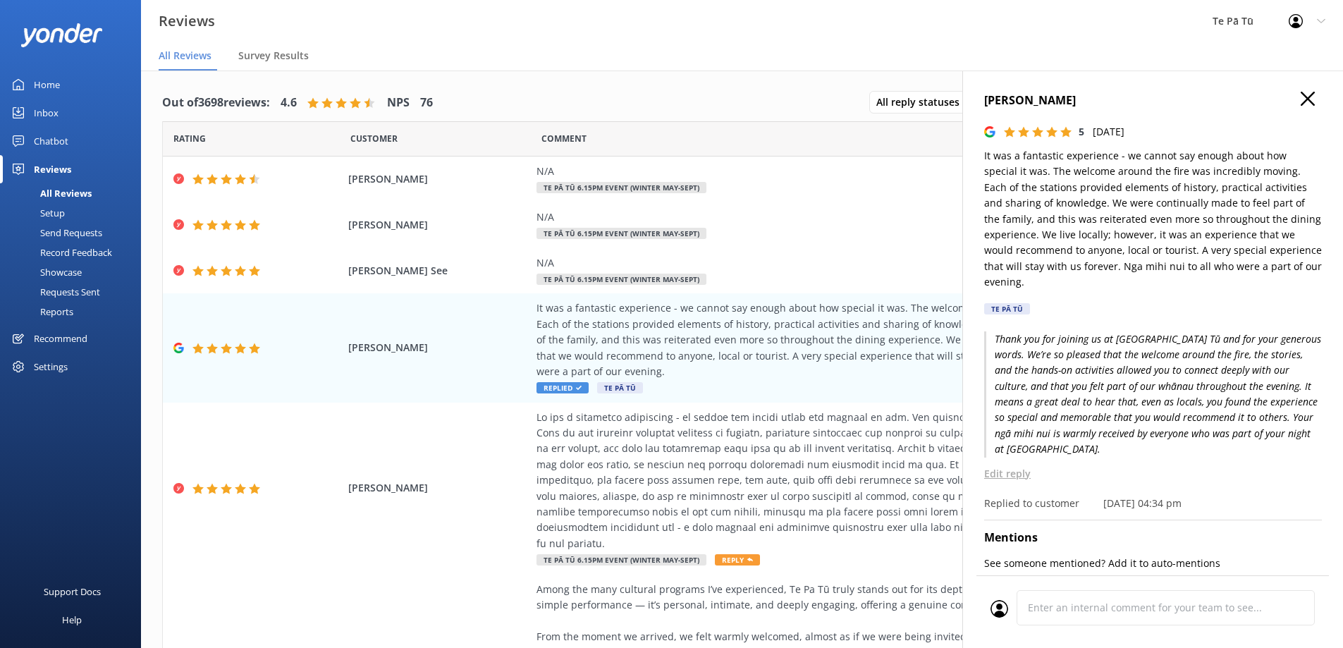
click at [1300, 99] on icon at bounding box center [1307, 99] width 14 height 14
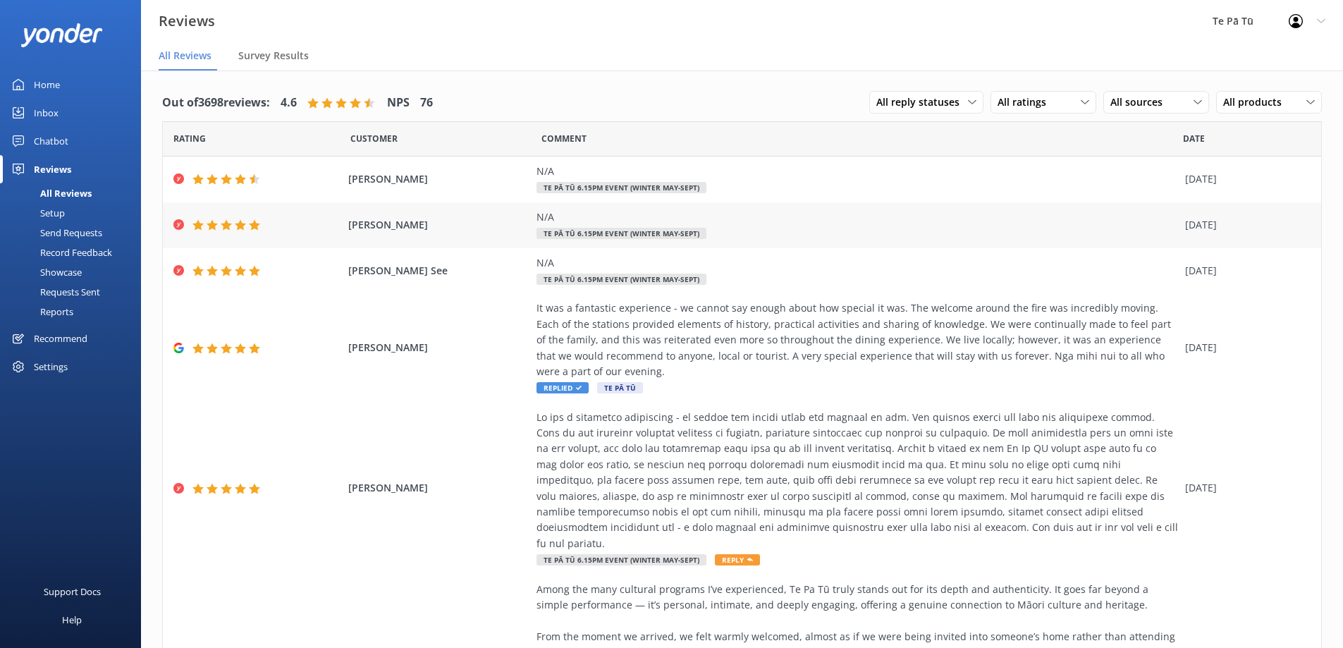
click at [925, 212] on div "N/A" at bounding box center [856, 217] width 641 height 16
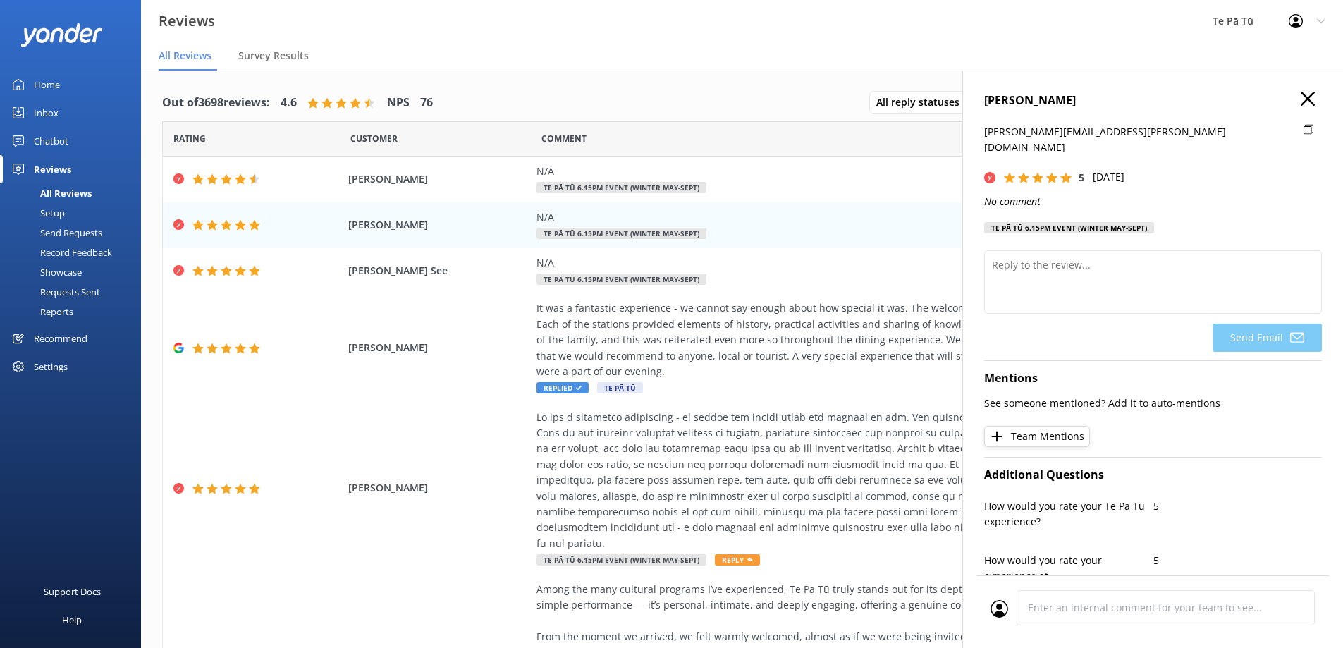
click at [1300, 104] on icon at bounding box center [1307, 99] width 14 height 14
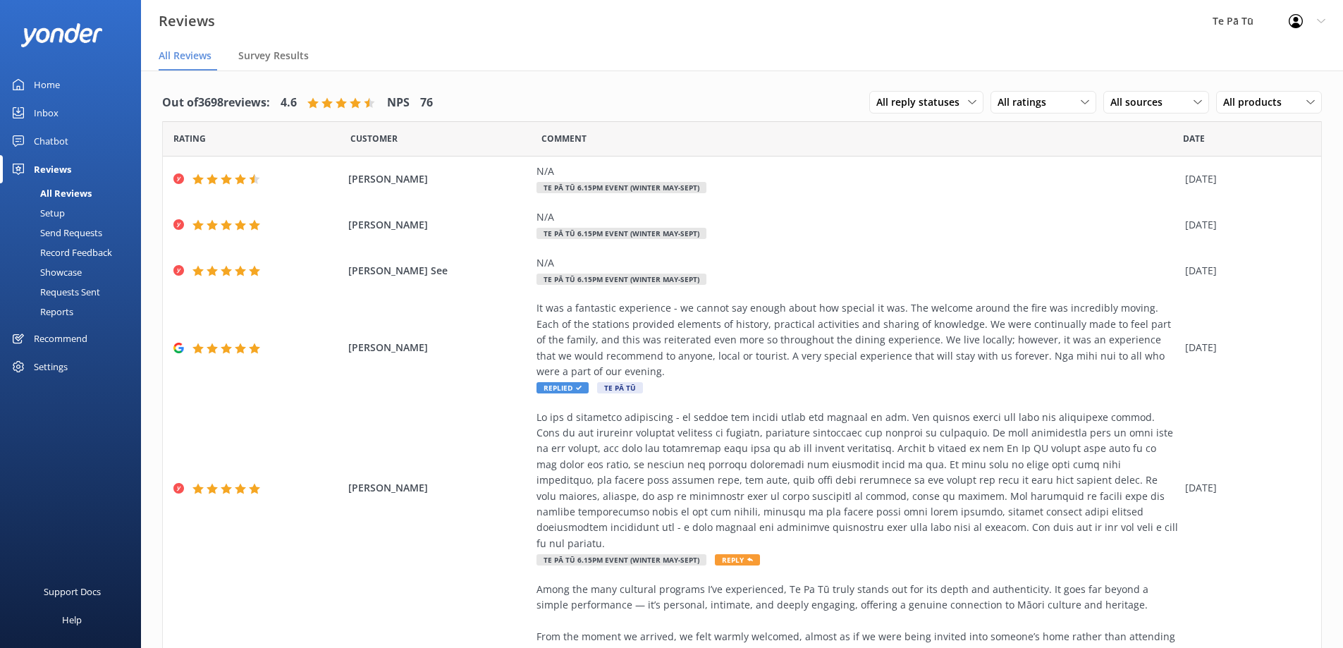
click at [1317, 163] on div "Out of 3698 reviews: 4.6 NPS 76 All reply statuses All reply statuses Needs a r…" at bounding box center [742, 545] width 1202 height 950
click at [750, 185] on div "N/A Te Pā Tū 6.15pm Event (WINTER May-Sept)" at bounding box center [856, 180] width 641 height 32
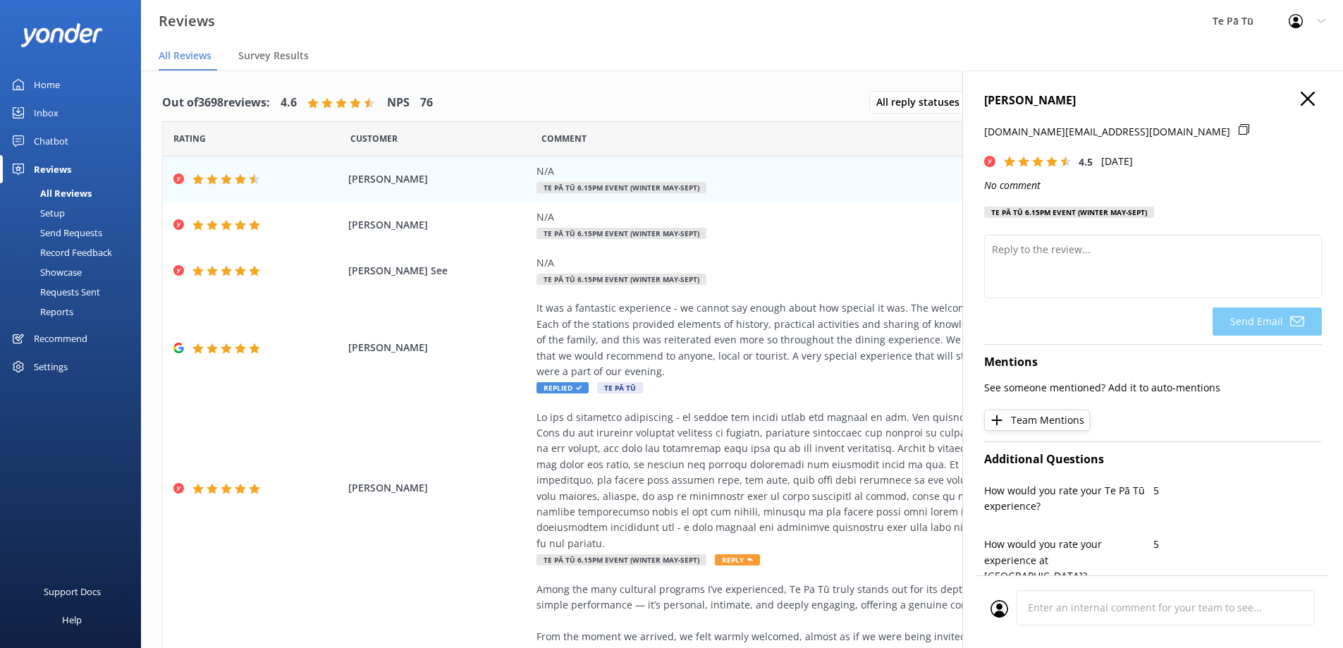
click at [1302, 97] on icon at bounding box center [1307, 99] width 14 height 14
